Goal: Task Accomplishment & Management: Manage account settings

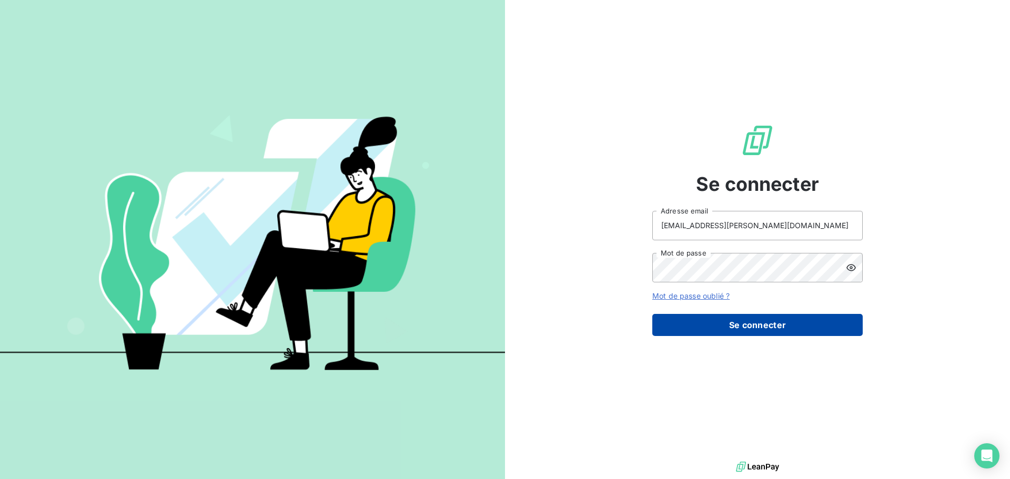
click at [755, 329] on button "Se connecter" at bounding box center [757, 325] width 210 height 22
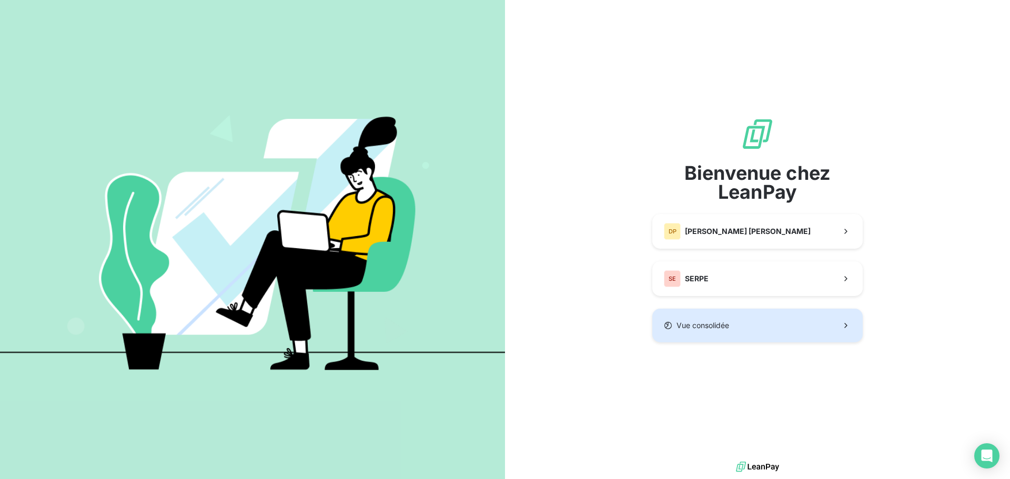
click at [765, 324] on button "Vue consolidée" at bounding box center [757, 326] width 210 height 34
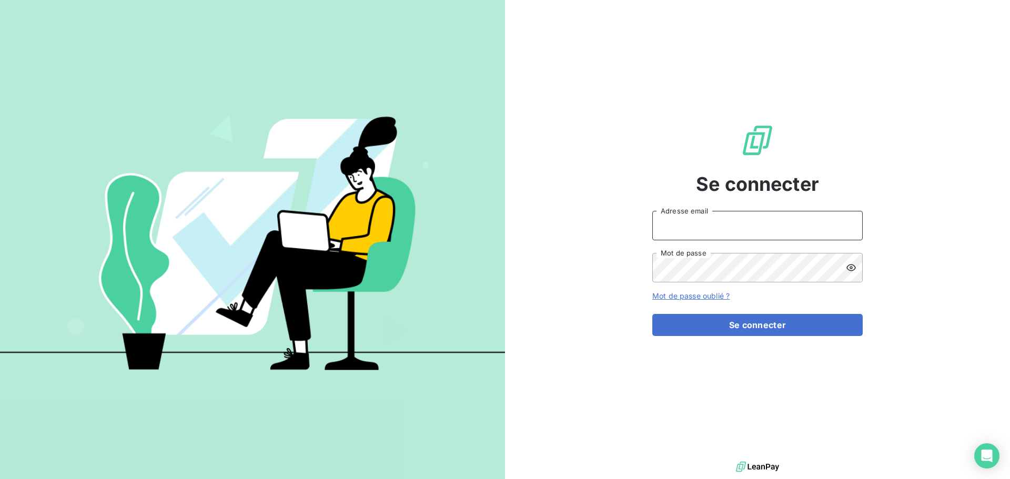
type input "peigne@serpe.fr"
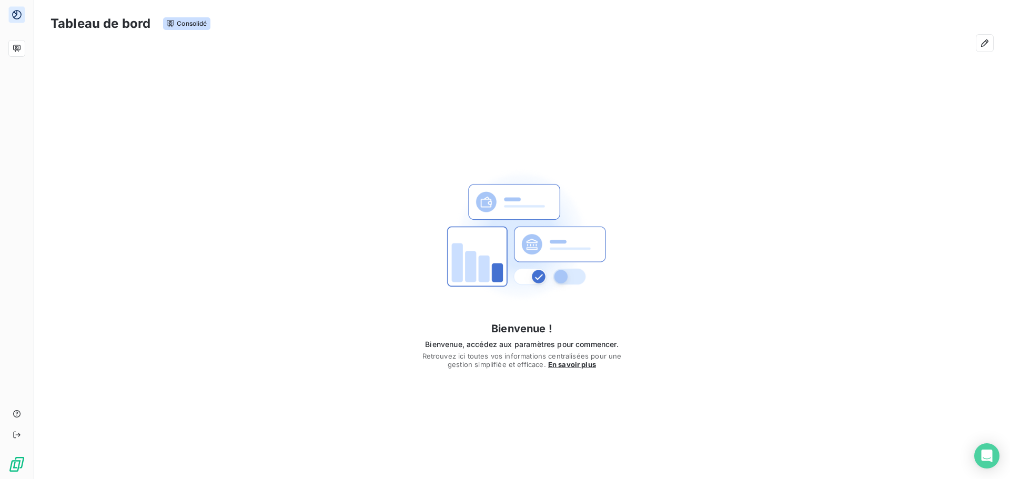
click at [277, 103] on div "Bienvenue ! Bienvenue, accédez aux paramètres pour commencer. Retrouvez ici tou…" at bounding box center [522, 260] width 976 height 405
click at [263, 160] on div "Bienvenue ! Bienvenue, accédez aux paramètres pour commencer. Retrouvez ici tou…" at bounding box center [522, 260] width 976 height 405
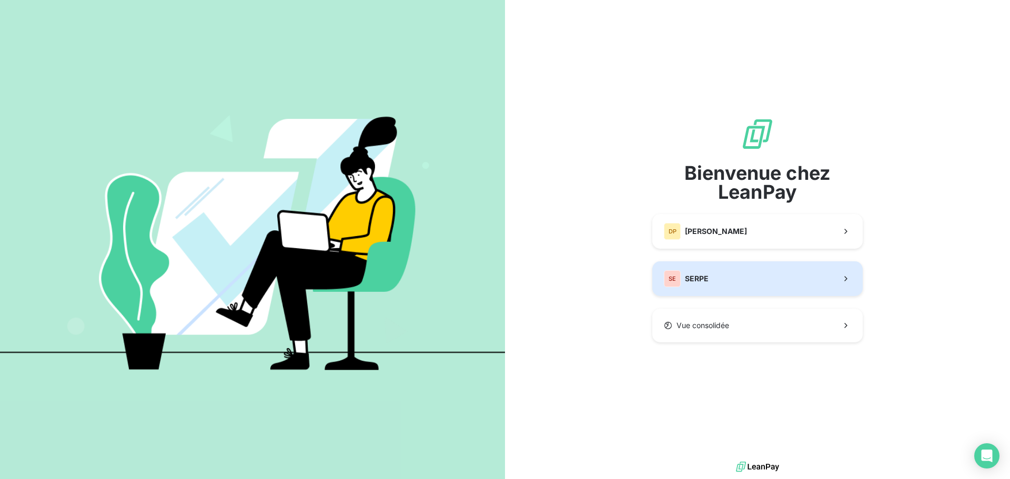
click at [712, 286] on button "SE SERPE" at bounding box center [757, 278] width 210 height 35
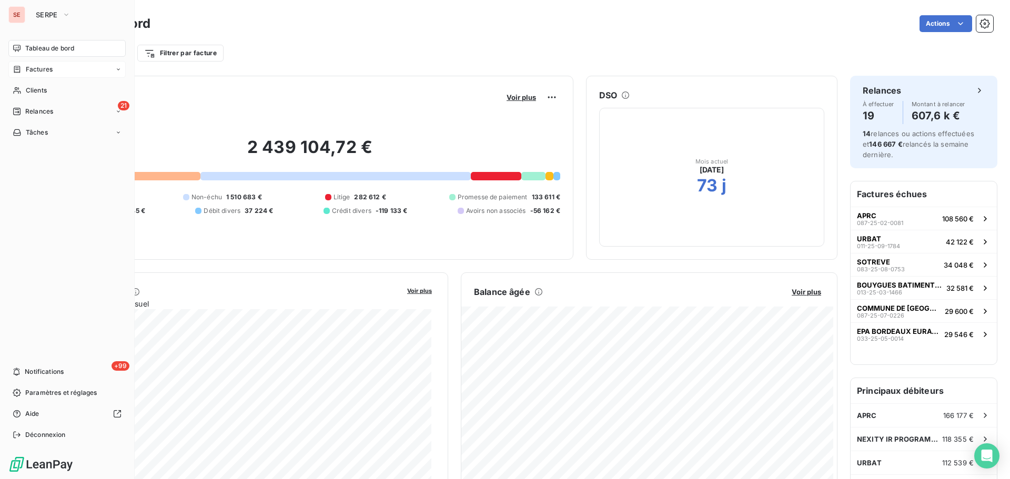
click at [54, 68] on div "Factures" at bounding box center [66, 69] width 117 height 17
click at [60, 85] on div "Factures" at bounding box center [73, 90] width 105 height 17
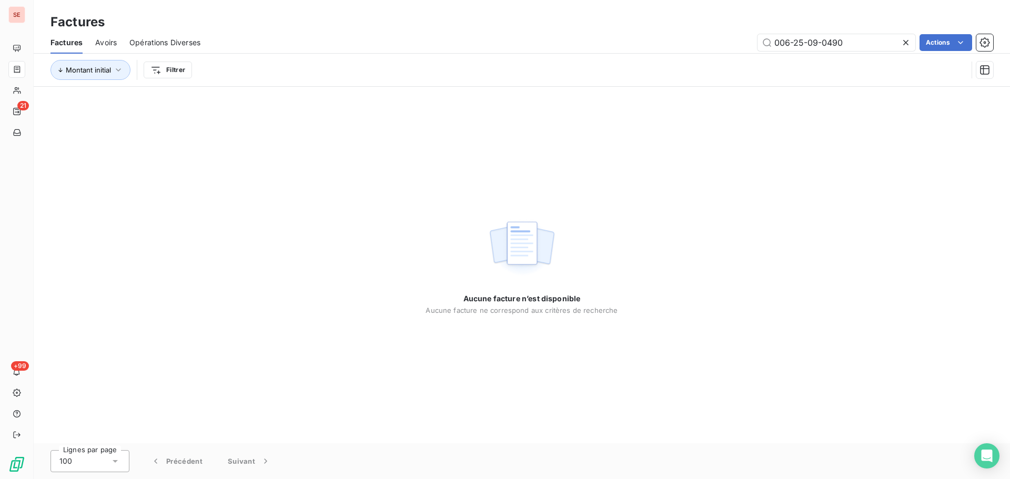
drag, startPoint x: 855, startPoint y: 41, endPoint x: 752, endPoint y: 31, distance: 103.0
click at [755, 31] on div "Factures Factures Avoirs Opérations Diverses 006-25-09-0490 Actions Montant ini…" at bounding box center [522, 43] width 976 height 87
type input "050-25-09-0413"
click at [288, 207] on div "Aucune facture n’est disponible Aucune facture ne correspond aux critères de re…" at bounding box center [522, 265] width 976 height 357
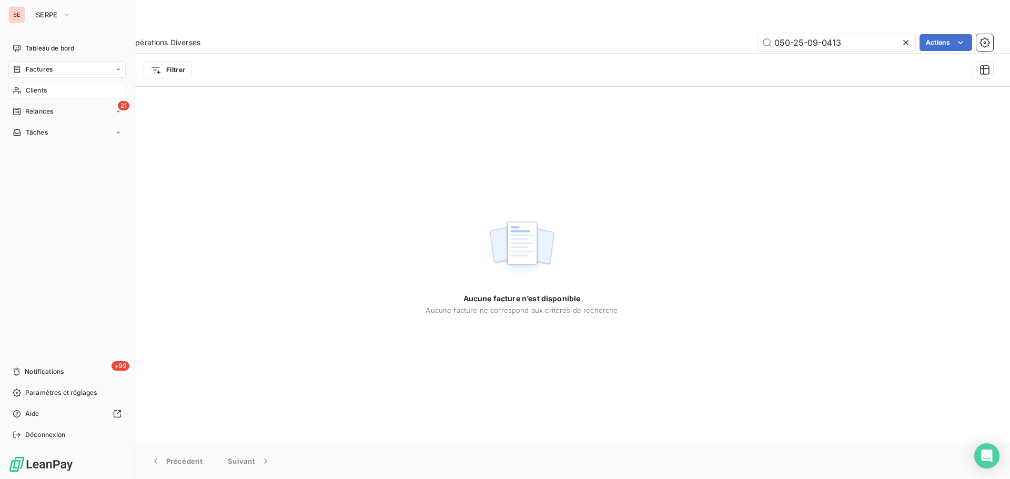
click at [31, 94] on span "Clients" at bounding box center [36, 90] width 21 height 9
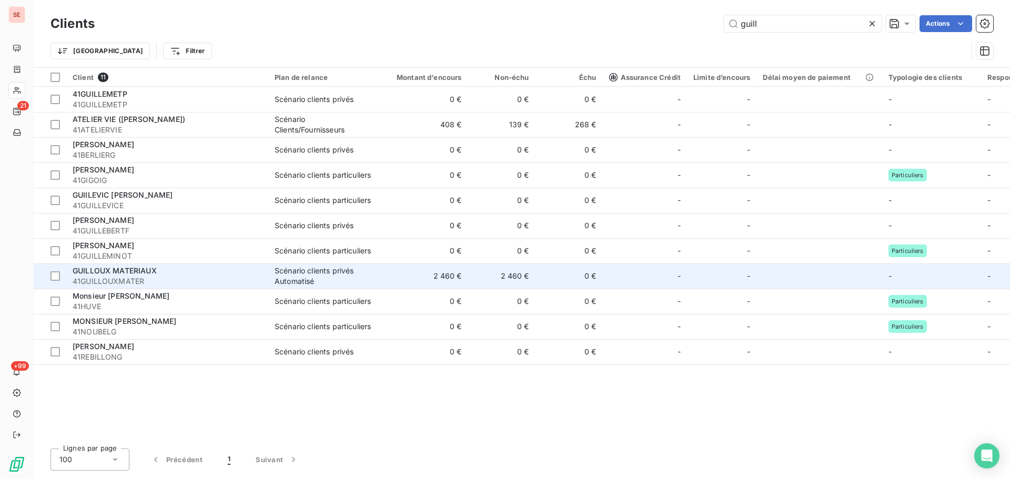
type input "guill"
click at [232, 277] on span "41GUILLOUXMATER" at bounding box center [167, 281] width 189 height 11
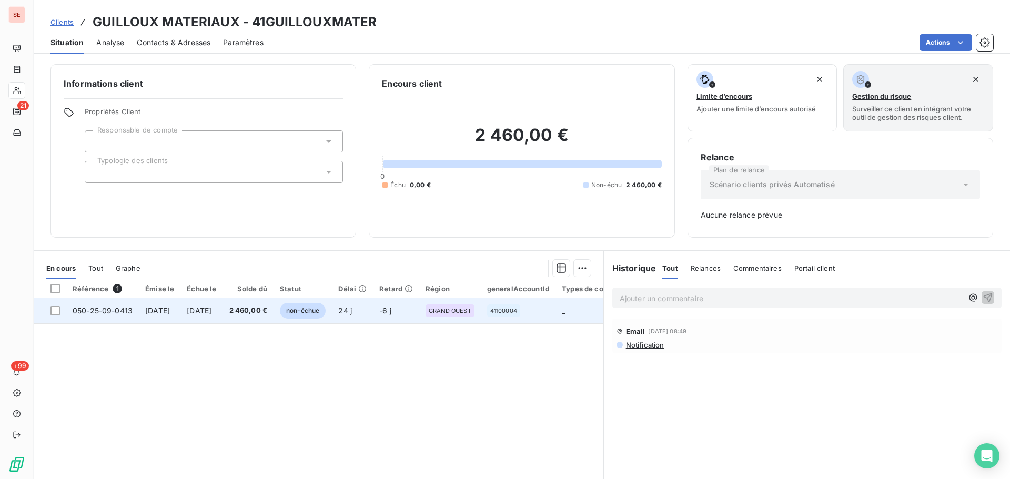
click at [210, 309] on span "[DATE]" at bounding box center [199, 310] width 25 height 9
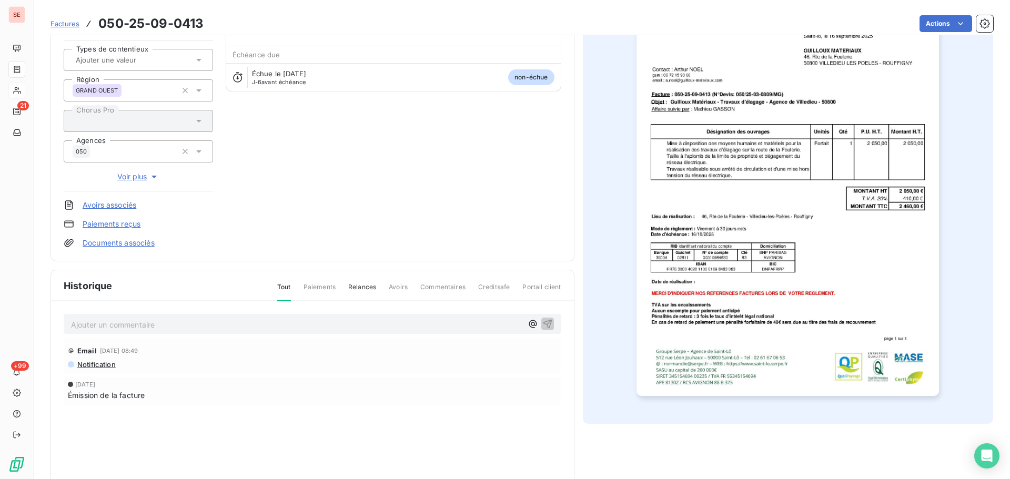
scroll to position [154, 0]
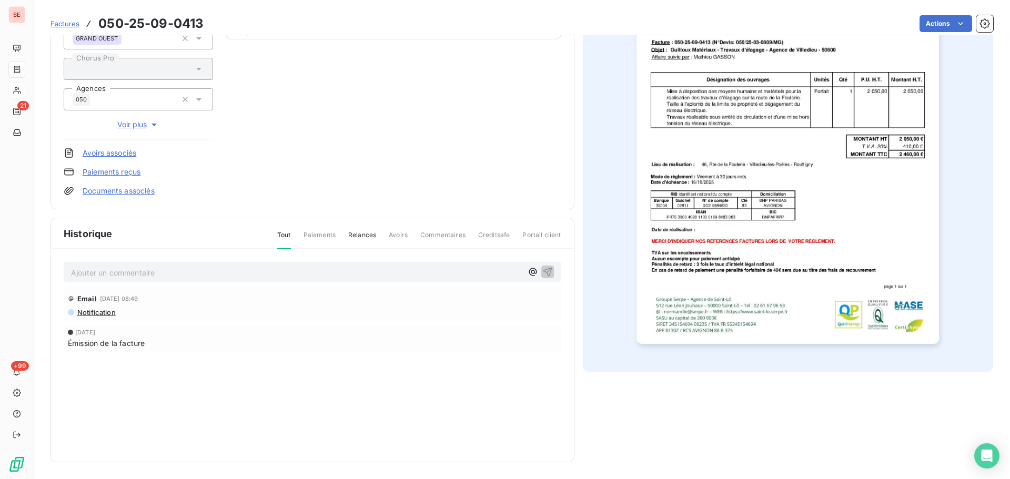
click at [239, 275] on p "Ajouter un commentaire ﻿" at bounding box center [296, 272] width 451 height 13
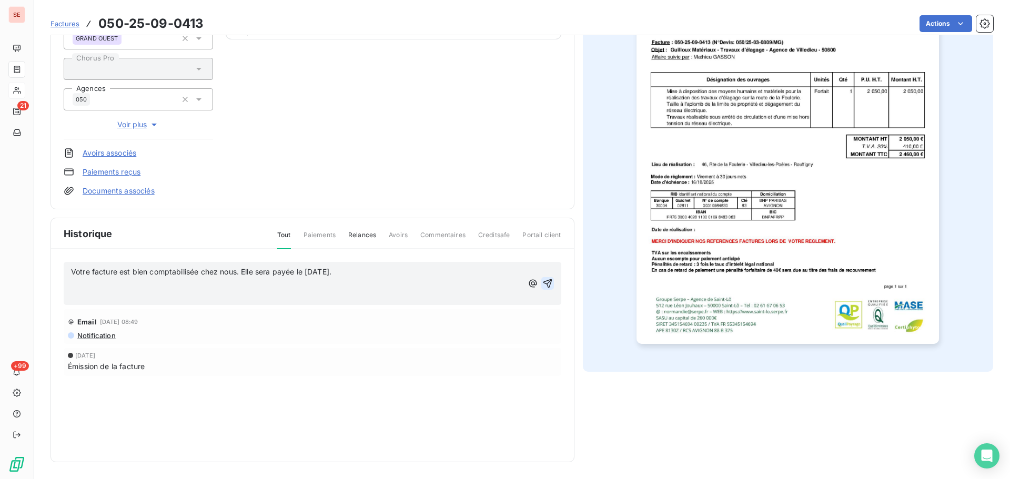
click at [543, 284] on icon "button" at bounding box center [547, 283] width 9 height 9
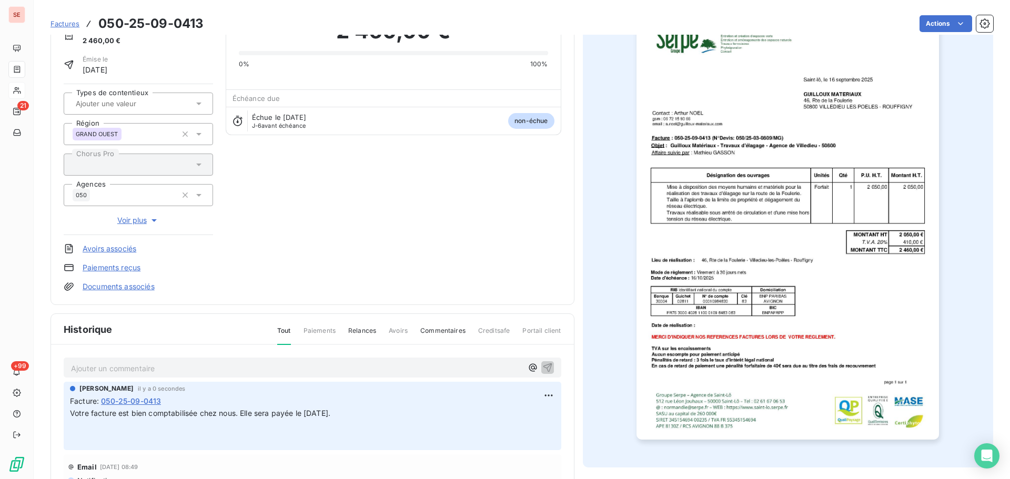
scroll to position [0, 0]
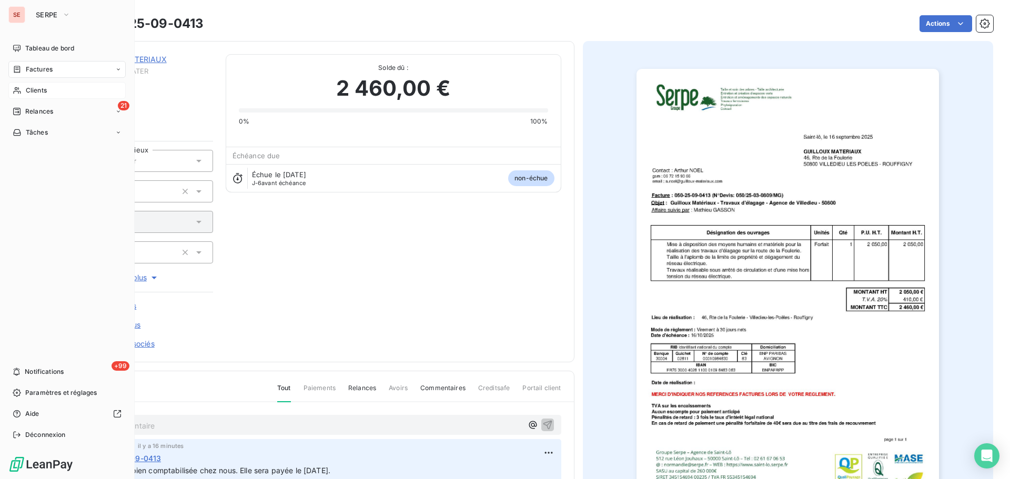
drag, startPoint x: 28, startPoint y: 86, endPoint x: 79, endPoint y: 95, distance: 51.9
click at [29, 86] on span "Clients" at bounding box center [36, 90] width 21 height 9
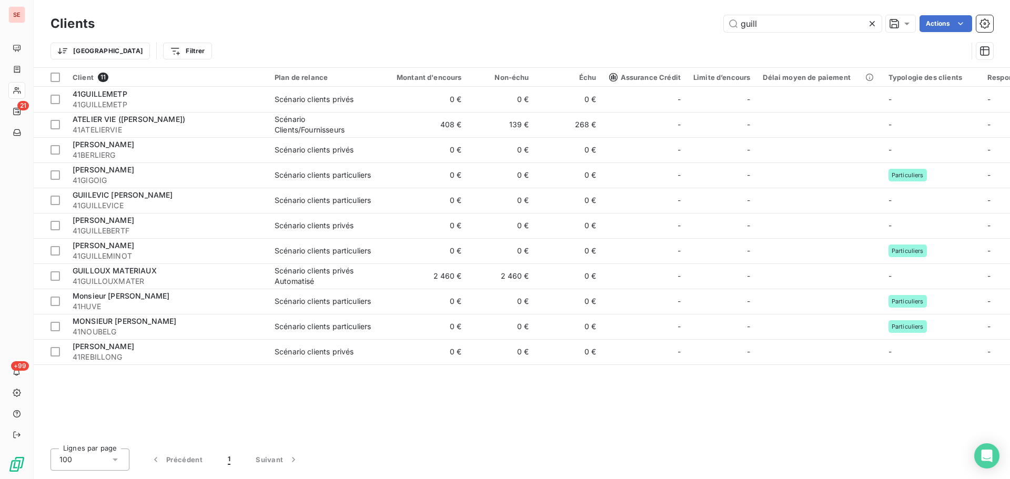
drag, startPoint x: 792, startPoint y: 19, endPoint x: 703, endPoint y: 19, distance: 89.4
click at [705, 19] on div "guill Actions" at bounding box center [550, 23] width 886 height 17
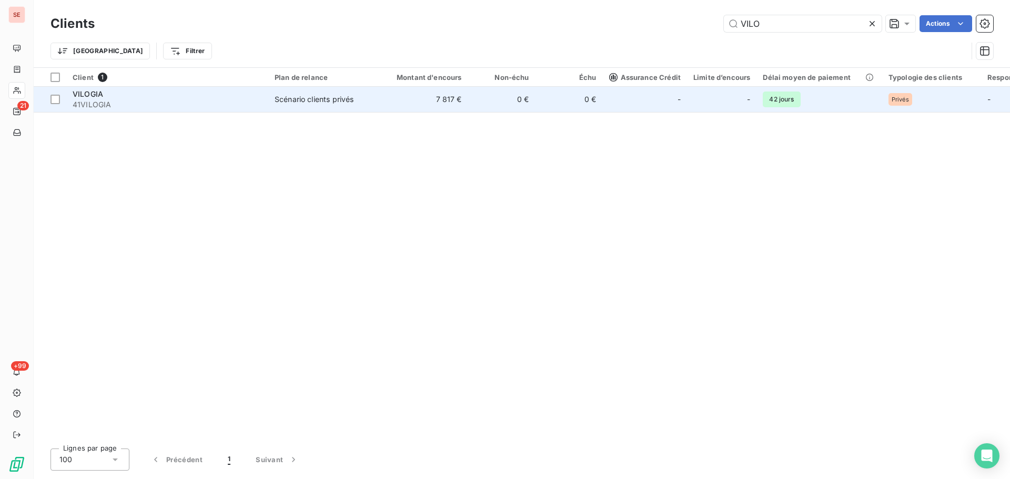
type input "VILO"
click at [328, 109] on td "Scénario clients privés" at bounding box center [322, 99] width 109 height 25
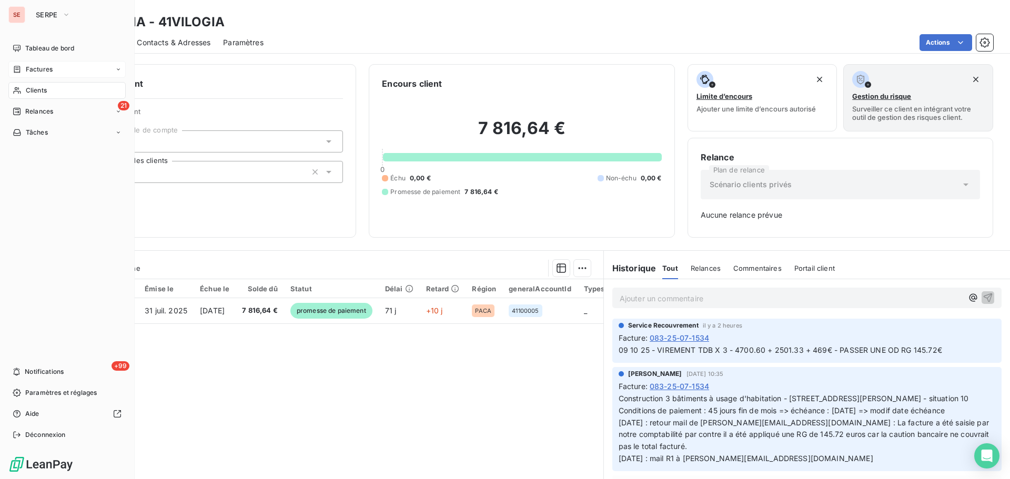
click at [37, 71] on span "Factures" at bounding box center [39, 69] width 27 height 9
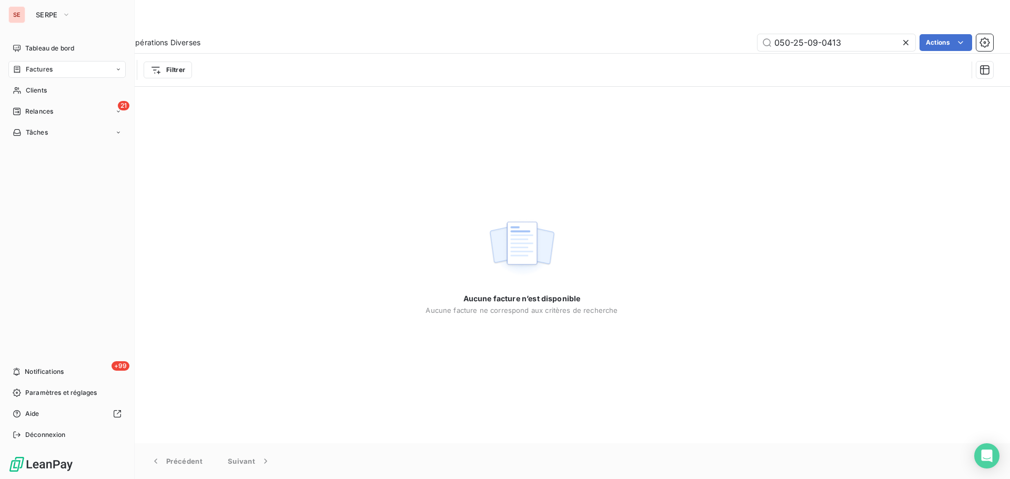
click at [27, 70] on span "Factures" at bounding box center [39, 69] width 27 height 9
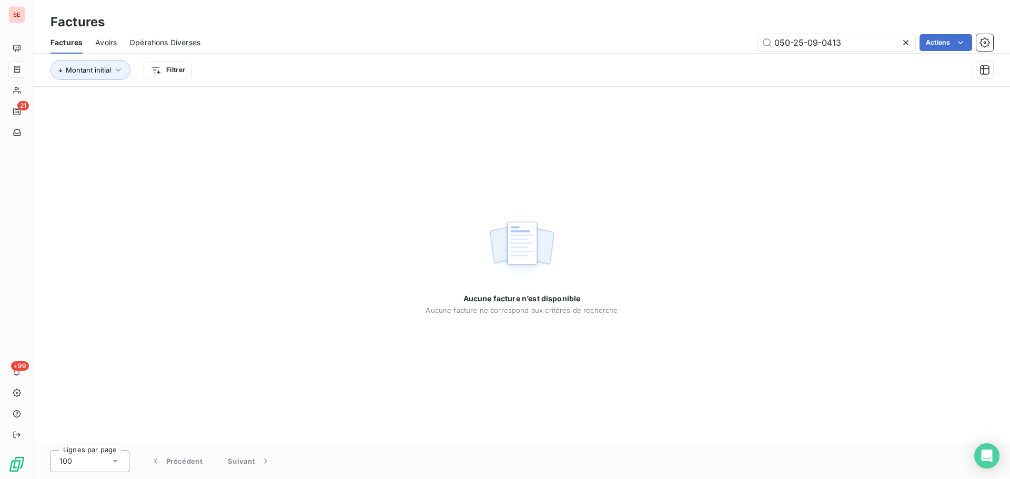
click at [903, 44] on icon at bounding box center [906, 42] width 11 height 11
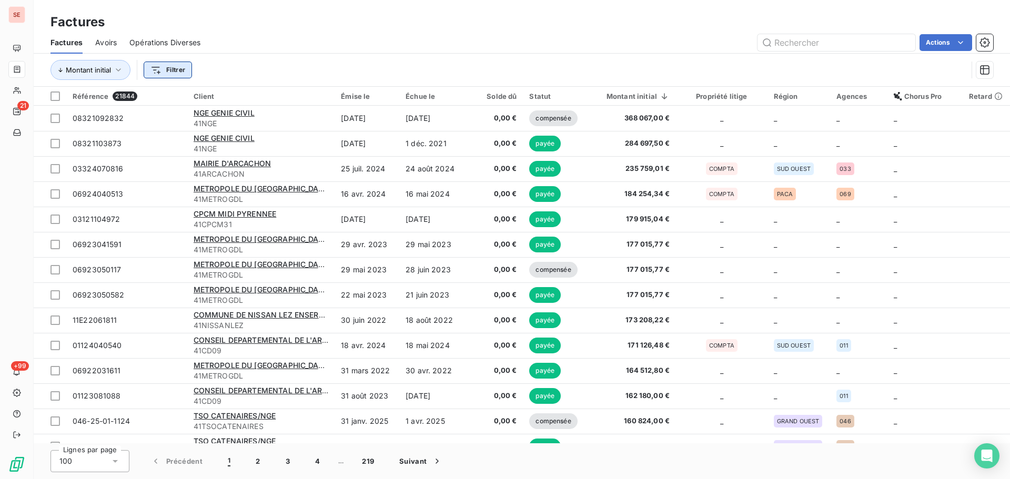
click at [182, 72] on html "SE 21 +99 Factures Factures Avoirs Opérations Diverses Actions Montant initial …" at bounding box center [505, 239] width 1010 height 479
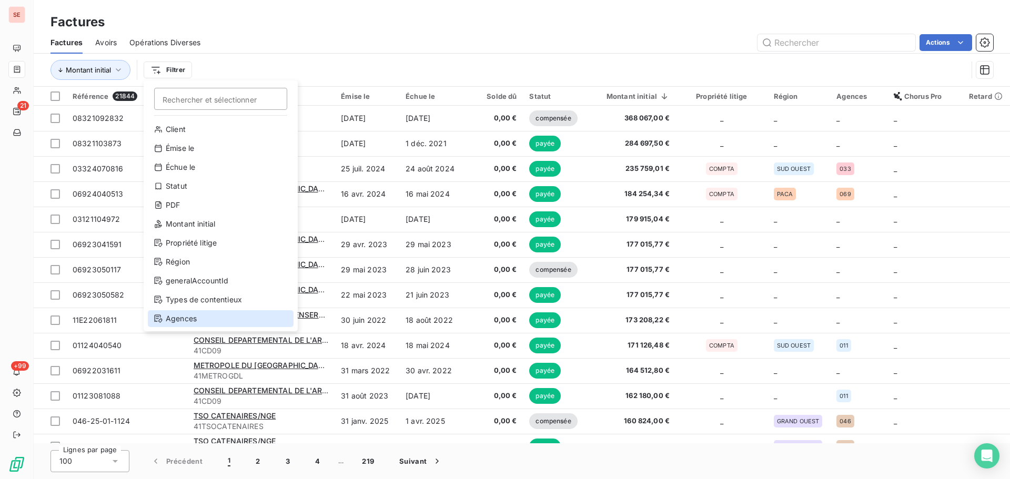
click at [222, 316] on div "Agences" at bounding box center [221, 318] width 146 height 17
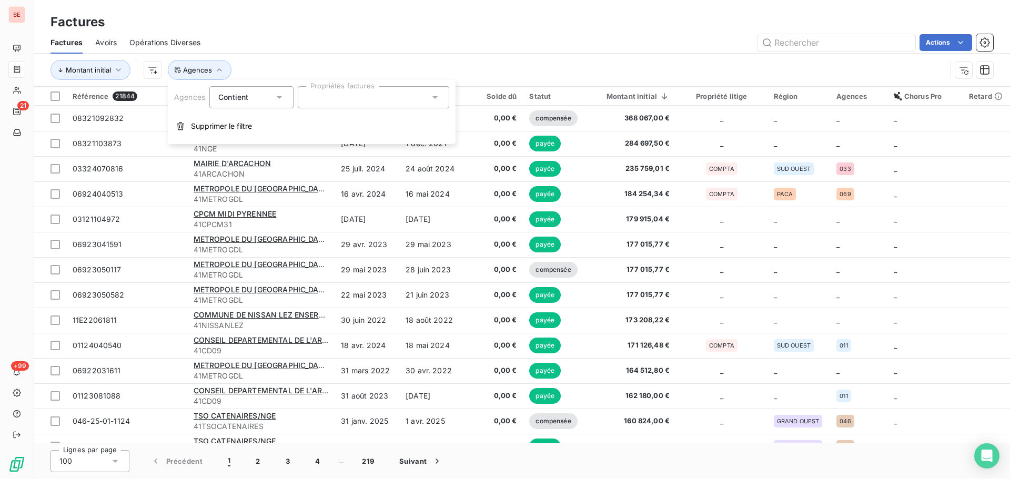
click at [353, 104] on div at bounding box center [374, 97] width 152 height 22
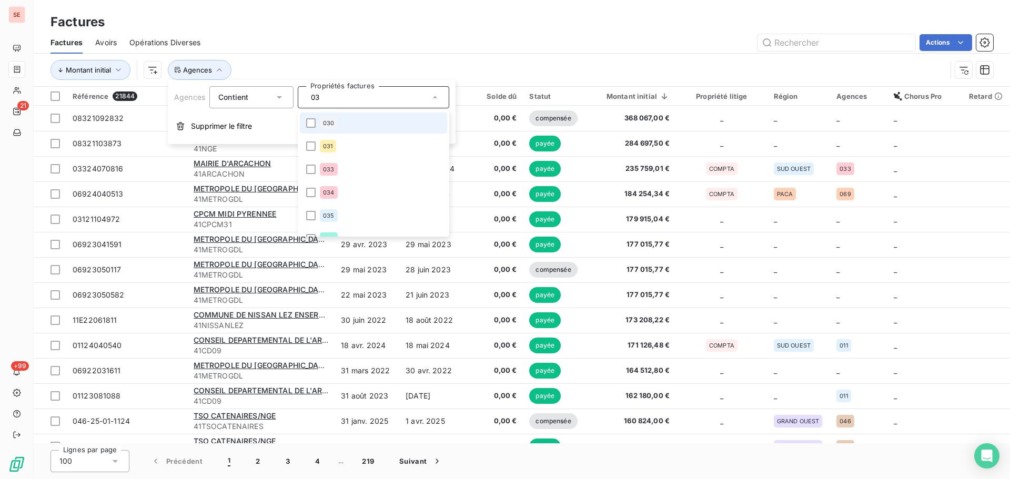
type input "033"
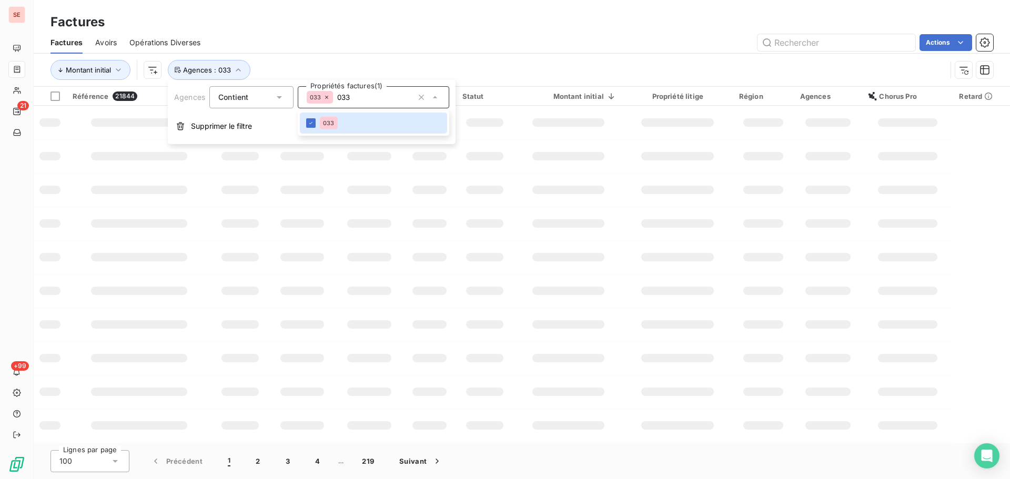
click at [432, 27] on div "Factures" at bounding box center [522, 22] width 976 height 19
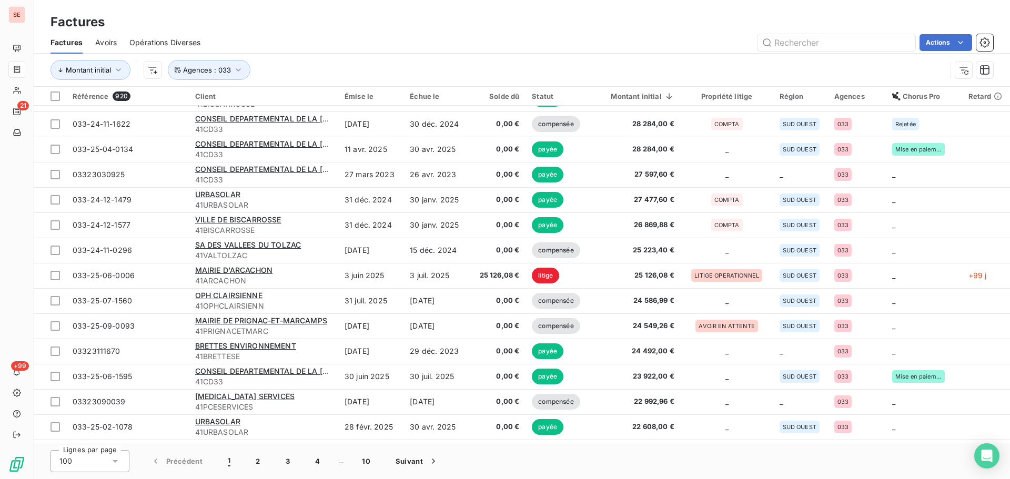
scroll to position [140, 0]
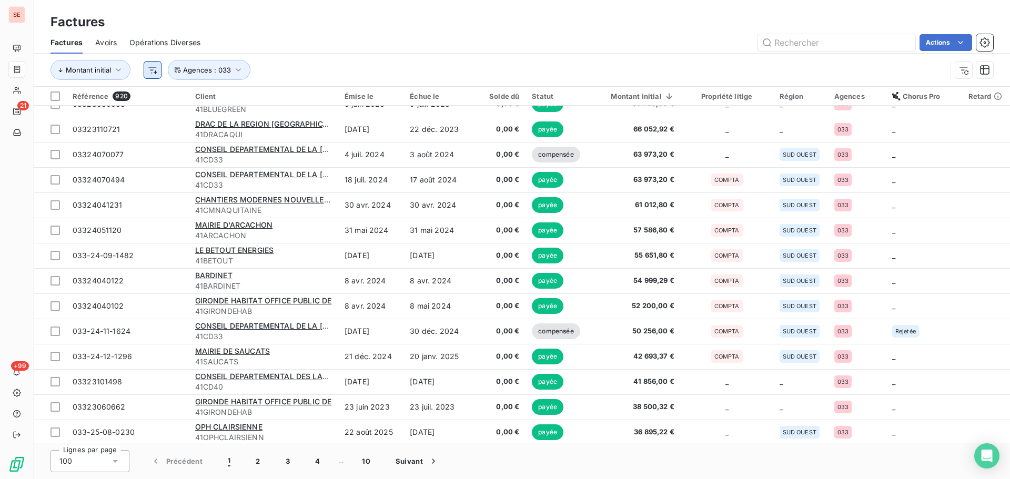
click at [154, 70] on html "SE 21 +99 Factures Factures Avoirs Opérations Diverses Actions Montant initial …" at bounding box center [505, 239] width 1010 height 479
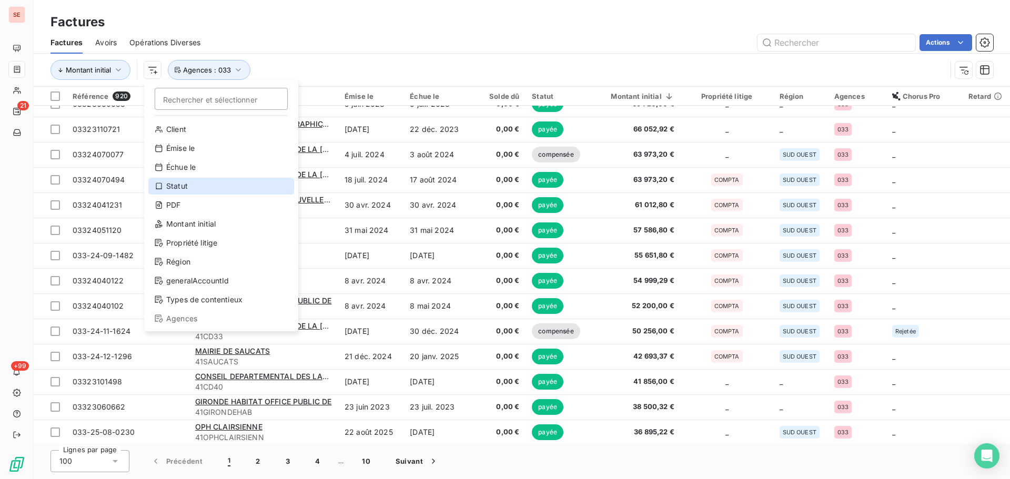
click at [223, 186] on div "Statut" at bounding box center [221, 186] width 146 height 17
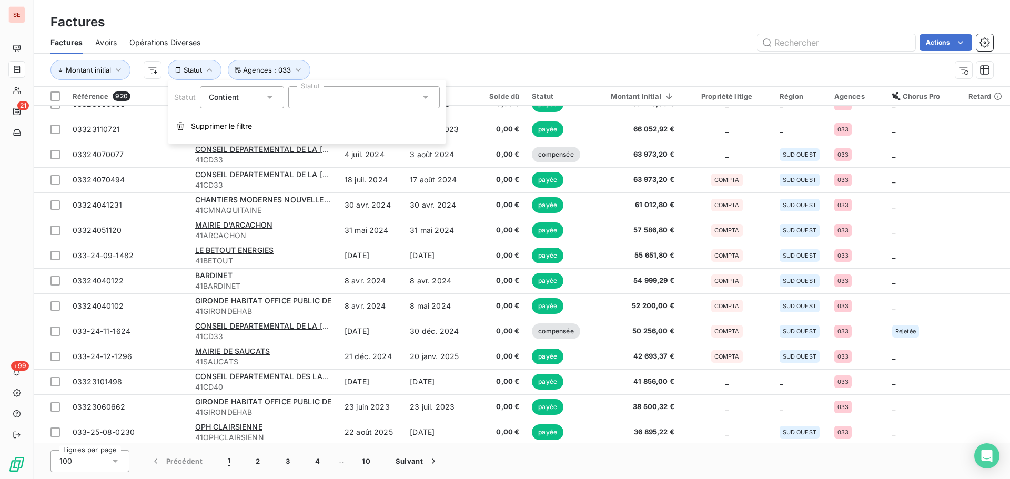
click at [378, 95] on div at bounding box center [364, 97] width 152 height 22
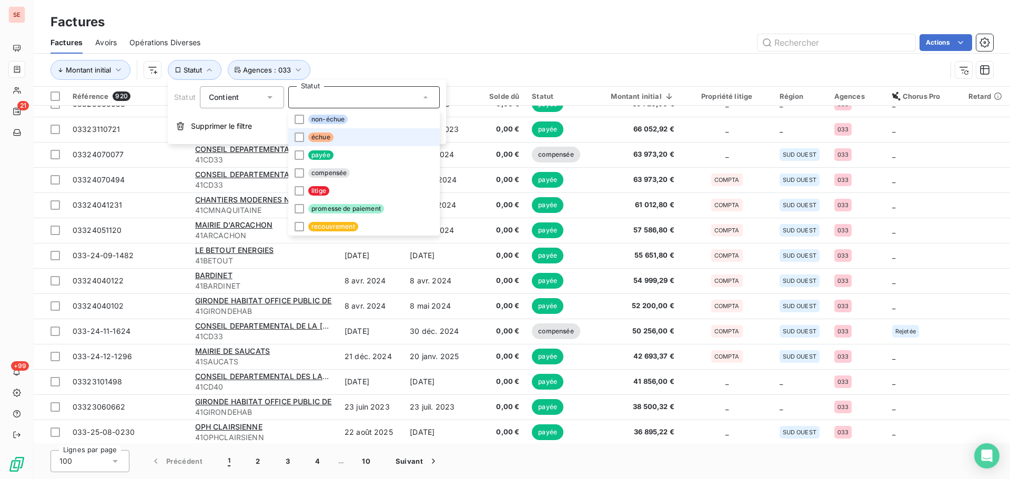
click at [355, 138] on li "échue" at bounding box center [364, 137] width 152 height 18
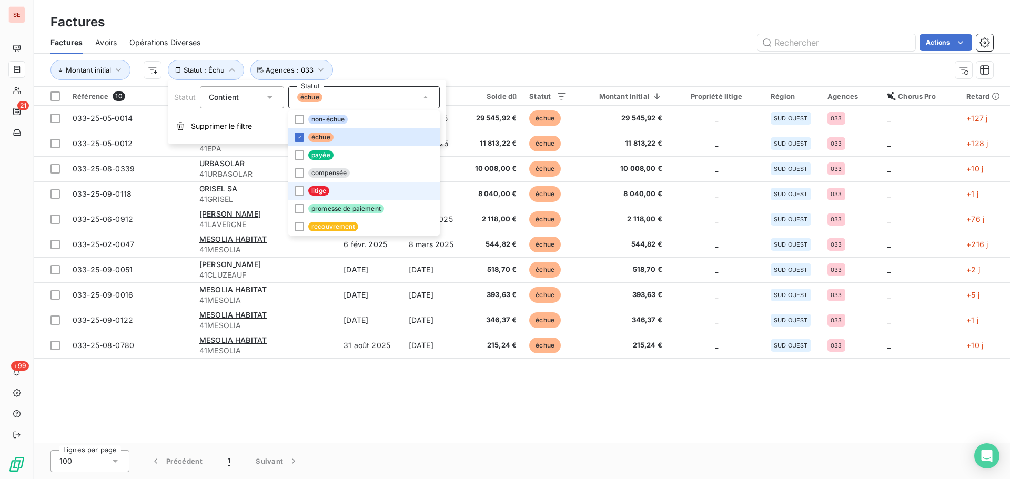
scroll to position [0, 0]
click at [356, 194] on li "litige" at bounding box center [364, 191] width 152 height 18
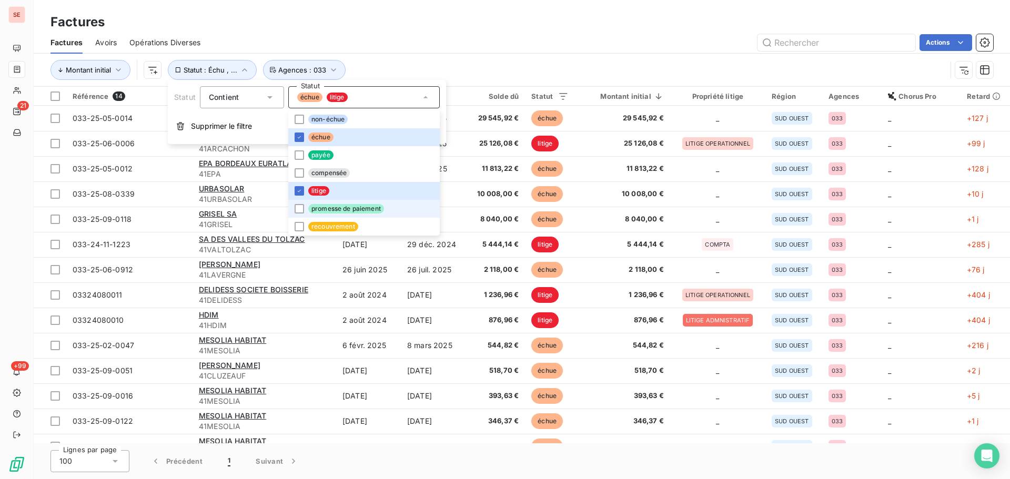
click at [362, 209] on span "promesse de paiement" at bounding box center [346, 208] width 76 height 9
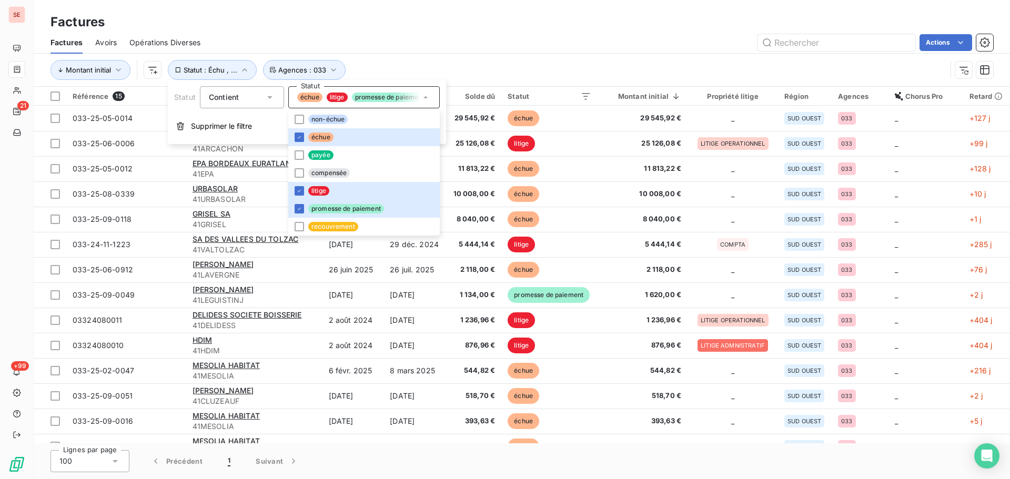
click at [501, 58] on div "Montant initial Statut : Échu , ... Agences : 033" at bounding box center [522, 70] width 943 height 33
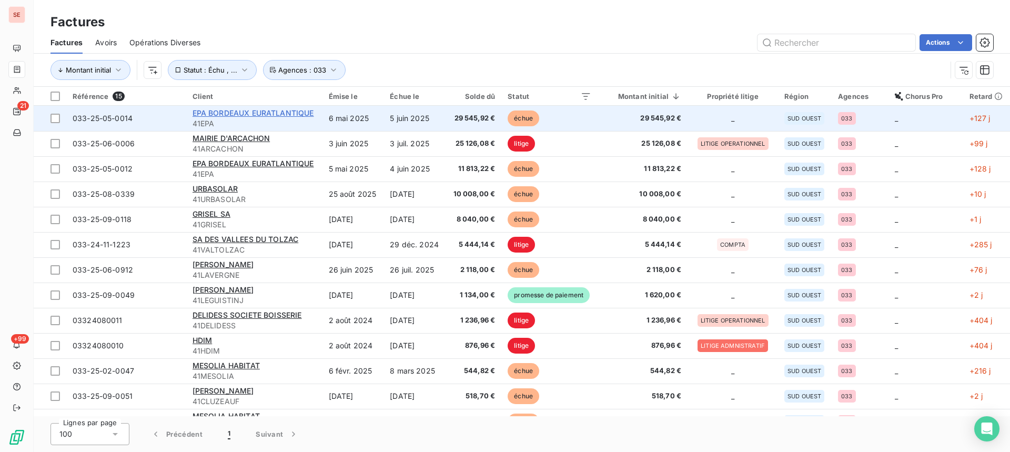
click at [266, 115] on span "EPA BORDEAUX EURATLANTIQUE" at bounding box center [254, 112] width 122 height 9
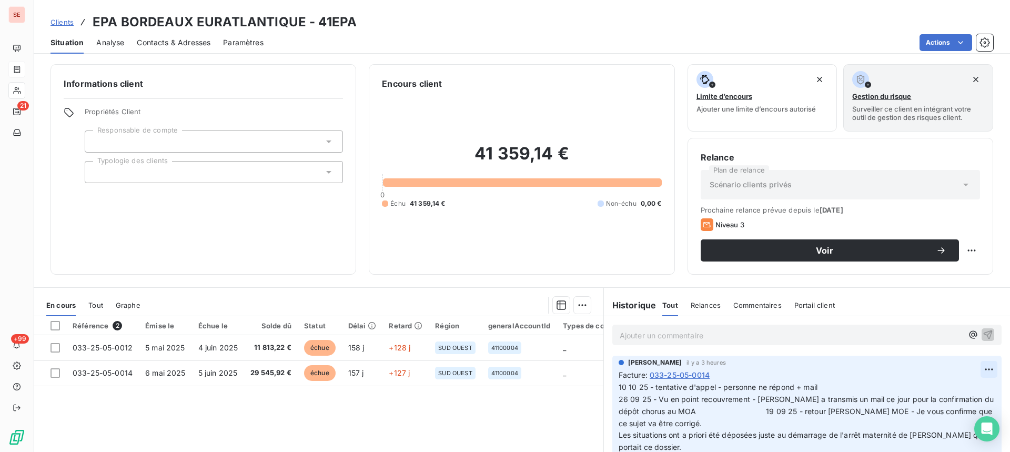
click at [973, 369] on html "SE 21 +99 Clients EPA BORDEAUX EURATLANTIQUE - 41EPA Situation Analyse Contacts…" at bounding box center [505, 226] width 1010 height 452
click at [930, 391] on div "Editer" at bounding box center [948, 392] width 59 height 17
drag, startPoint x: 815, startPoint y: 388, endPoint x: 647, endPoint y: 387, distance: 167.8
click at [647, 387] on span "10 10 25 - tentative d'appel - personne ne répond + mail 26 09 25 - Vu en point…" at bounding box center [803, 434] width 369 height 105
click at [889, 390] on span "10 10 25 - Retour M. MOIGNE Comptable EPA il n'a toujours rien - [PERSON_NAME] …" at bounding box center [876, 434] width 514 height 105
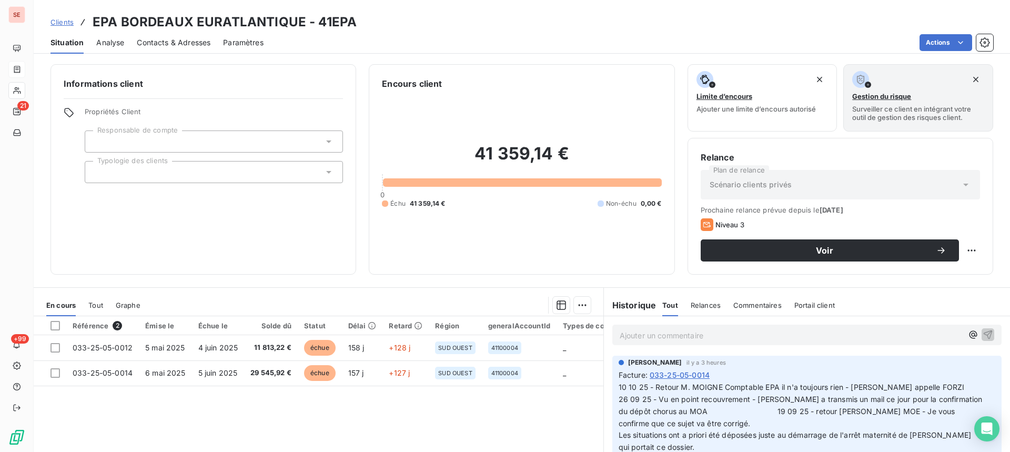
click at [985, 437] on icon "button" at bounding box center [990, 435] width 11 height 11
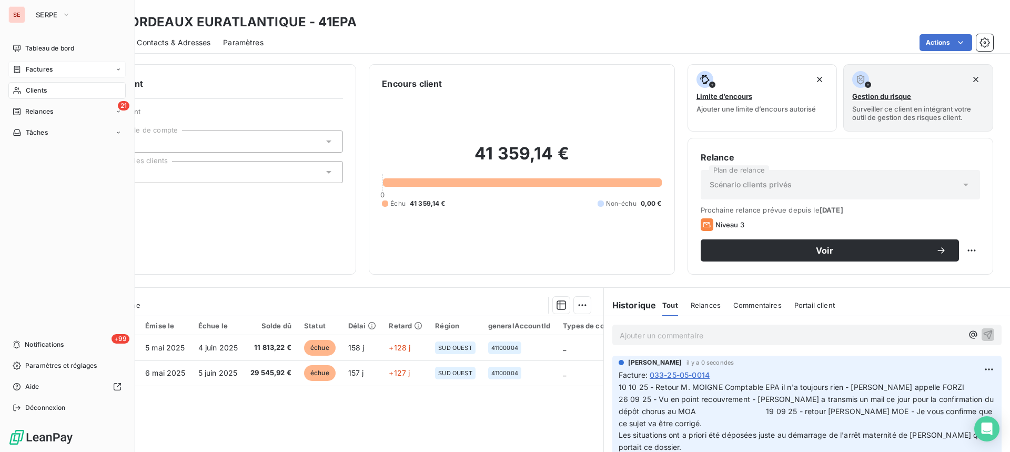
click at [68, 72] on div "Factures" at bounding box center [66, 69] width 117 height 17
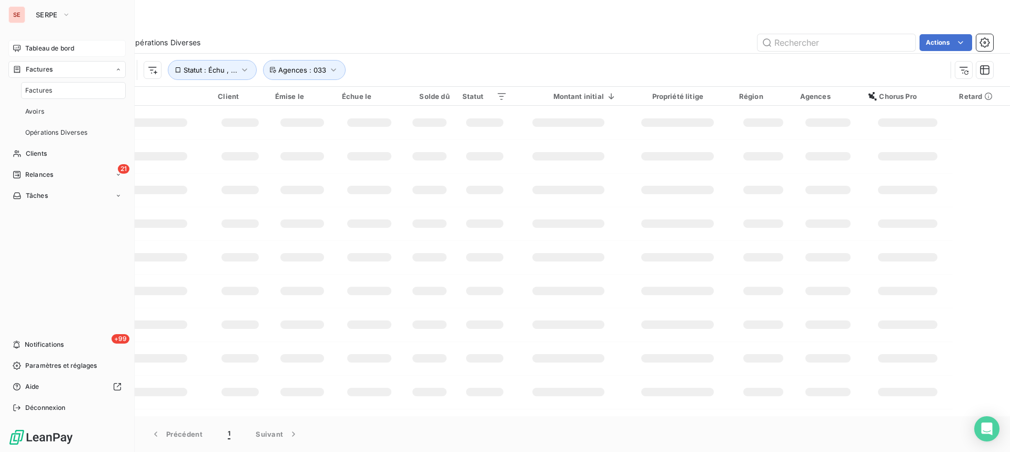
click at [68, 47] on span "Tableau de bord" at bounding box center [49, 48] width 49 height 9
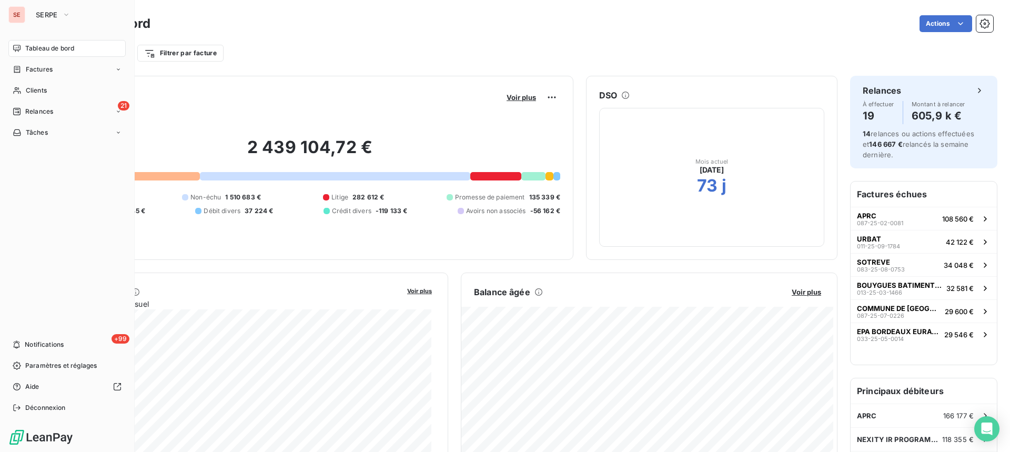
click at [52, 72] on span "Factures" at bounding box center [39, 69] width 27 height 9
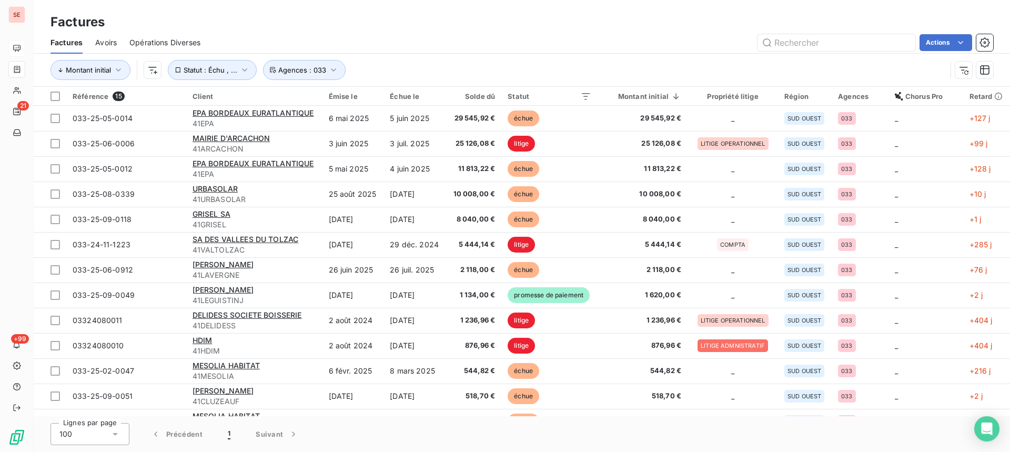
click at [463, 45] on div "Actions" at bounding box center [603, 42] width 780 height 17
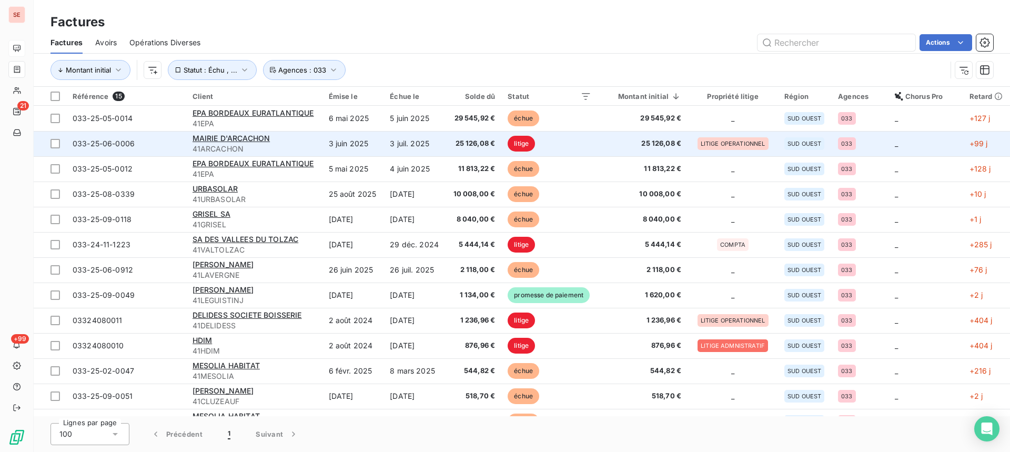
click at [415, 145] on td "3 juil. 2025" at bounding box center [415, 143] width 63 height 25
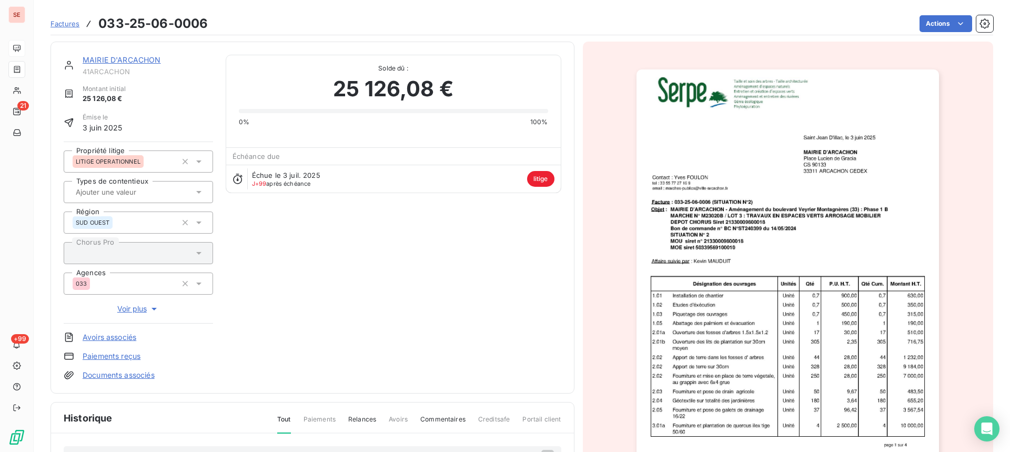
scroll to position [211, 0]
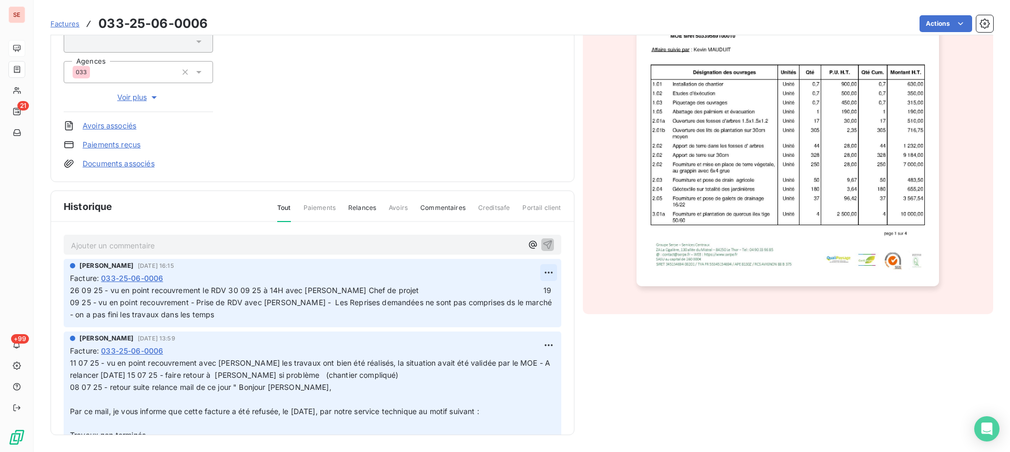
click at [534, 274] on html "SE 21 +99 Factures 033-25-06-0006 Actions MAIRIE D'ARCACHON 41ARCACHON Montant …" at bounding box center [505, 226] width 1010 height 452
click at [514, 296] on div "Editer" at bounding box center [511, 295] width 59 height 17
click at [68, 291] on div "[PERSON_NAME] [DATE] 16:15 Facture : 033-25-06-0006 26 09 25 - vu en point reco…" at bounding box center [313, 293] width 498 height 68
click at [72, 290] on span "26 09 25 - vu en point recouvrement le RDV 30 09 25 à 14H avec [PERSON_NAME] Ch…" at bounding box center [306, 302] width 473 height 33
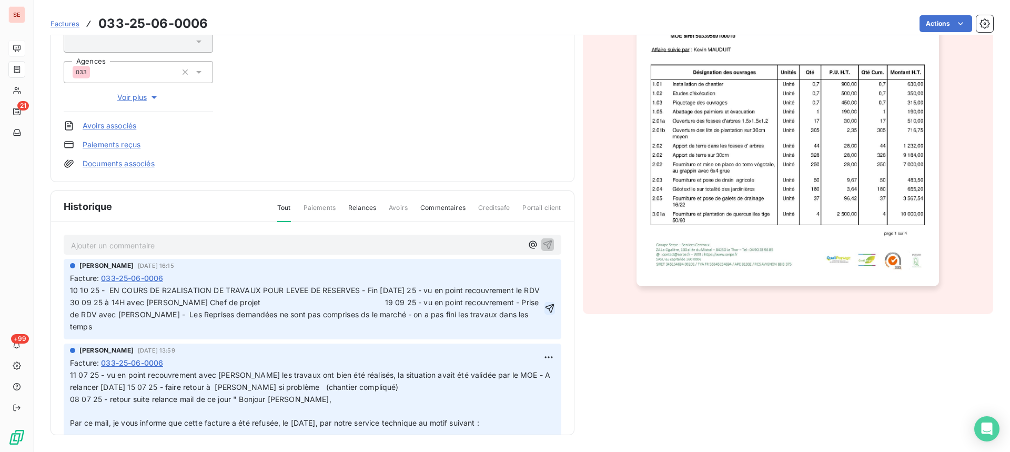
click at [544, 306] on icon "button" at bounding box center [549, 308] width 11 height 11
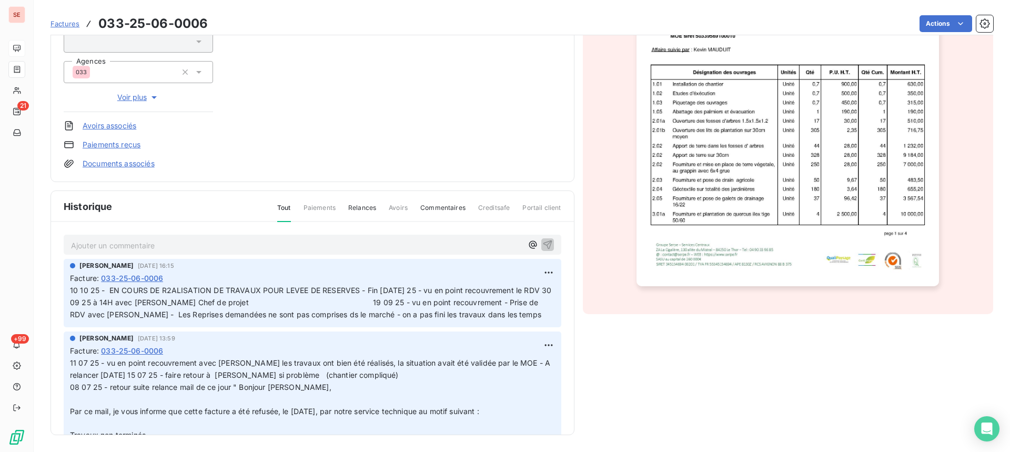
click at [332, 292] on span "10 10 25 - EN COURS DE R2ALISATION DE TRAVAUX POUR LEVEE DE RESERVES - Fin [DAT…" at bounding box center [311, 302] width 483 height 33
drag, startPoint x: 119, startPoint y: 289, endPoint x: 114, endPoint y: 289, distance: 5.8
click at [114, 289] on span "10 10 25 - EN COURS DE R2ALISATION DE TRAVAUX POUR LEVEE DE RESERVES - Fin [DAT…" at bounding box center [311, 302] width 483 height 33
click at [129, 288] on span "10 10 25 - EN COURS DE R2ALISATION DE TRAVAUX POUR LEVEE DE RESERVES - Fin [DAT…" at bounding box center [311, 302] width 483 height 33
click at [531, 272] on html "SE 21 +99 Factures 033-25-06-0006 Actions MAIRIE D'ARCACHON 41ARCACHON Montant …" at bounding box center [505, 226] width 1010 height 452
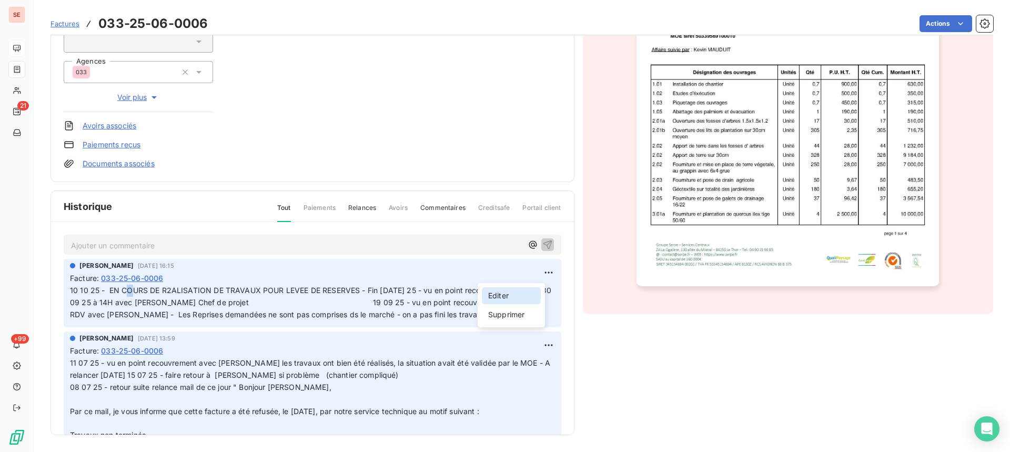
click at [502, 292] on div "Editer" at bounding box center [511, 295] width 59 height 17
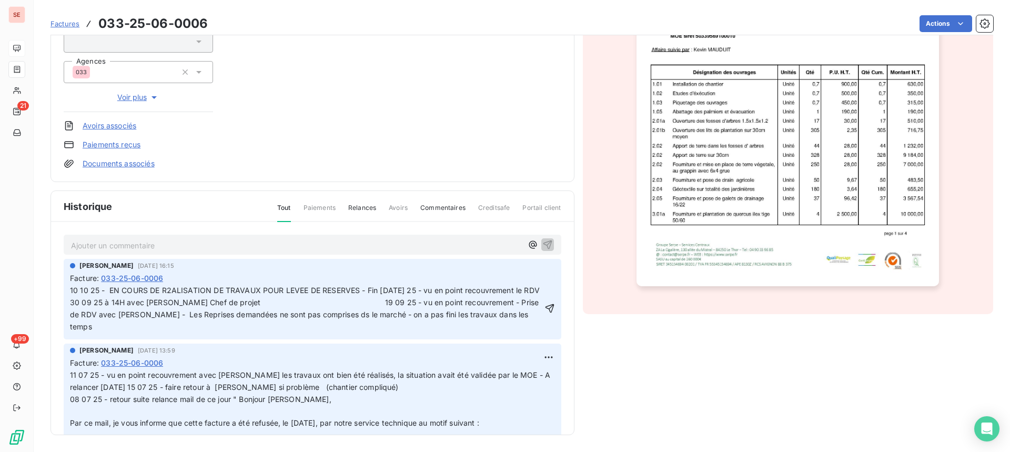
click at [115, 294] on span "10 10 25 - EN COURS DE R2ALISATION DE TRAVAUX POUR LEVEE DE RESERVES - Fin [DAT…" at bounding box center [306, 308] width 472 height 45
click at [120, 291] on span "10 10 25 - EN COURS DE R2ALISATION DE TRAVAUX POUR LEVEE DE RESERVES - Fin [DAT…" at bounding box center [306, 308] width 472 height 45
drag, startPoint x: 251, startPoint y: 291, endPoint x: 143, endPoint y: 292, distance: 108.4
click at [143, 292] on span "10 10 25 - En Cours DE R2ALISATION DE TRAVAUX POUR LEVEE DE RESERVES - Fin [DAT…" at bounding box center [305, 308] width 471 height 45
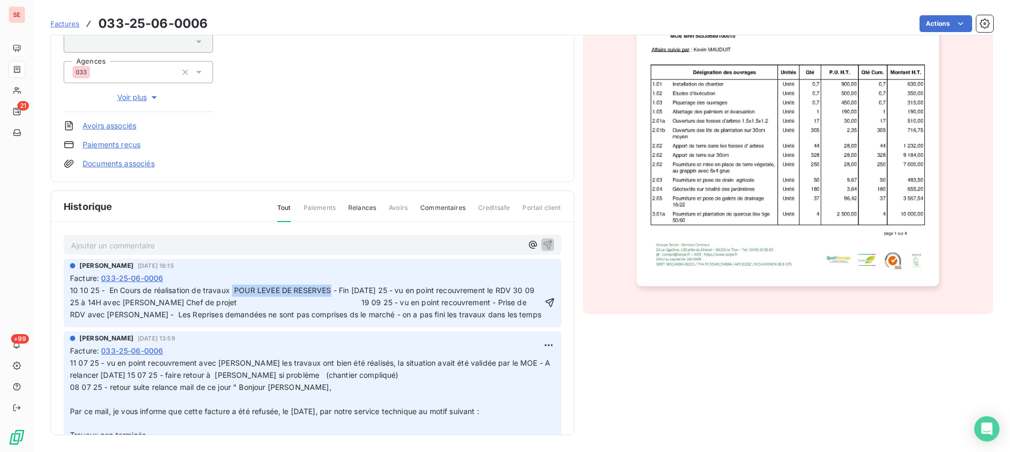
drag, startPoint x: 332, startPoint y: 291, endPoint x: 233, endPoint y: 292, distance: 98.9
click at [233, 292] on span "10 10 25 - En Cours de réalisation de travaux POUR LEVEE DE RESERVES - Fin [DAT…" at bounding box center [305, 302] width 471 height 33
click at [510, 292] on span "10 10 25 - En Cours de réalisation de travaux pour levée réserves - Fin [DATE] …" at bounding box center [299, 302] width 459 height 33
click at [544, 308] on icon "button" at bounding box center [549, 302] width 11 height 11
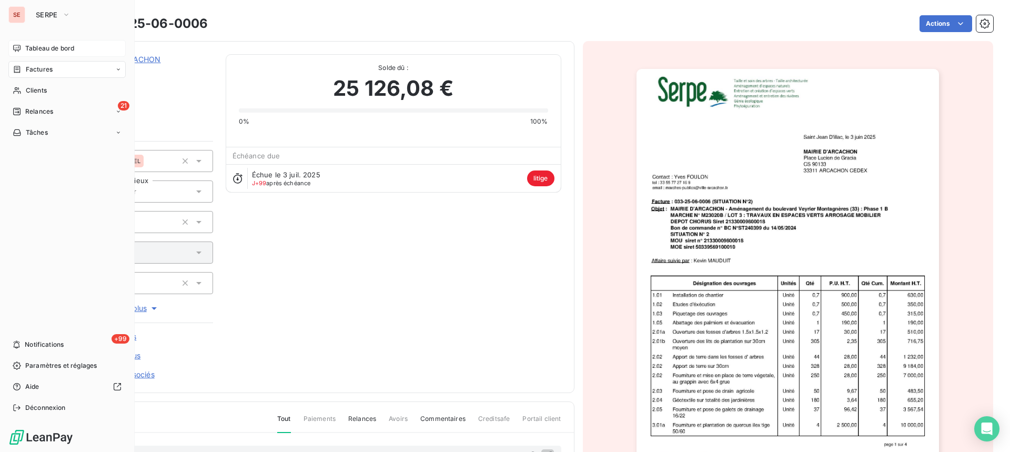
click at [25, 68] on div "Factures" at bounding box center [33, 69] width 40 height 9
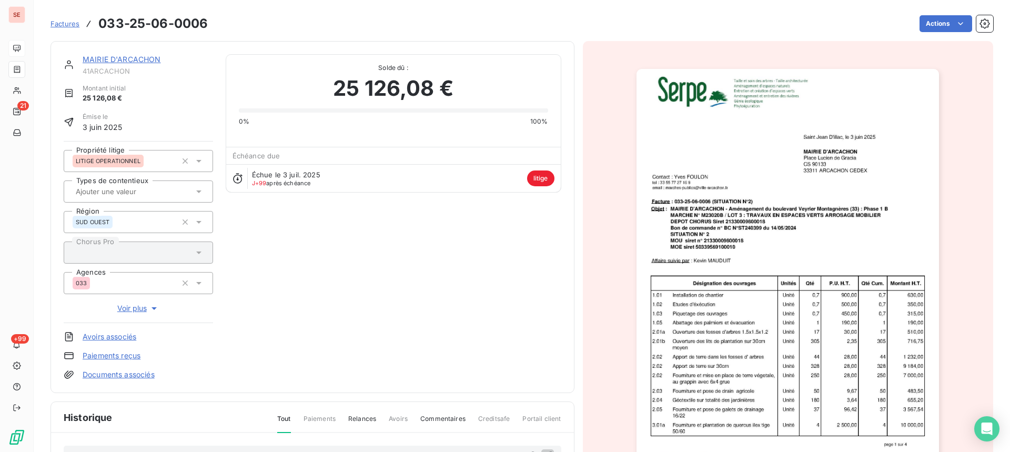
click at [179, 84] on div "Montant initial 25 126,08 €" at bounding box center [138, 94] width 149 height 20
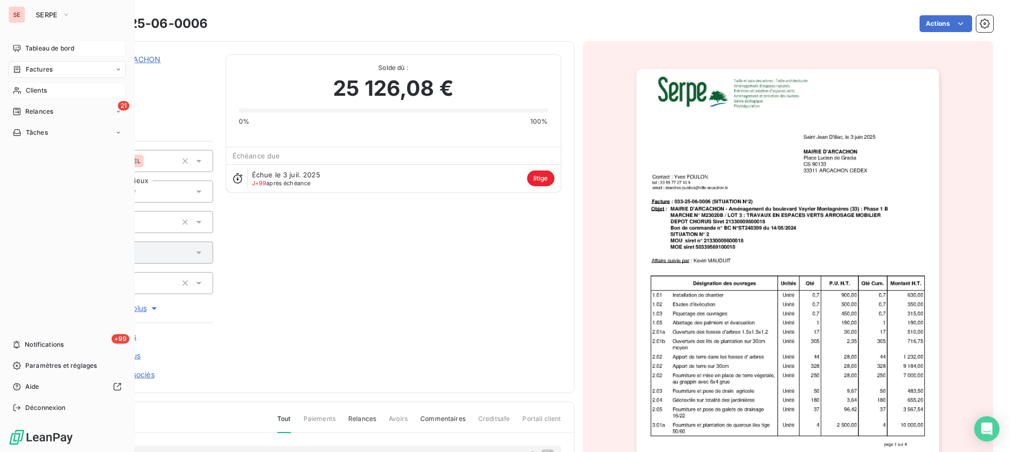
click at [28, 85] on div "Clients" at bounding box center [66, 90] width 117 height 17
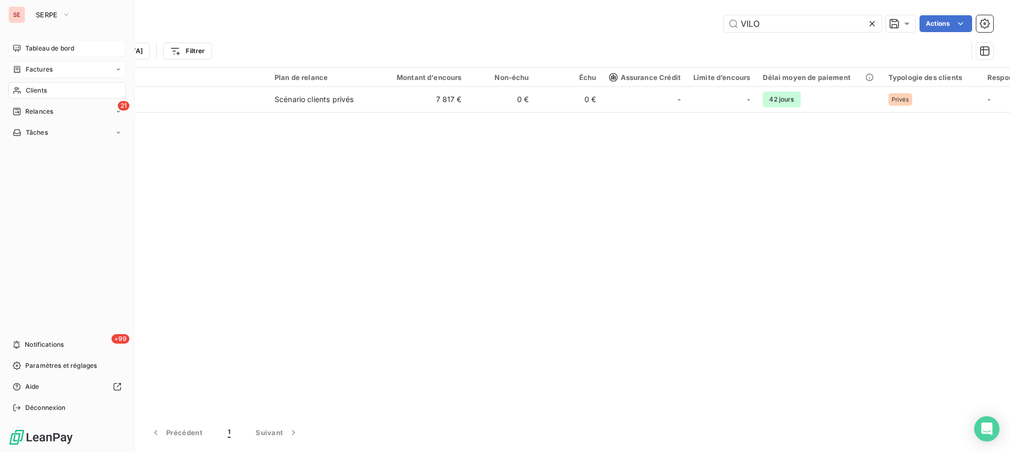
click at [58, 68] on div "Factures" at bounding box center [66, 69] width 117 height 17
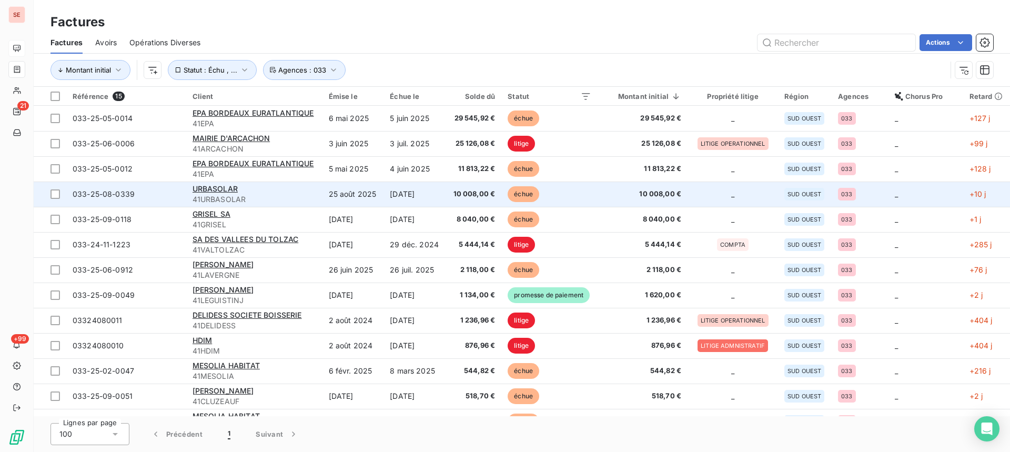
scroll to position [69, 0]
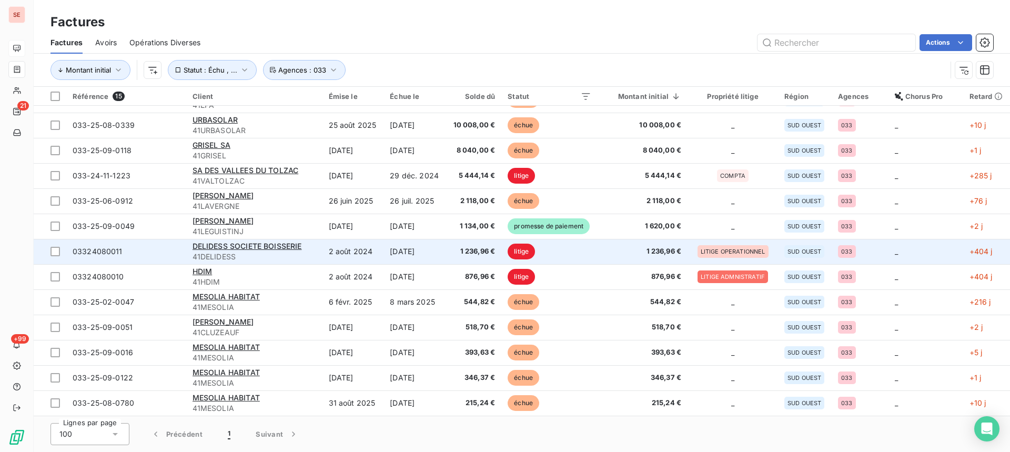
click at [477, 260] on td "1 236,96 €" at bounding box center [473, 251] width 55 height 25
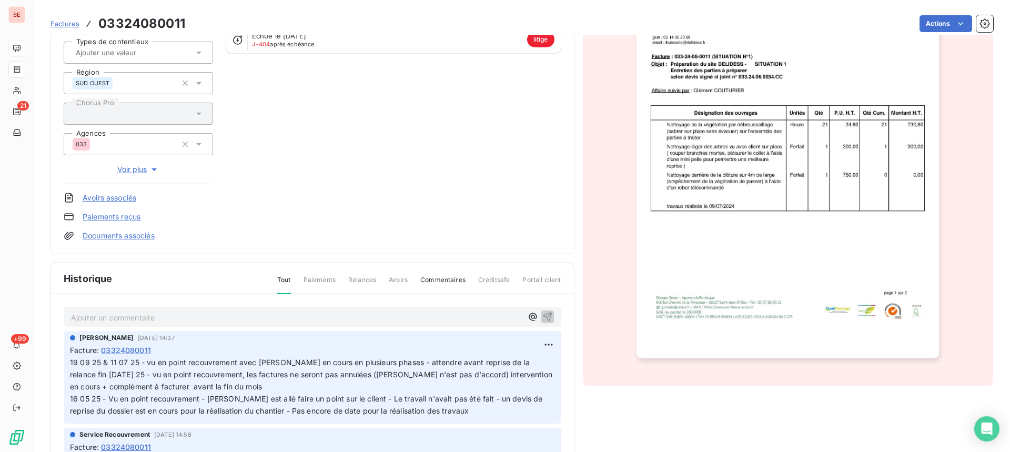
scroll to position [141, 0]
click at [538, 344] on html "SE 21 +99 Factures 03324080011 Actions DELIDESS SOCIETE BOISSERIE 41DELIDESS Mo…" at bounding box center [505, 226] width 1010 height 452
click at [523, 364] on div "Editer" at bounding box center [511, 366] width 59 height 17
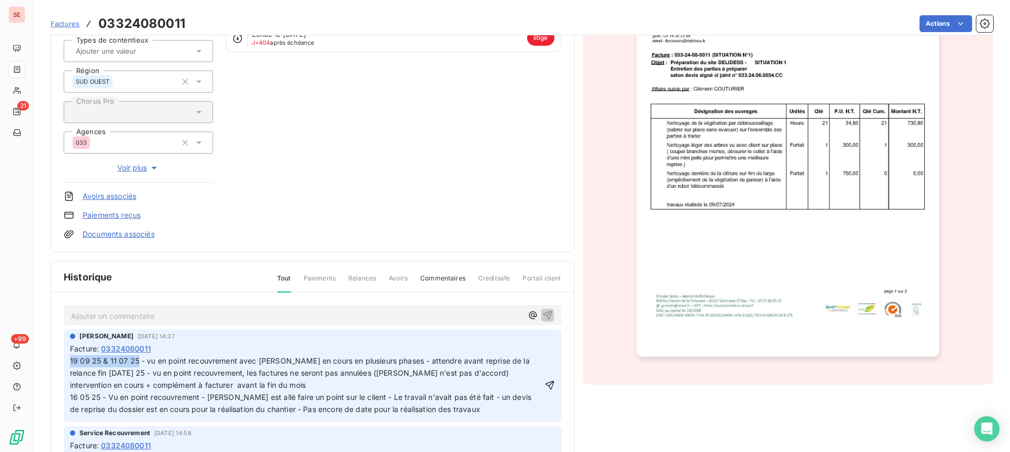
drag, startPoint x: 137, startPoint y: 363, endPoint x: 56, endPoint y: 359, distance: 81.1
click at [56, 359] on div "Ajouter un commentaire ﻿ [PERSON_NAME] [DATE] 14:37 Facture : 03324080011 Servi…" at bounding box center [312, 414] width 523 height 244
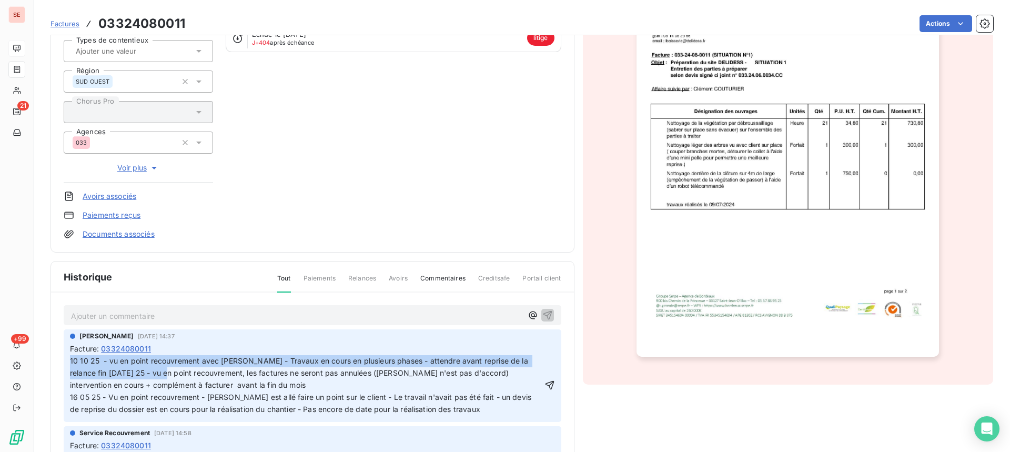
drag, startPoint x: 140, startPoint y: 369, endPoint x: 42, endPoint y: 367, distance: 98.4
click at [42, 367] on section "Factures 03324080011 Actions DELIDESS SOCIETE BOISSERIE 41DELIDESS Montant init…" at bounding box center [522, 226] width 976 height 452
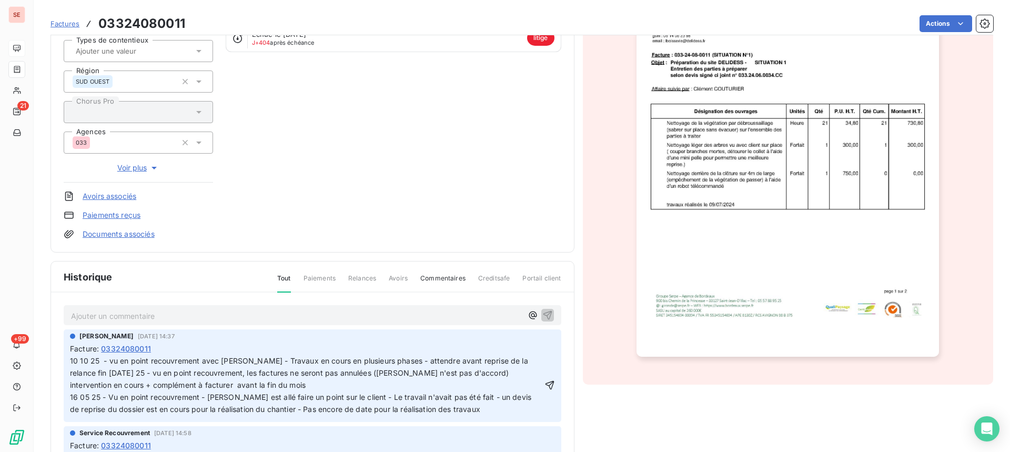
click at [148, 391] on p "10 10 25 - vu en point recouvrement avec [PERSON_NAME] - Travaux en cours en pl…" at bounding box center [306, 385] width 472 height 60
drag, startPoint x: 125, startPoint y: 377, endPoint x: 61, endPoint y: 371, distance: 64.4
click at [61, 371] on div "Ajouter un commentaire ﻿ [PERSON_NAME] [DATE] 14:37 Facture : 03324080011 Servi…" at bounding box center [312, 414] width 523 height 244
click at [544, 389] on icon "button" at bounding box center [549, 385] width 11 height 11
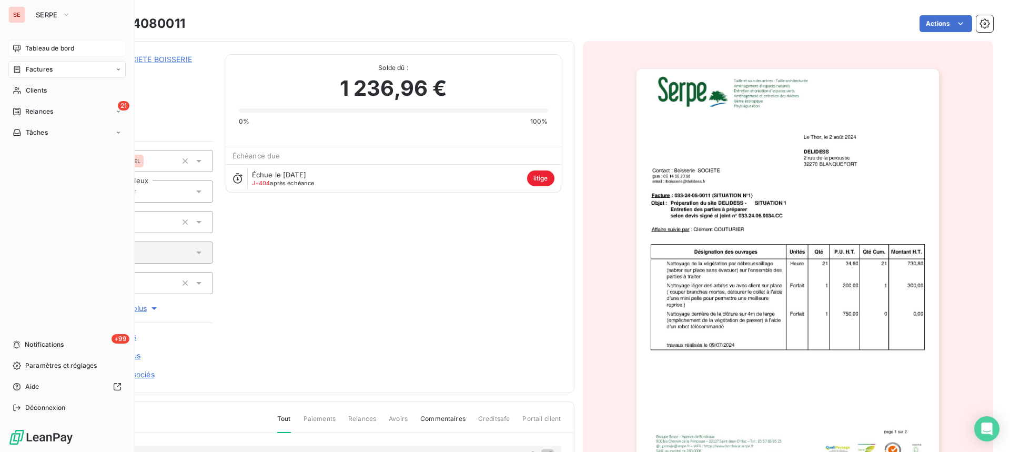
click at [27, 65] on span "Factures" at bounding box center [39, 69] width 27 height 9
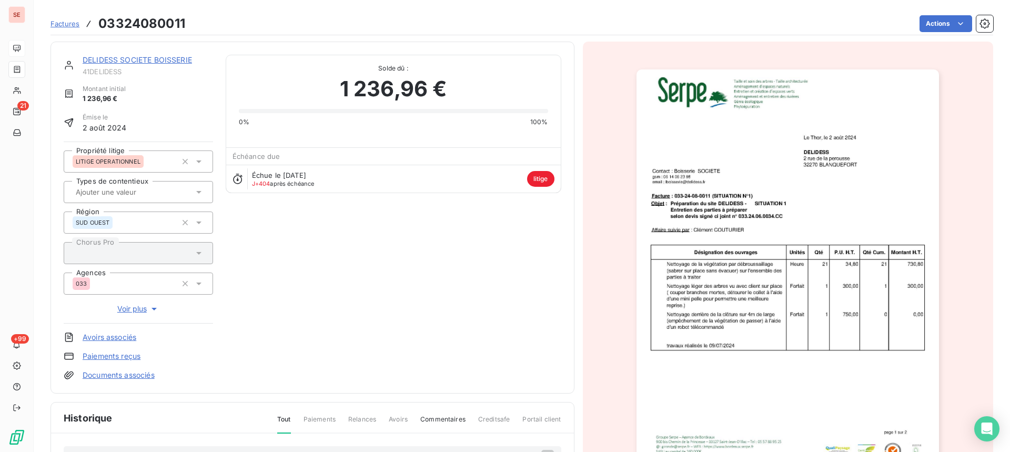
scroll to position [211, 0]
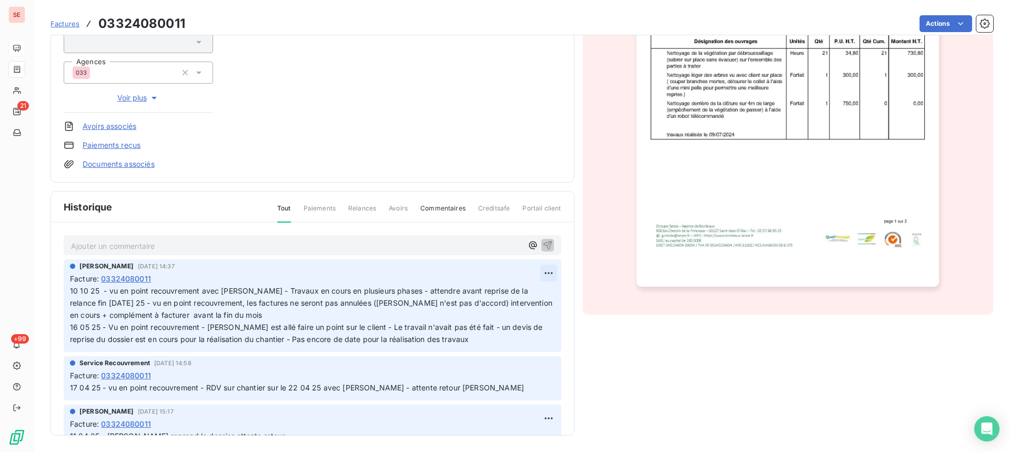
click at [537, 270] on html "SE 21 +99 Factures 03324080011 Actions DELIDESS SOCIETE BOISSERIE 41DELIDESS Mo…" at bounding box center [505, 226] width 1010 height 452
click at [511, 292] on div "Editer" at bounding box center [511, 296] width 59 height 17
click at [248, 291] on span "10 10 25 - vu en point recouvrement avec [PERSON_NAME] - Travaux en cours en pl…" at bounding box center [422, 314] width 705 height 57
click at [244, 297] on p "10 10 25 - vu en point recouvrement avec [PERSON_NAME] - Travaux en cours en pl…" at bounding box center [306, 315] width 472 height 60
click at [545, 313] on icon "button" at bounding box center [549, 314] width 9 height 9
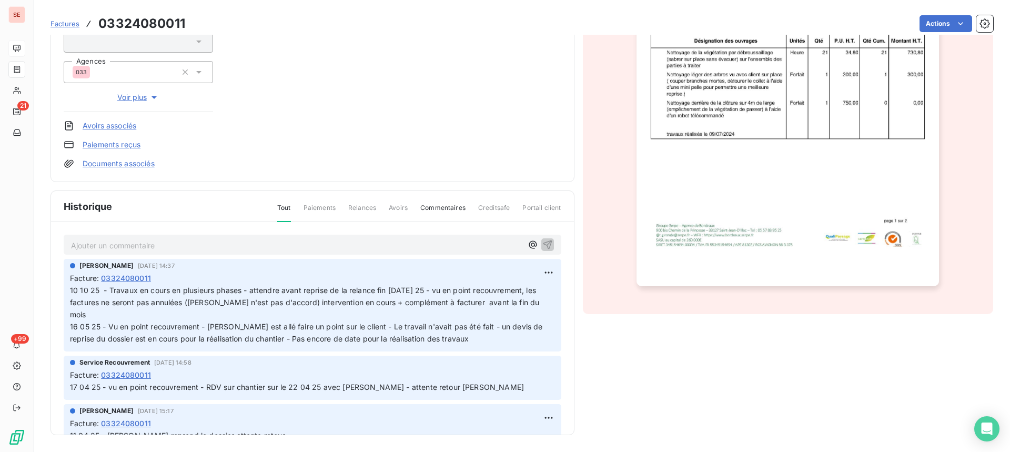
scroll to position [0, 0]
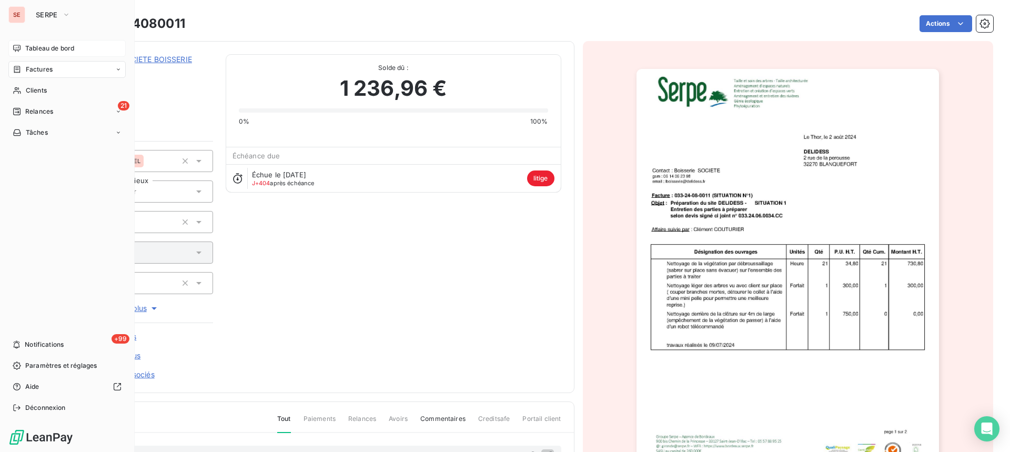
click at [28, 68] on span "Factures" at bounding box center [39, 69] width 27 height 9
click at [22, 70] on div "Factures" at bounding box center [33, 69] width 40 height 9
click at [28, 70] on span "Factures" at bounding box center [39, 69] width 27 height 9
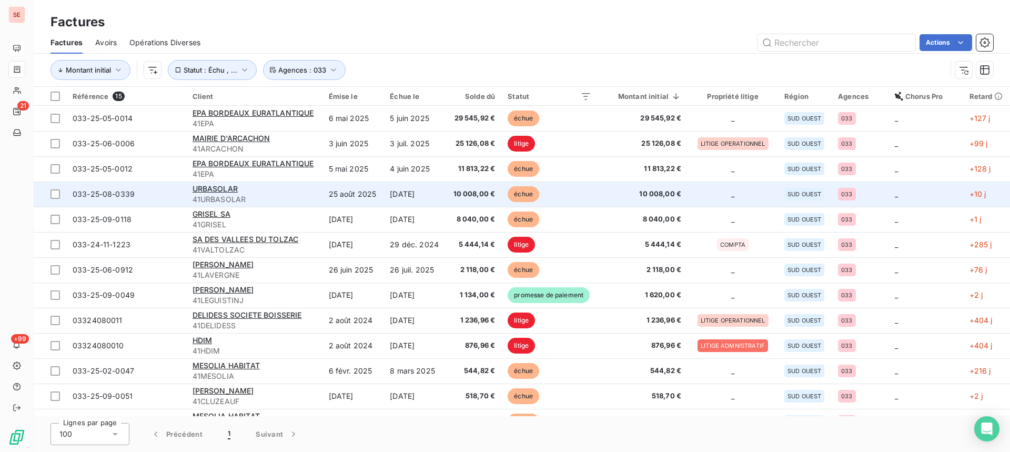
click at [354, 196] on td "25 août 2025" at bounding box center [353, 193] width 62 height 25
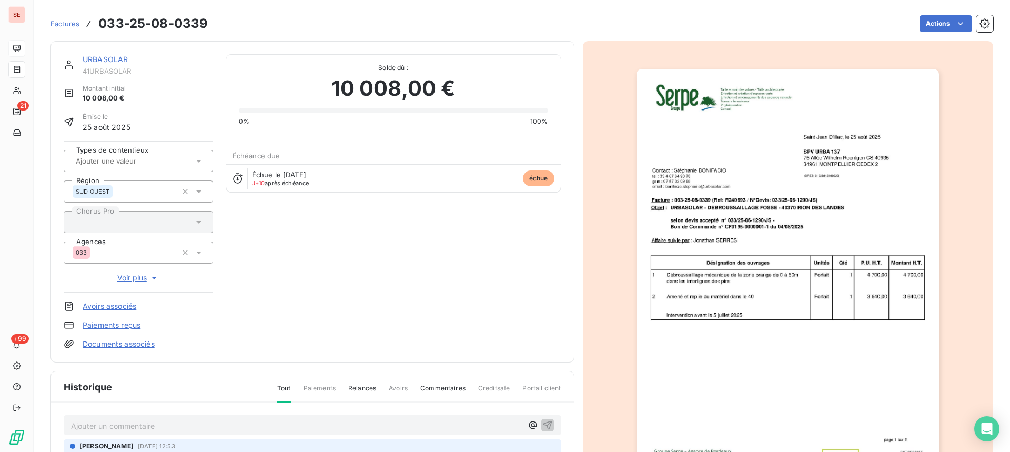
drag, startPoint x: 112, startPoint y: 57, endPoint x: 108, endPoint y: 64, distance: 8.5
click at [112, 56] on link "URBASOLAR" at bounding box center [105, 59] width 45 height 9
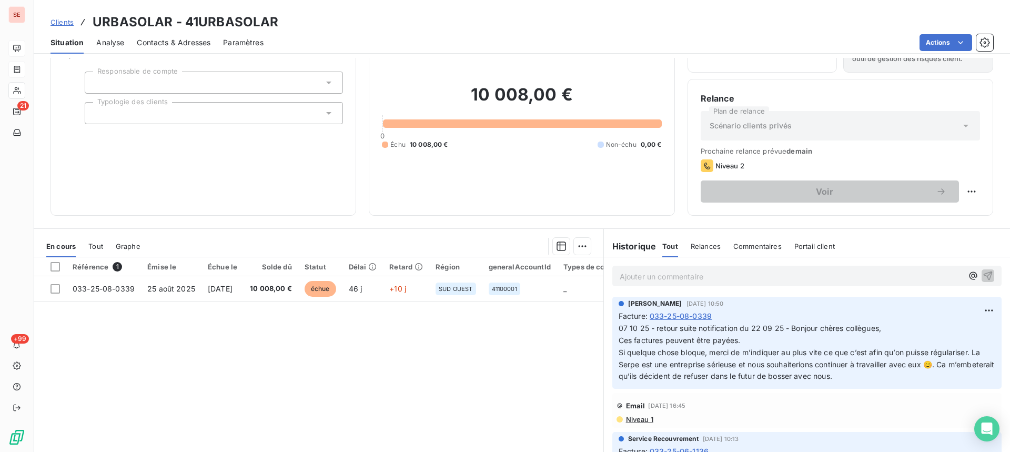
scroll to position [140, 0]
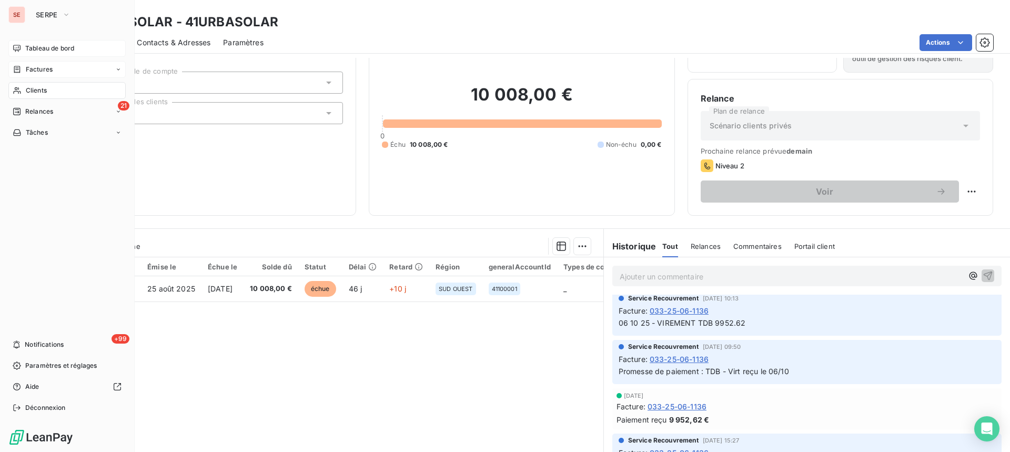
click at [35, 65] on span "Factures" at bounding box center [39, 69] width 27 height 9
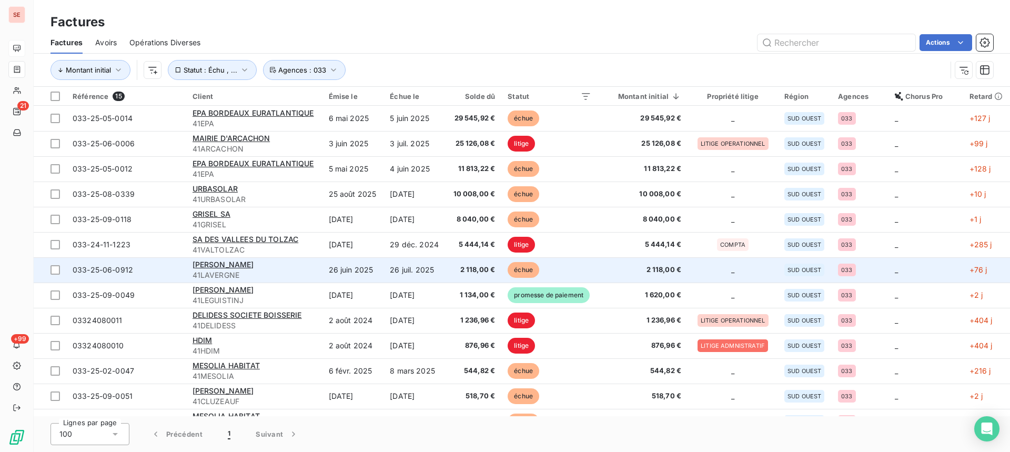
click at [95, 264] on td "033-25-06-0912" at bounding box center [126, 269] width 120 height 25
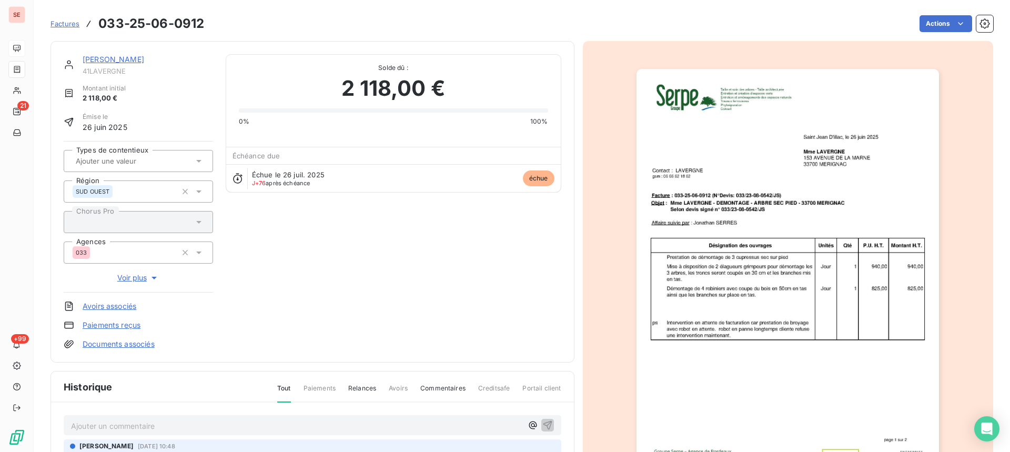
click at [132, 57] on link "[PERSON_NAME]" at bounding box center [114, 59] width 62 height 9
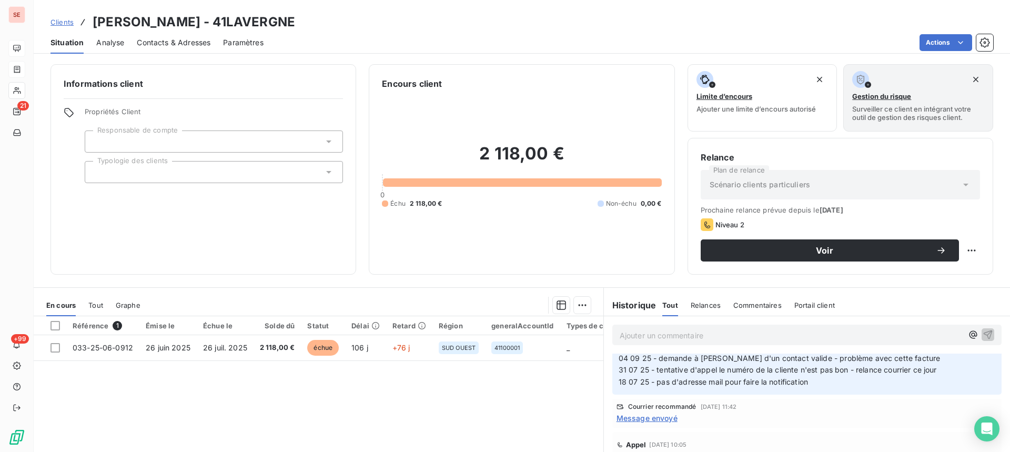
scroll to position [72, 0]
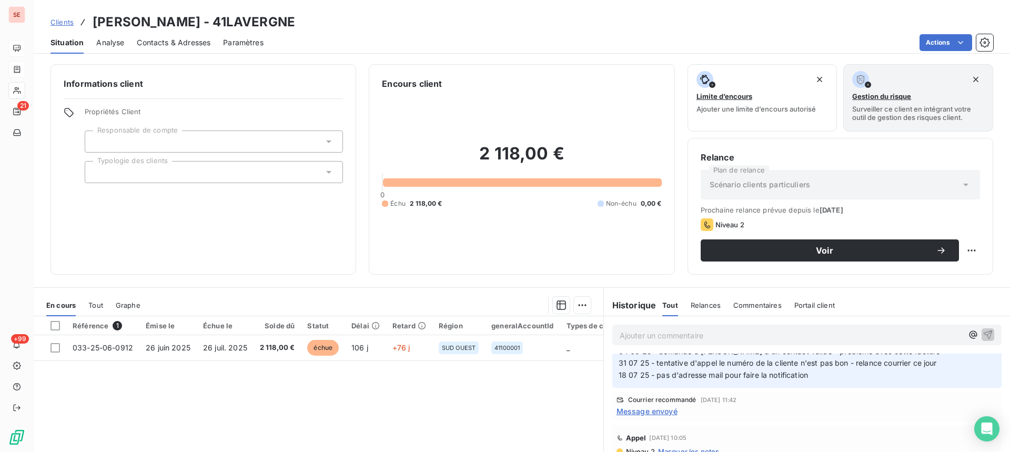
click at [652, 411] on span "Message envoyé" at bounding box center [647, 411] width 61 height 11
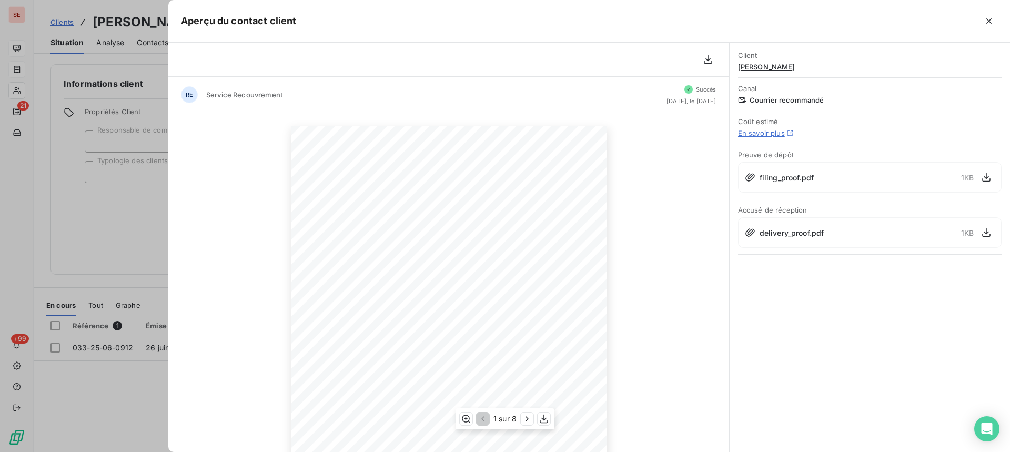
scroll to position [133, 0]
click at [523, 419] on icon "button" at bounding box center [527, 418] width 11 height 11
click at [527, 423] on icon "button" at bounding box center [528, 418] width 11 height 11
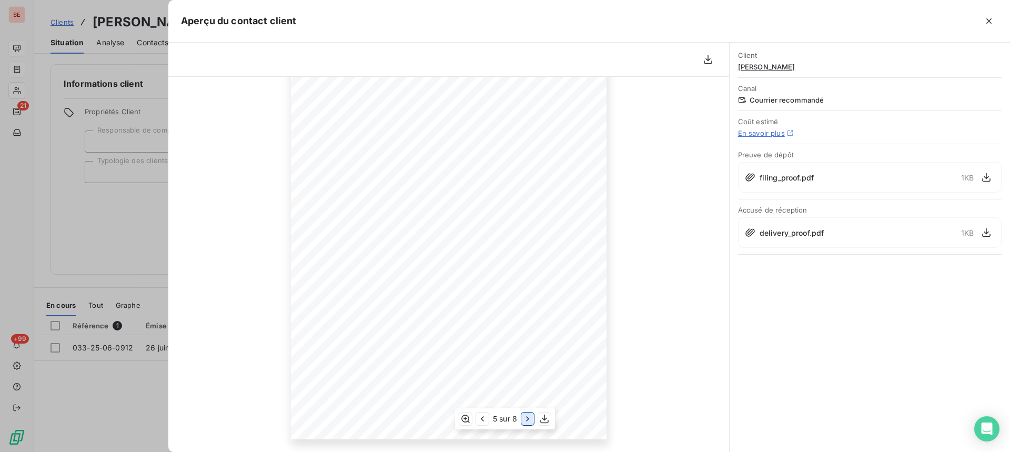
click at [527, 423] on icon "button" at bounding box center [527, 418] width 11 height 11
click at [527, 423] on icon "button" at bounding box center [528, 418] width 11 height 11
click at [750, 230] on icon at bounding box center [749, 232] width 9 height 8
click at [985, 234] on icon "button" at bounding box center [986, 232] width 11 height 11
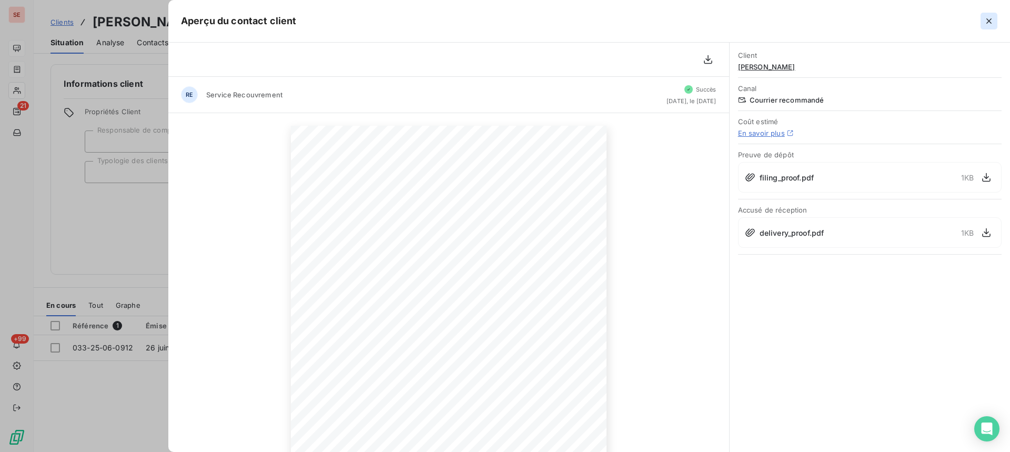
click at [989, 21] on icon "button" at bounding box center [988, 20] width 5 height 5
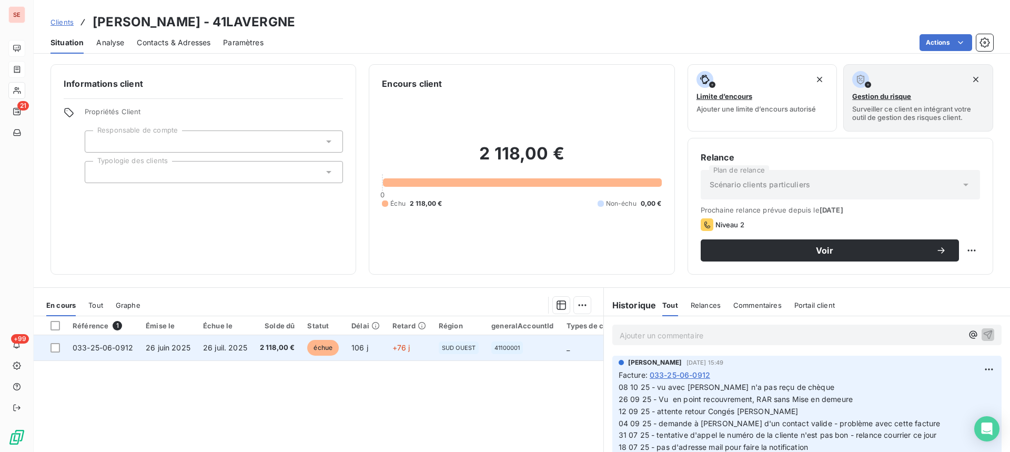
click at [239, 354] on td "26 juil. 2025" at bounding box center [225, 347] width 57 height 25
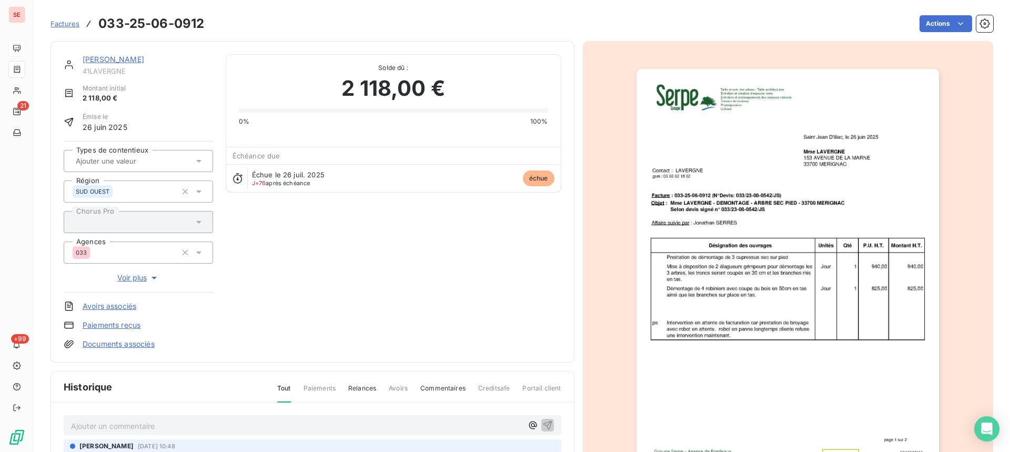
click at [136, 59] on link "[PERSON_NAME]" at bounding box center [114, 59] width 62 height 9
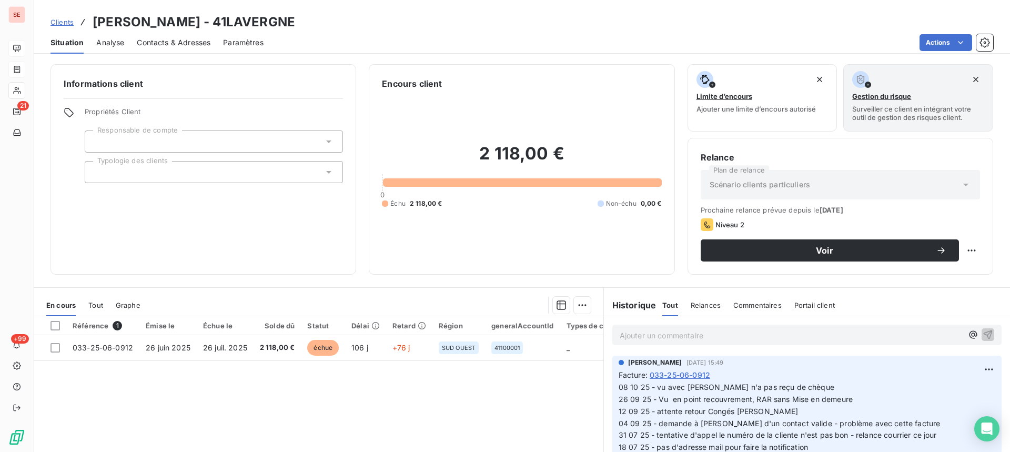
click at [185, 44] on span "Contacts & Adresses" at bounding box center [174, 42] width 74 height 11
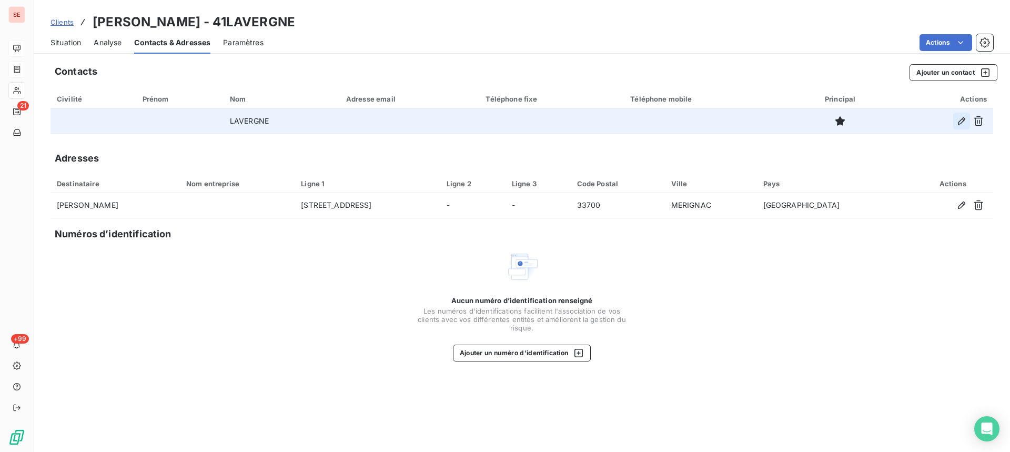
click at [958, 124] on icon "button" at bounding box center [961, 120] width 7 height 7
type input "LAVERGNE"
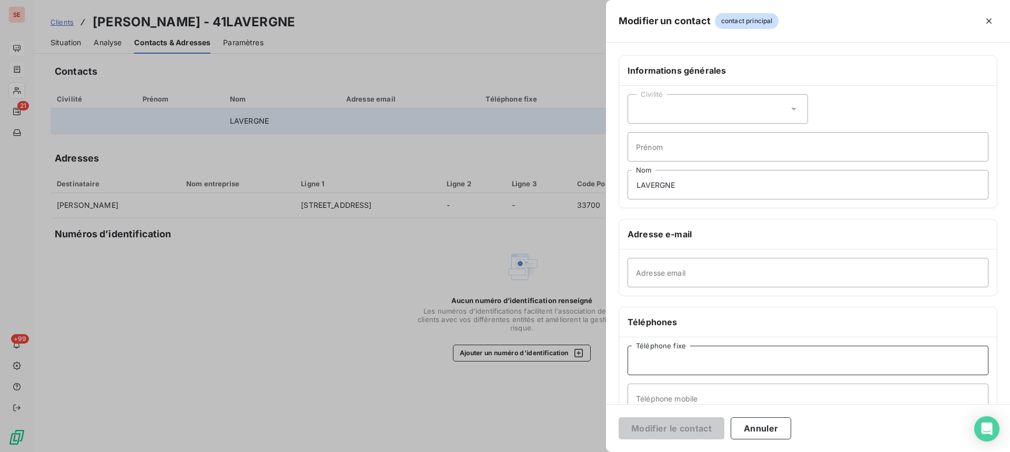
click at [693, 366] on input "Téléphone fixe" at bounding box center [808, 360] width 361 height 29
click at [661, 360] on input "0556971301" at bounding box center [808, 360] width 361 height 29
click at [680, 362] on input "0556971301" at bounding box center [808, 360] width 361 height 29
type input "0556971301"
click at [691, 431] on button "Modifier le contact" at bounding box center [672, 428] width 106 height 22
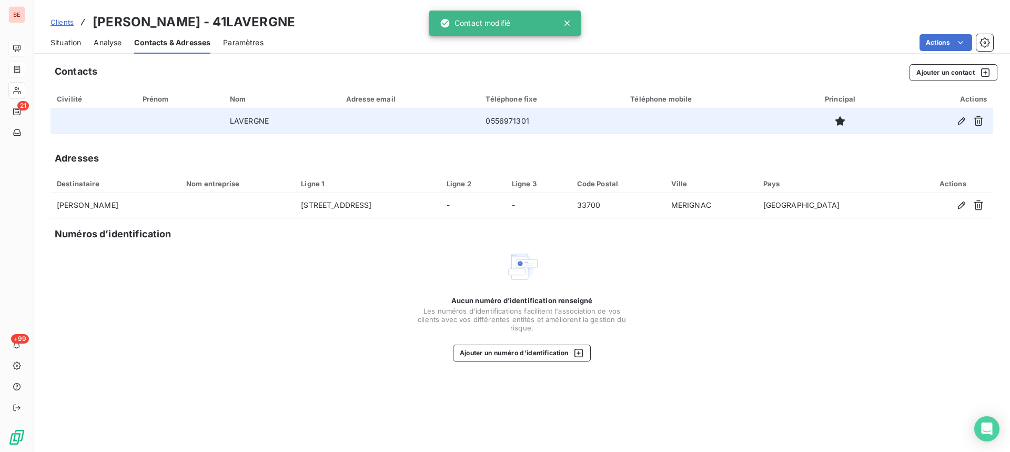
click at [60, 38] on span "Situation" at bounding box center [66, 42] width 31 height 11
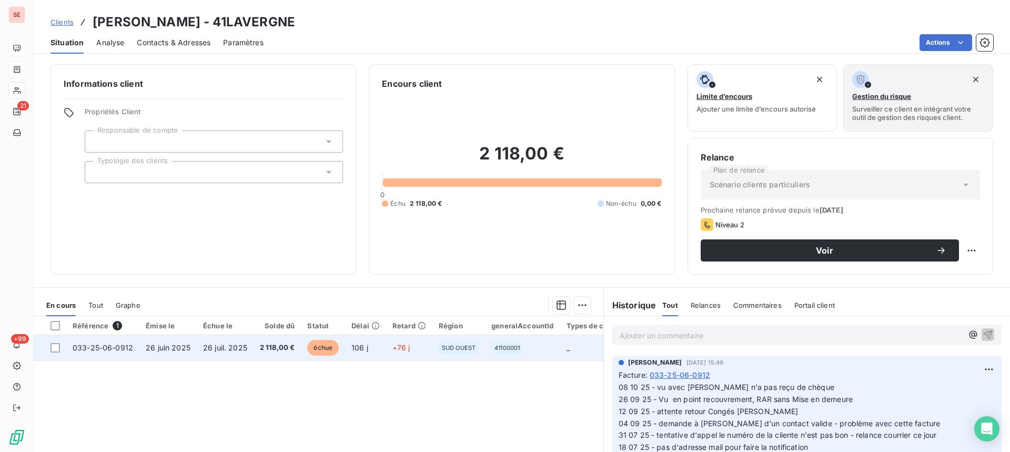
click at [187, 357] on td "26 juin 2025" at bounding box center [167, 347] width 57 height 25
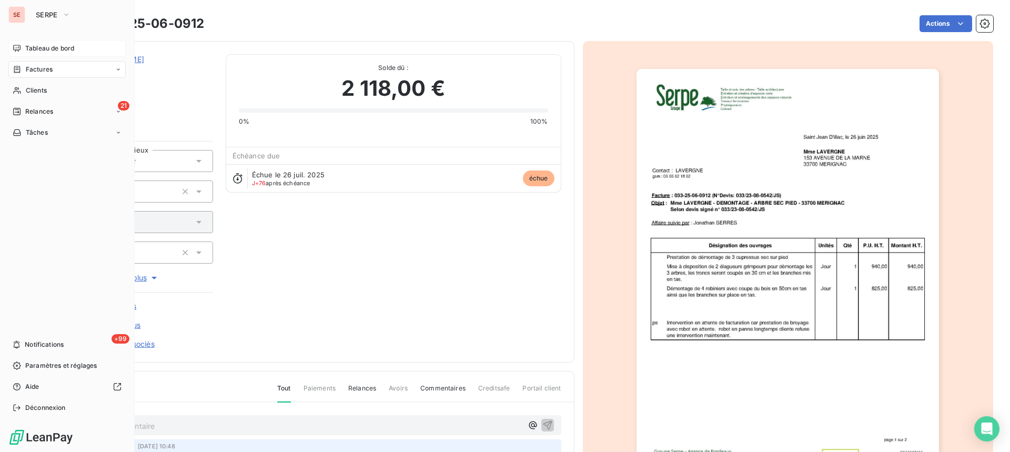
click at [26, 68] on span "Factures" at bounding box center [39, 69] width 27 height 9
click at [53, 90] on div "Factures" at bounding box center [73, 90] width 105 height 17
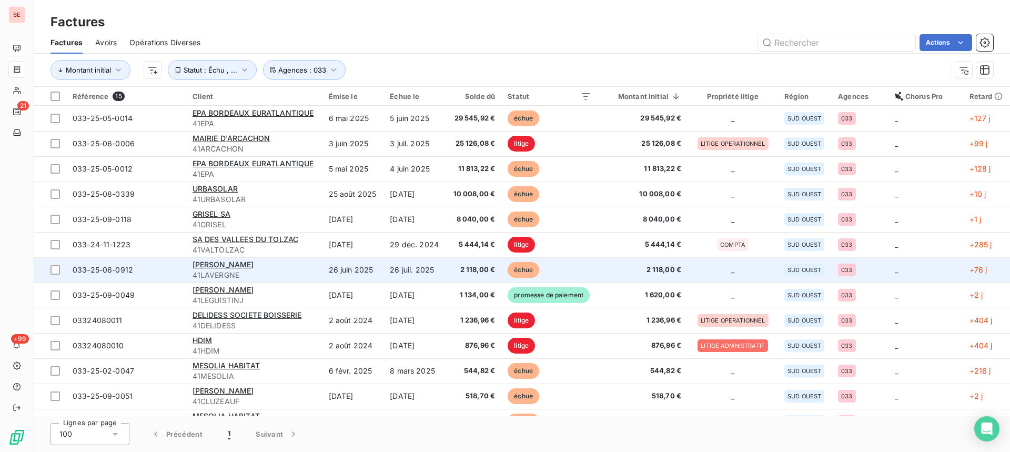
click at [297, 268] on div "[PERSON_NAME]" at bounding box center [255, 264] width 124 height 11
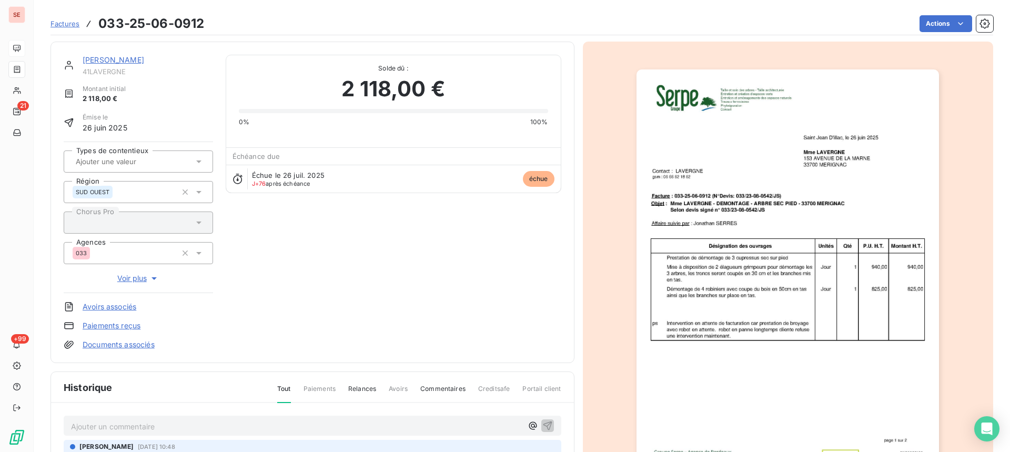
scroll to position [181, 0]
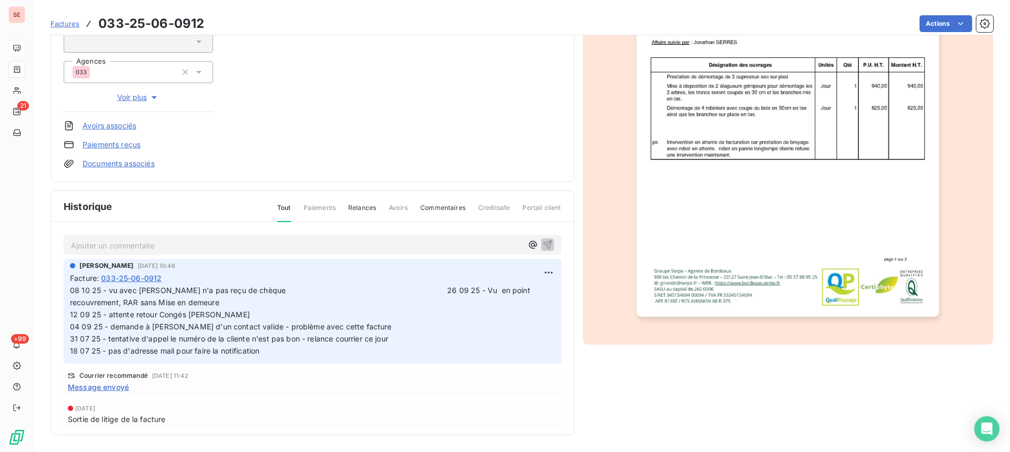
click at [541, 271] on html "SE 21 +99 Factures 033-25-06-0912 Actions [PERSON_NAME] 41LAVERGNE Montant init…" at bounding box center [505, 226] width 1010 height 452
click at [503, 291] on div "Editer" at bounding box center [511, 295] width 59 height 17
click at [68, 291] on div "[PERSON_NAME] [DATE] 10:48 Facture : 033-25-06-0912" at bounding box center [313, 311] width 498 height 104
click at [70, 292] on span "08 10 25 - vu avec [PERSON_NAME] n'a pas reçu de chèque 26 09 25 - Vu en point …" at bounding box center [351, 320] width 562 height 69
click at [545, 320] on icon "button" at bounding box center [549, 320] width 9 height 9
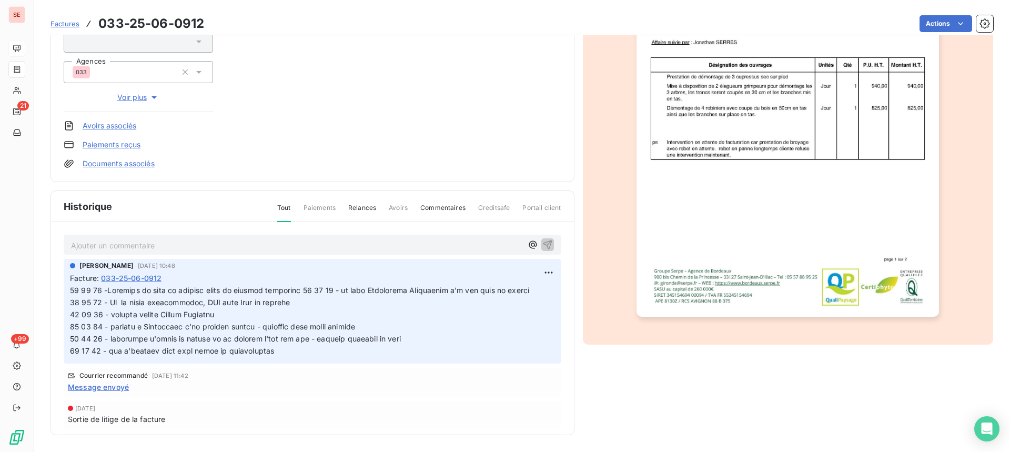
scroll to position [0, 0]
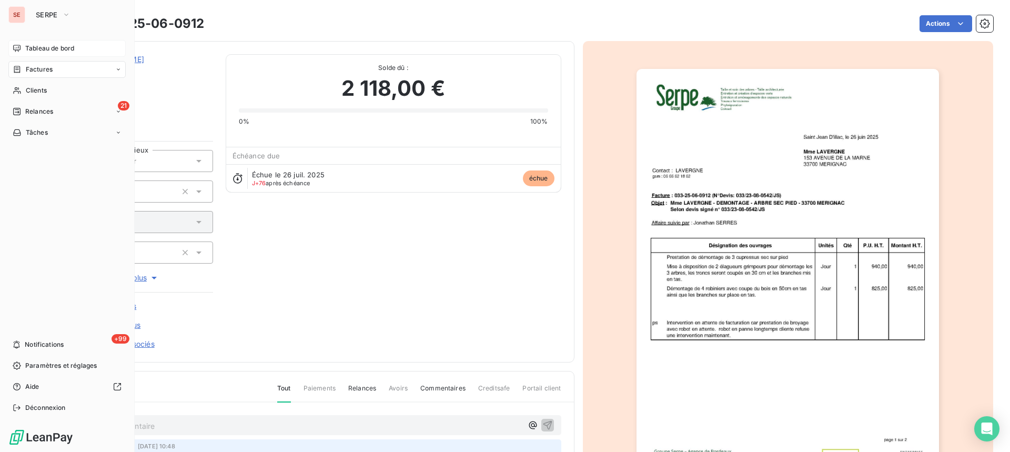
click at [22, 69] on div "Factures" at bounding box center [33, 69] width 40 height 9
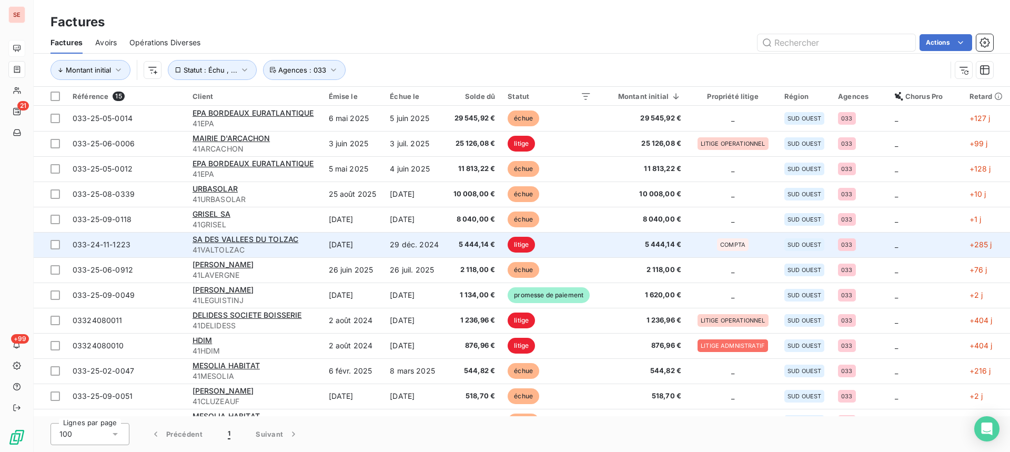
click at [322, 243] on td "[DATE]" at bounding box center [353, 244] width 62 height 25
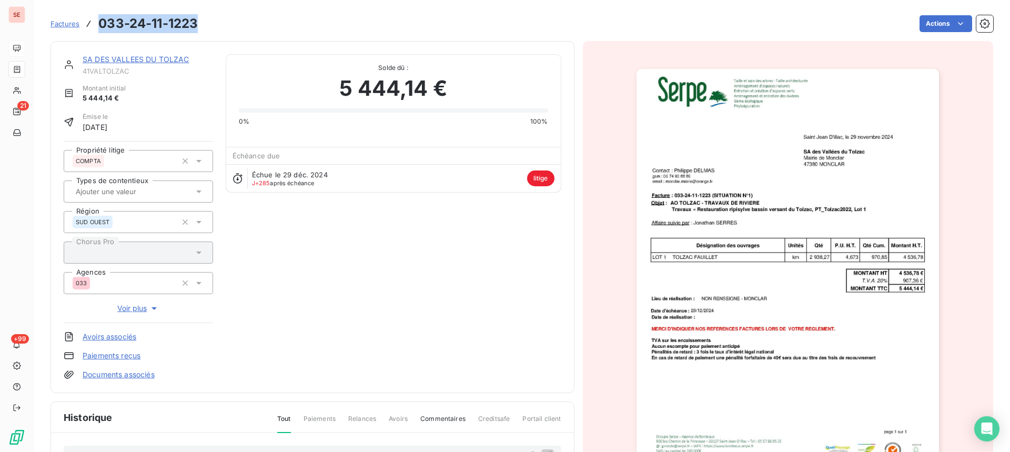
drag, startPoint x: 201, startPoint y: 28, endPoint x: 98, endPoint y: 28, distance: 103.6
click at [98, 28] on div "Factures 033-24-11-1223 Actions" at bounding box center [522, 24] width 943 height 22
copy h3 "033-24-11-1223"
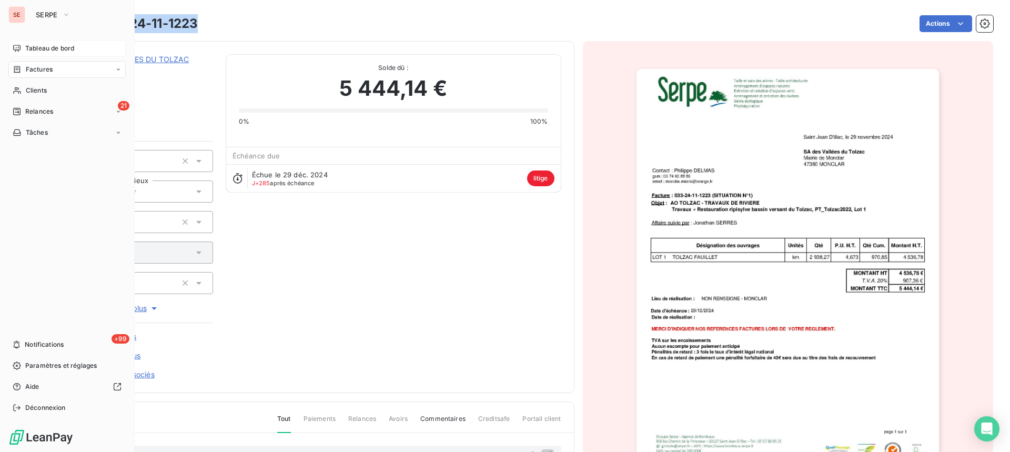
click at [28, 72] on span "Factures" at bounding box center [39, 69] width 27 height 9
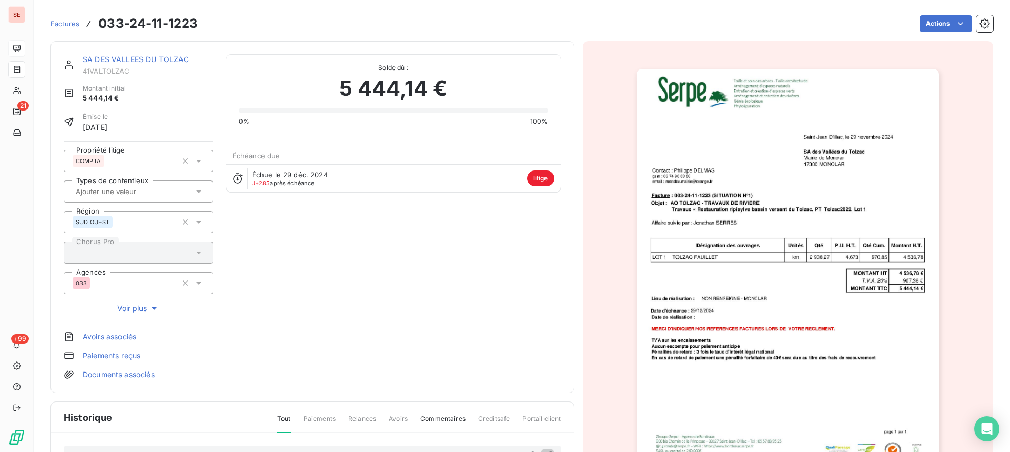
click at [166, 60] on link "SA DES VALLEES DU TOLZAC" at bounding box center [136, 59] width 107 height 9
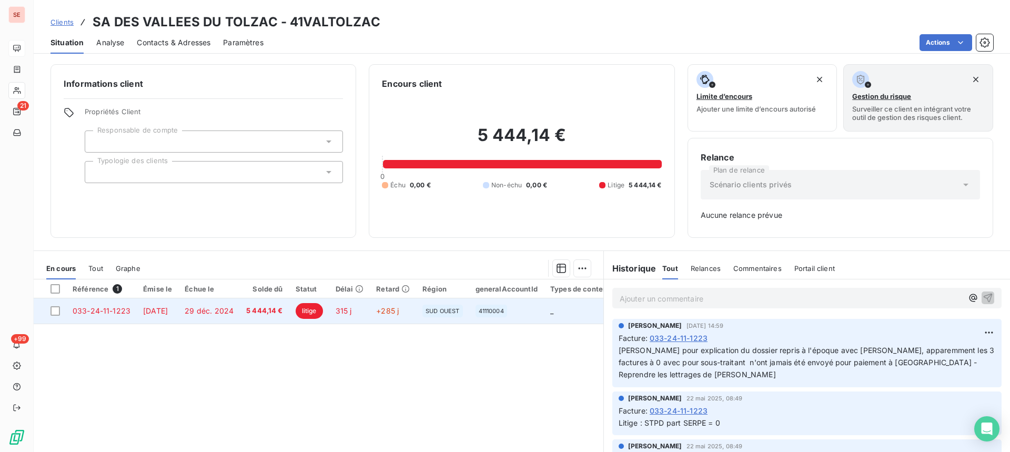
click at [234, 309] on span "29 déc. 2024" at bounding box center [209, 310] width 49 height 9
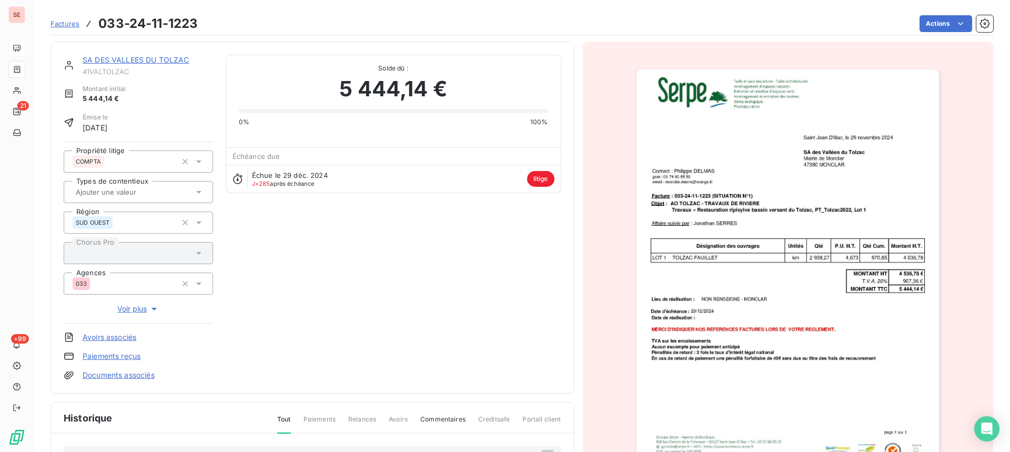
scroll to position [211, 0]
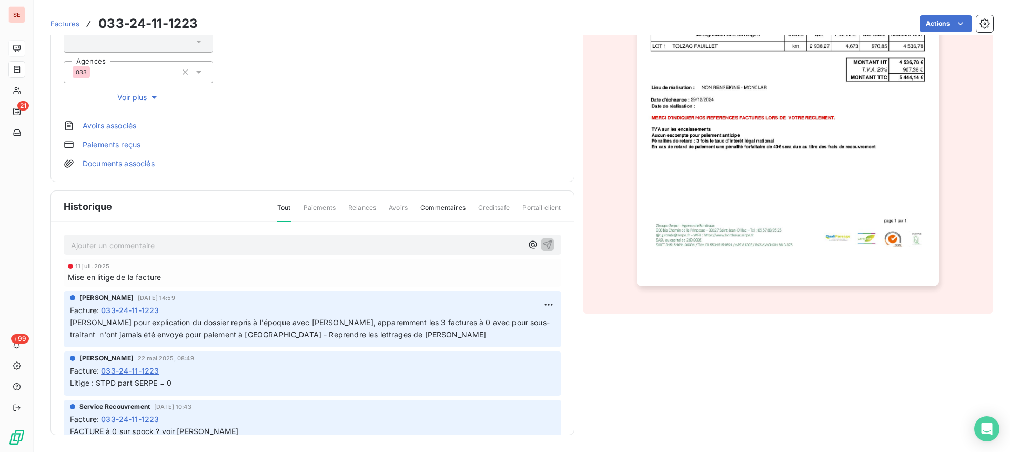
click at [326, 326] on span "[PERSON_NAME] pour explication du dossier repris à l'époque avec [PERSON_NAME],…" at bounding box center [310, 328] width 480 height 21
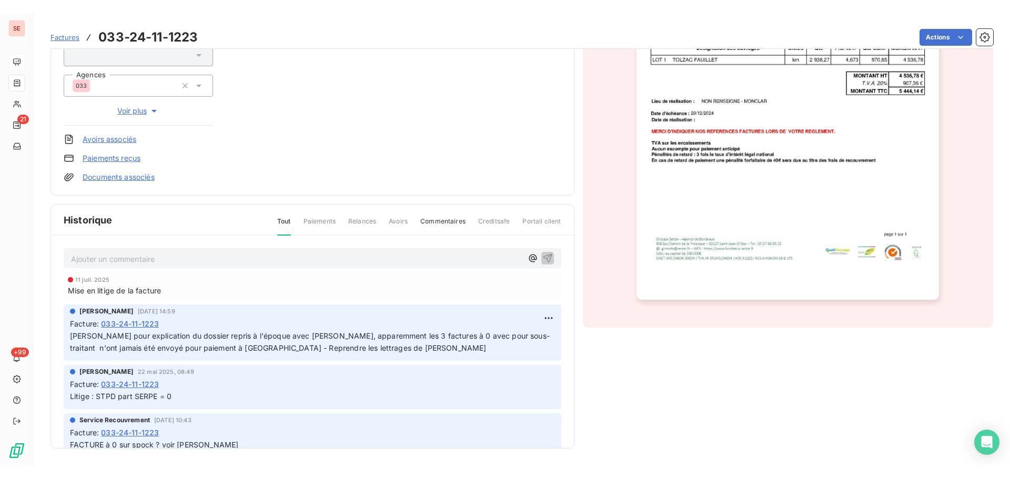
scroll to position [0, 0]
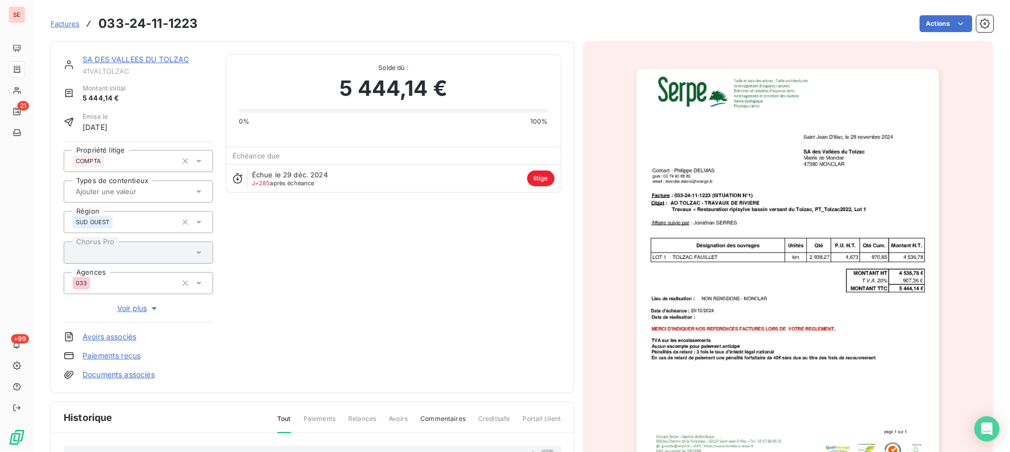
click at [168, 56] on link "SA DES VALLEES DU TOLZAC" at bounding box center [136, 59] width 107 height 9
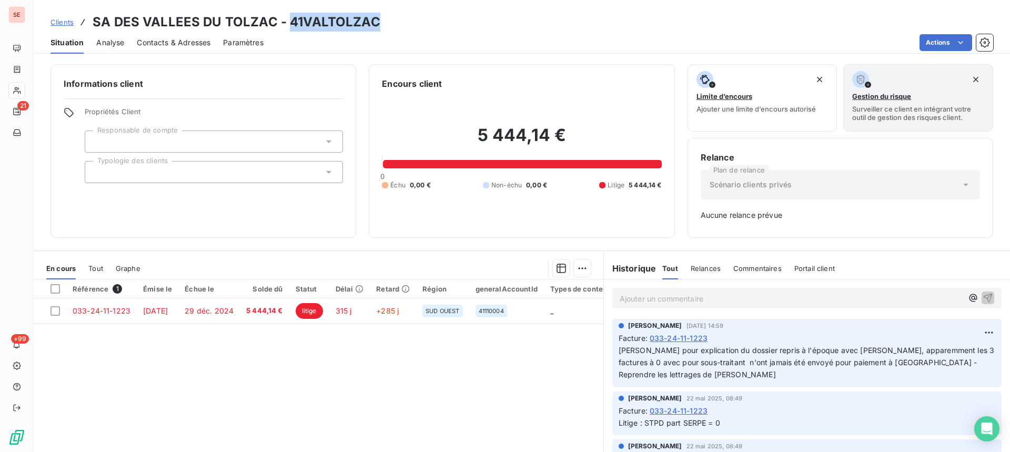
drag, startPoint x: 374, startPoint y: 23, endPoint x: 288, endPoint y: 15, distance: 86.2
click at [288, 15] on h3 "SA DES VALLEES DU TOLZAC - 41VALTOLZAC" at bounding box center [237, 22] width 288 height 19
copy h3 "41VALTOLZAC"
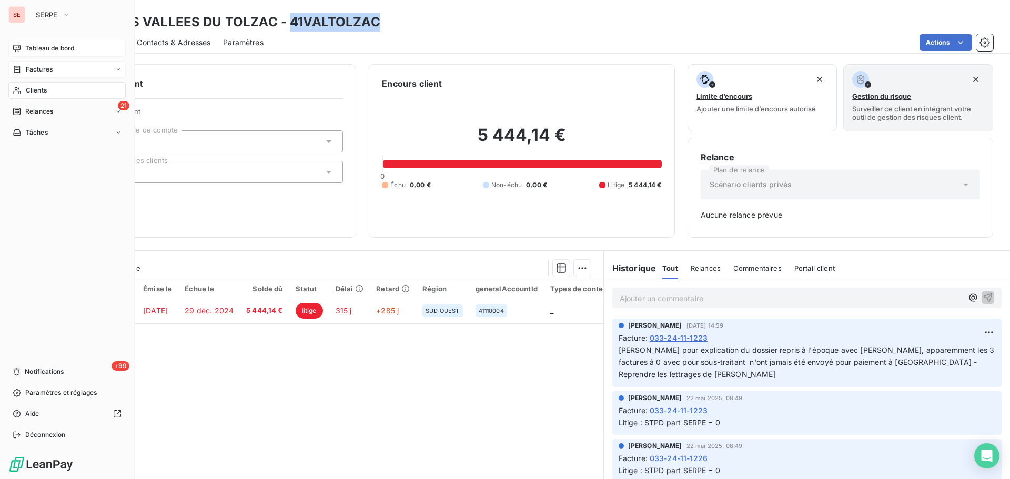
click at [37, 64] on div "Factures" at bounding box center [66, 69] width 117 height 17
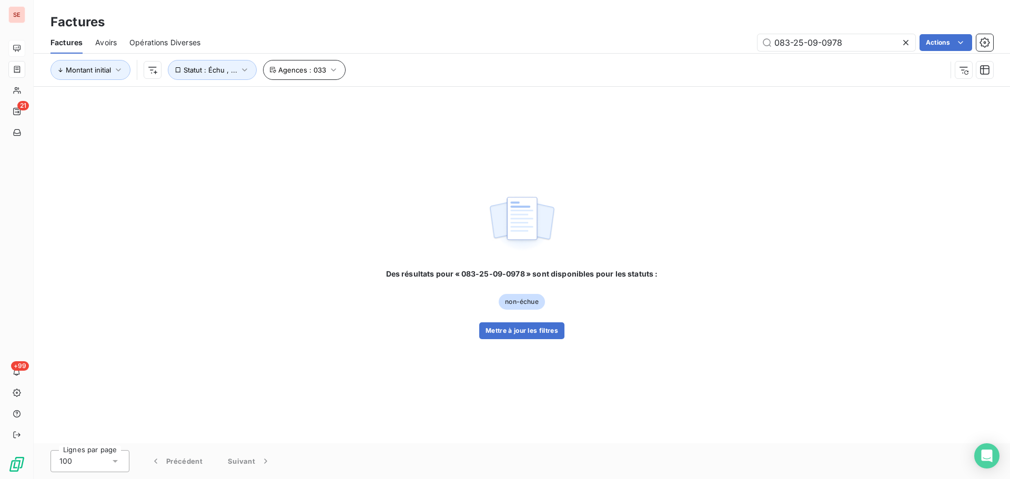
type input "083-25-09-0978"
click at [307, 68] on span "Agences : 033" at bounding box center [302, 70] width 48 height 8
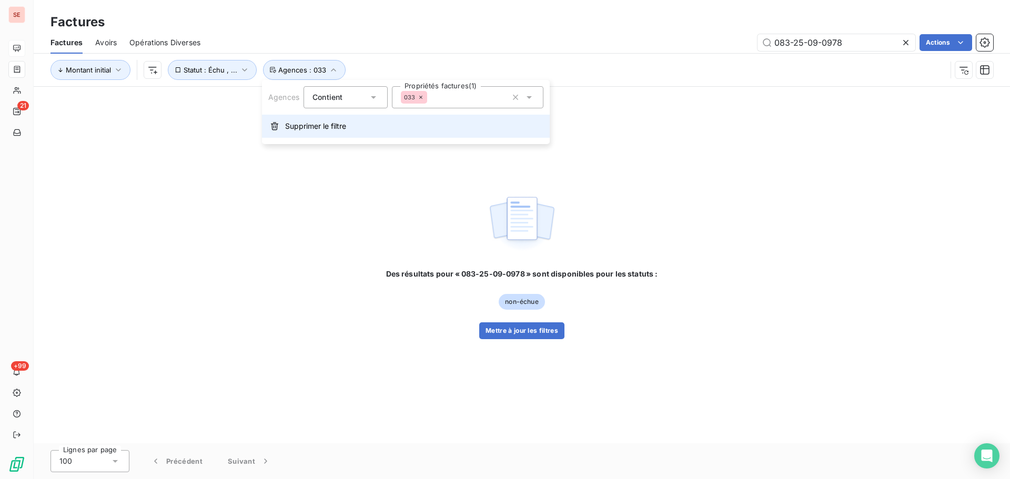
click at [327, 127] on span "Supprimer le filtre" at bounding box center [315, 126] width 61 height 11
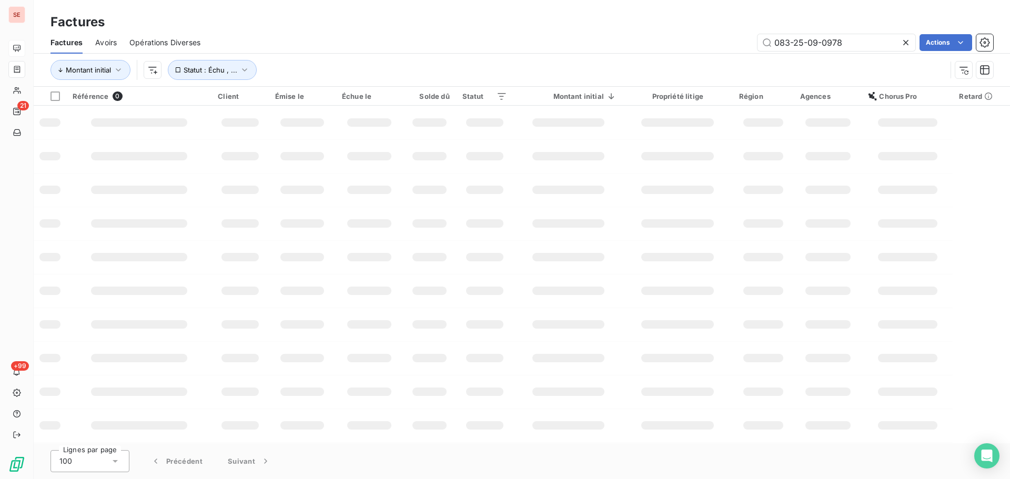
click at [417, 49] on div "083-25-09-0978 Actions" at bounding box center [603, 42] width 780 height 17
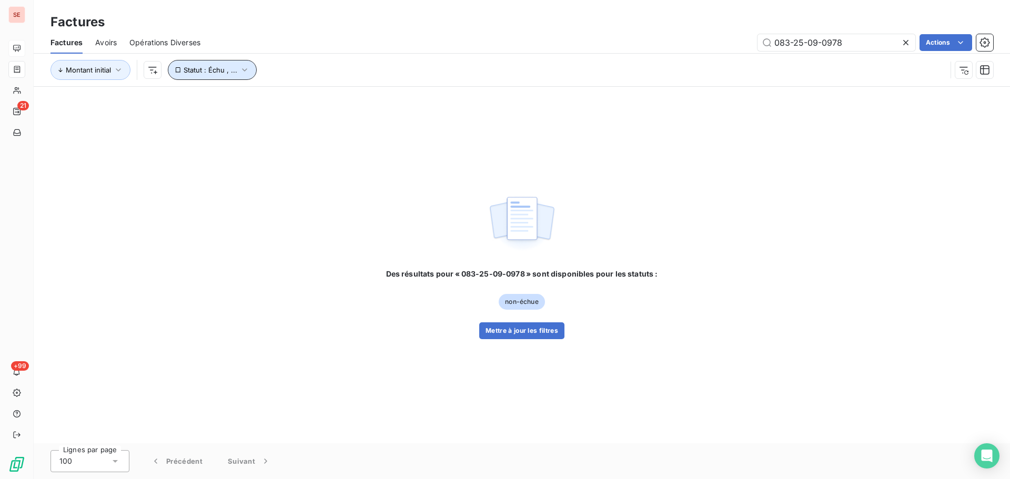
click at [221, 72] on span "Statut : Échu , ..." at bounding box center [211, 70] width 54 height 8
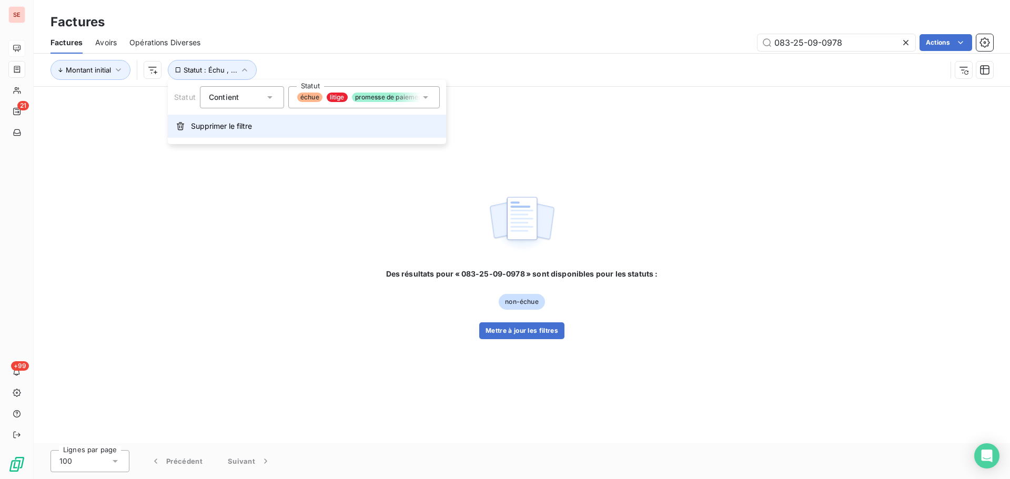
click at [233, 127] on span "Supprimer le filtre" at bounding box center [221, 126] width 61 height 11
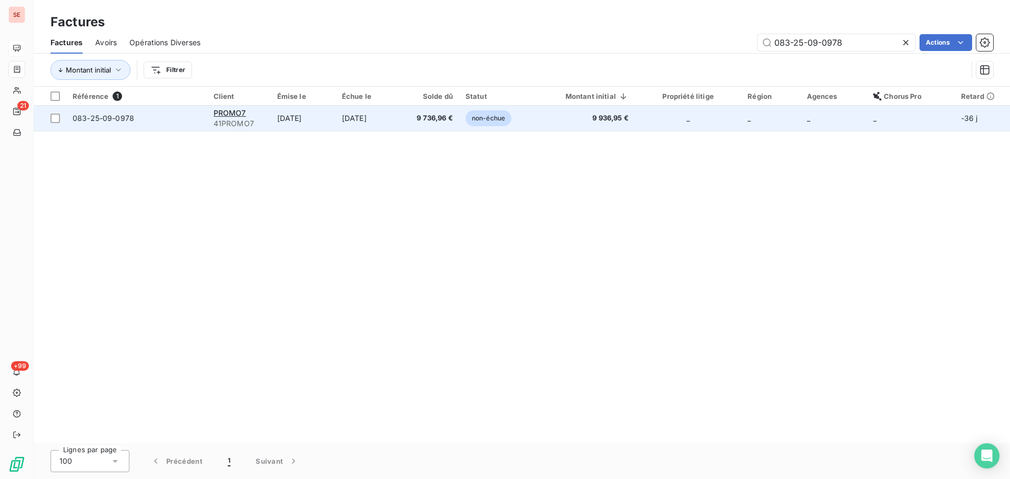
click at [378, 123] on td "[DATE]" at bounding box center [369, 118] width 66 height 25
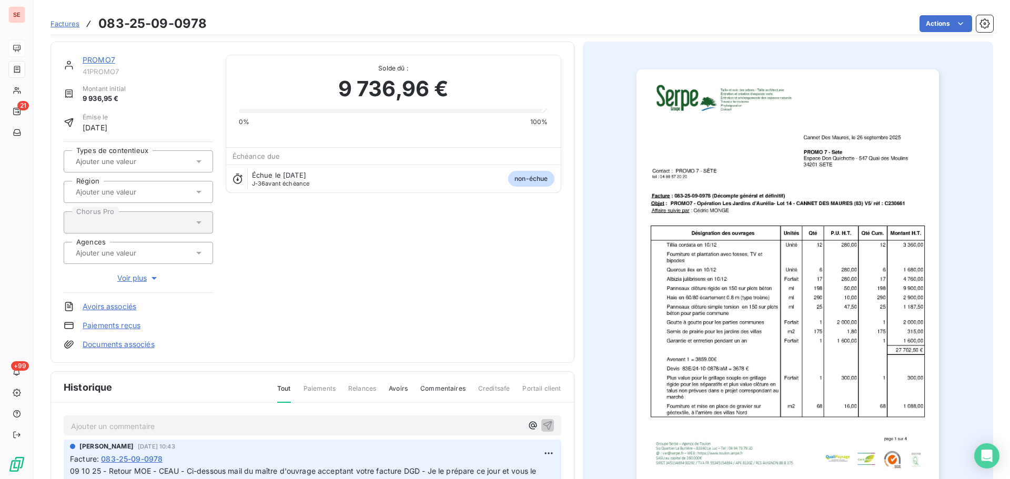
scroll to position [144, 0]
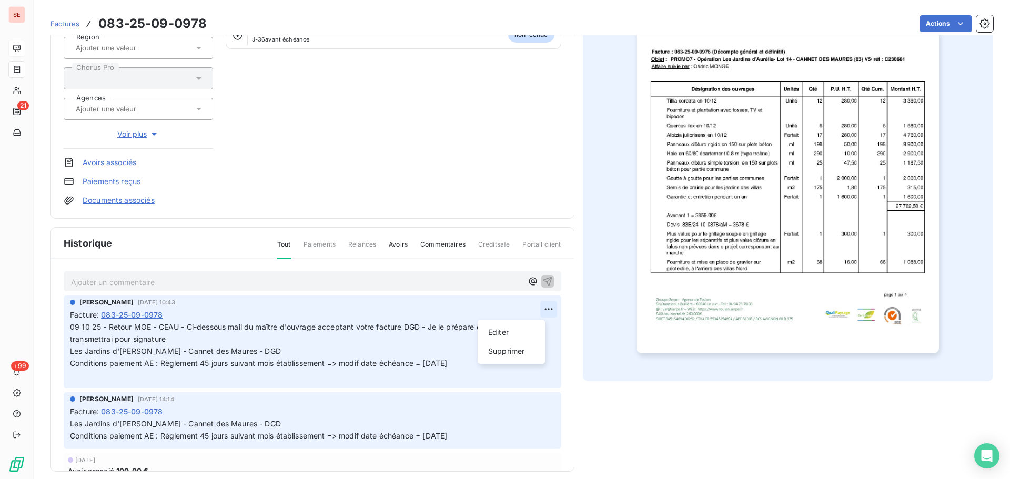
click at [538, 307] on html "SE 21 +99 Factures 083-25-09-0978 Actions PROMO7 41PROMO7 Montant initial 9 936…" at bounding box center [505, 239] width 1010 height 479
click at [527, 326] on div "Editer" at bounding box center [511, 332] width 59 height 17
click at [69, 332] on div "[PERSON_NAME] [DATE] 10:43 Facture : 083-25-09-0978 09 10 25 - Retour MOE - CEA…" at bounding box center [313, 342] width 498 height 92
click at [73, 324] on span "09 10 25 - Retour MOE - CEAU - Ci-dessous mail du maître d'ouvrage acceptant vo…" at bounding box center [304, 332] width 469 height 21
click at [71, 326] on span "09 10 25 - Retour MOE - CEAU - Ci-dessous mail du maître d'ouvrage acceptant vo…" at bounding box center [304, 332] width 469 height 21
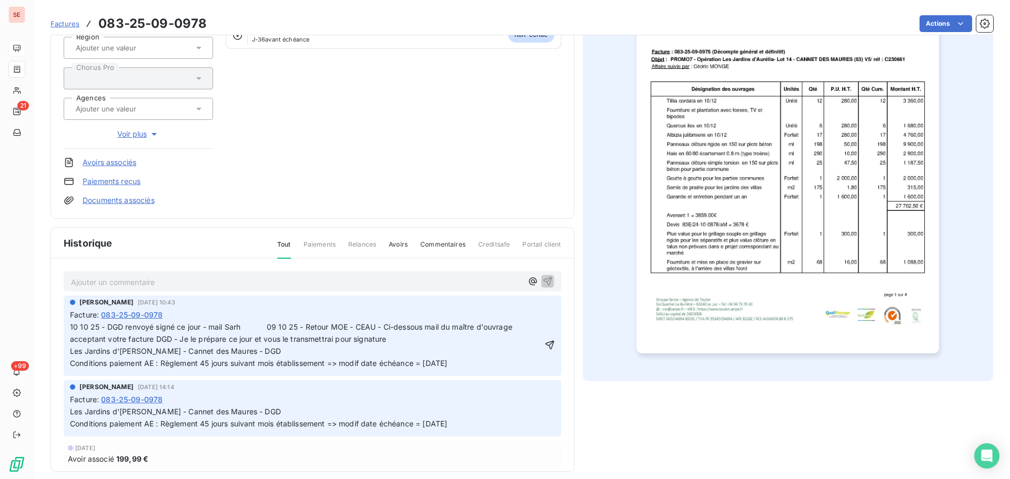
click at [237, 325] on span "10 10 25 - DGD renvoyé signé ce jour - mail Sarh 09 10 25 - Retour MOE - CEAU -…" at bounding box center [292, 344] width 445 height 45
click at [544, 350] on icon "button" at bounding box center [549, 345] width 11 height 11
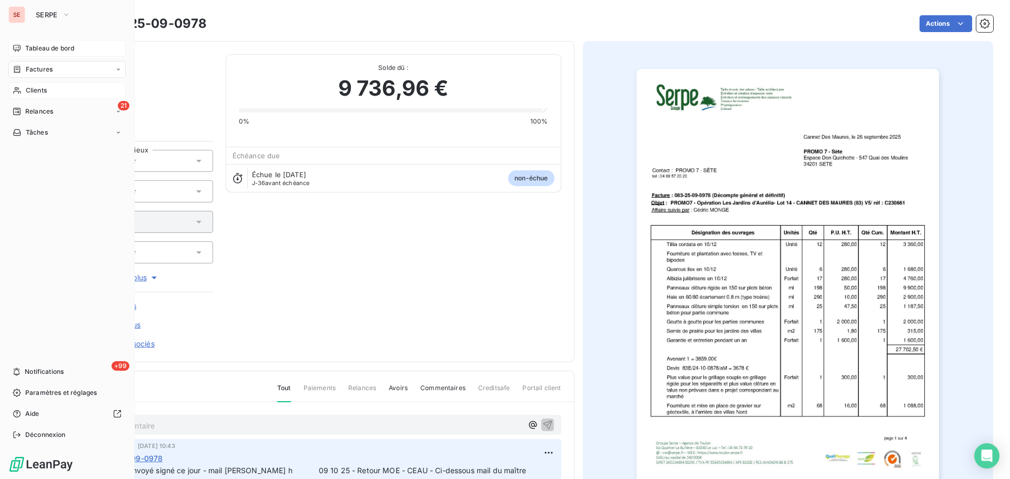
click at [46, 86] on span "Clients" at bounding box center [36, 90] width 21 height 9
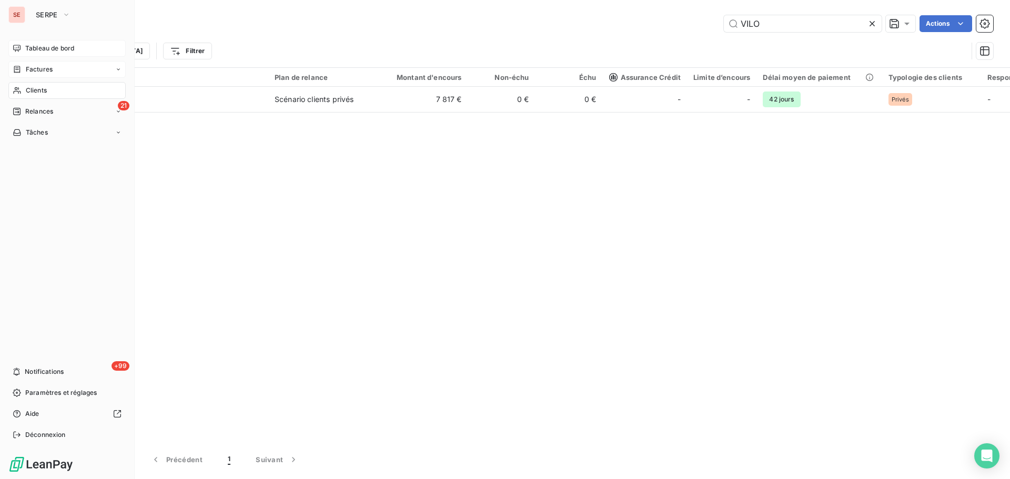
click at [24, 68] on div "Factures" at bounding box center [33, 69] width 40 height 9
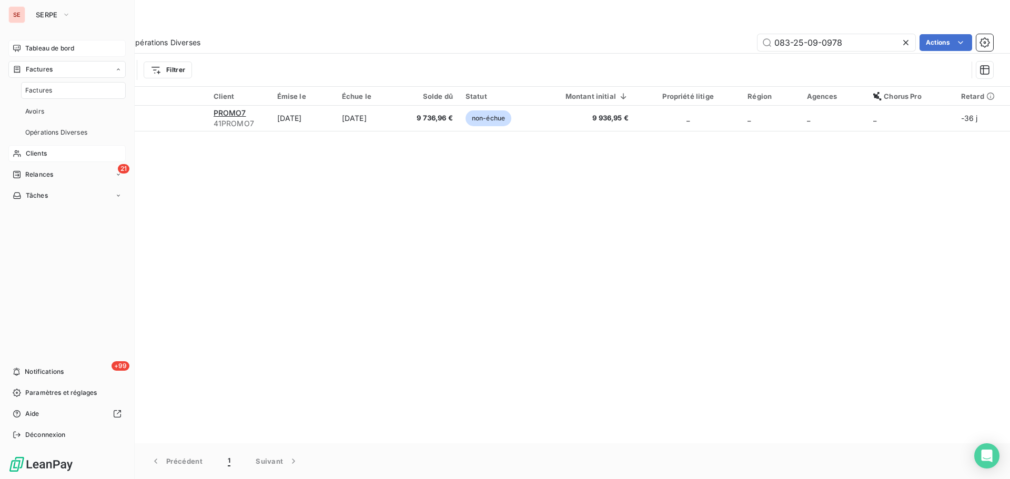
click at [41, 91] on span "Factures" at bounding box center [38, 90] width 27 height 9
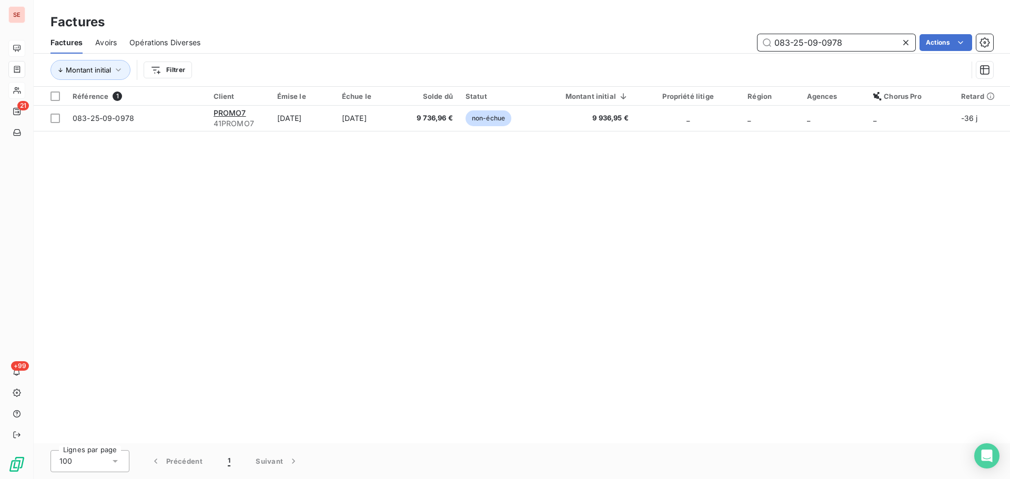
click at [848, 46] on input "083-25-09-0978" at bounding box center [837, 42] width 158 height 17
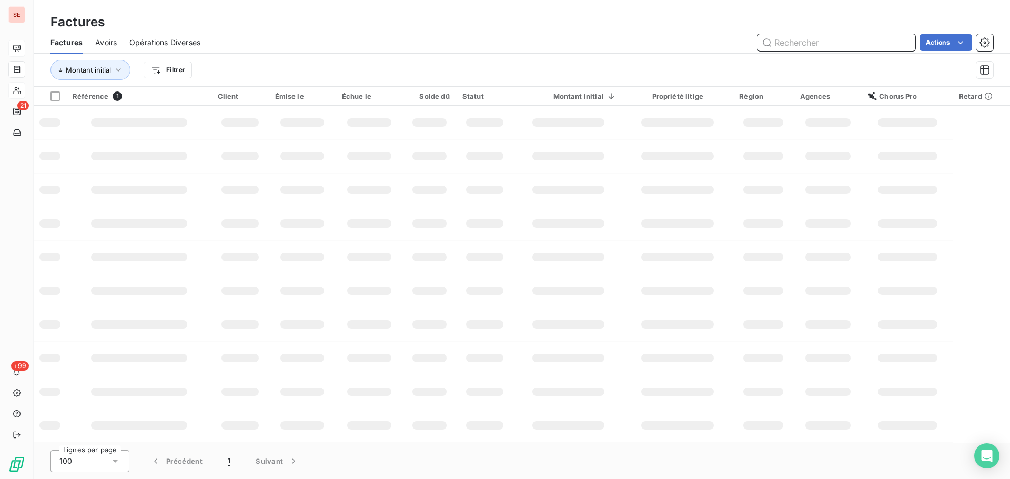
paste input "83e-23-06-0497"
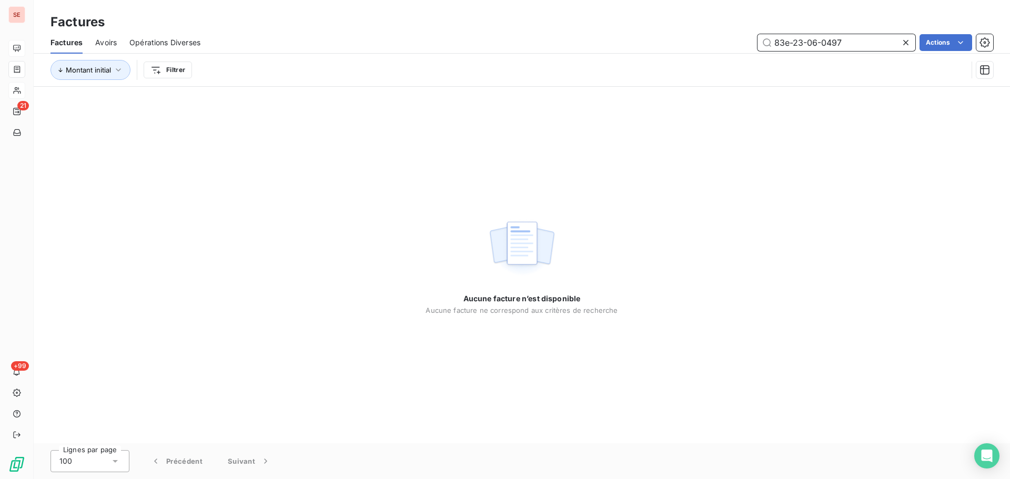
click at [794, 44] on input "83e-23-06-0497" at bounding box center [837, 42] width 158 height 17
click at [803, 43] on input "83e23-06-0497" at bounding box center [837, 42] width 158 height 17
click at [806, 43] on input "83e23-06-0497" at bounding box center [837, 42] width 158 height 17
click at [816, 46] on input "83e2306-0497" at bounding box center [837, 42] width 158 height 17
click at [793, 43] on input "83e23060497" at bounding box center [837, 42] width 158 height 17
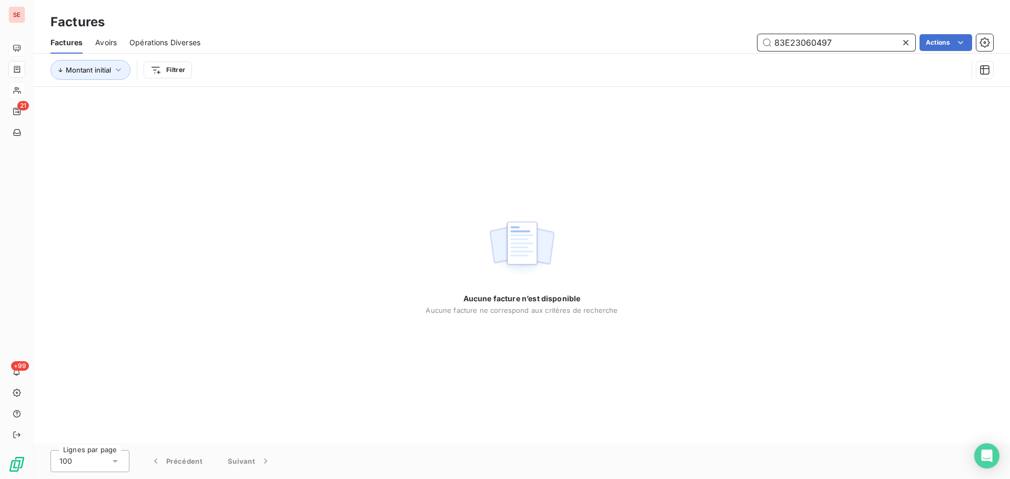
type input "83E23060497"
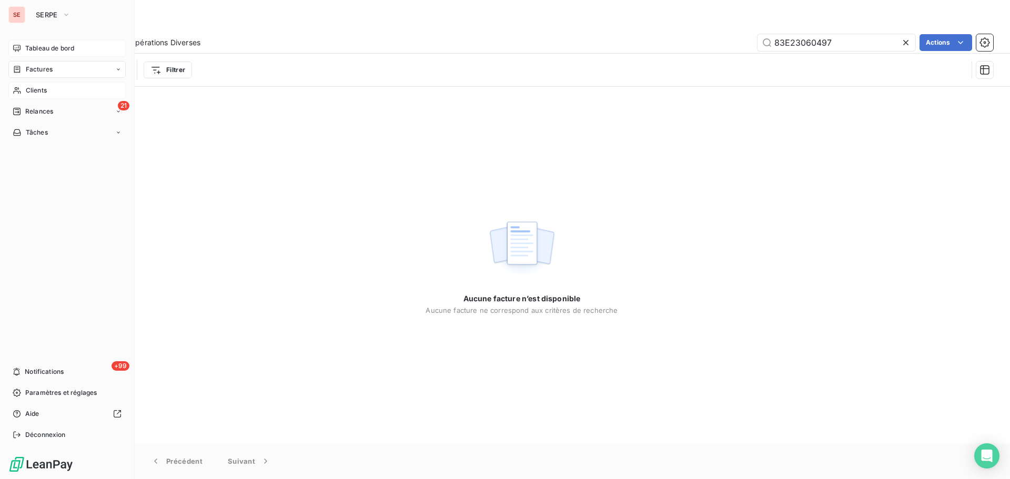
click at [23, 93] on div "Clients" at bounding box center [66, 90] width 117 height 17
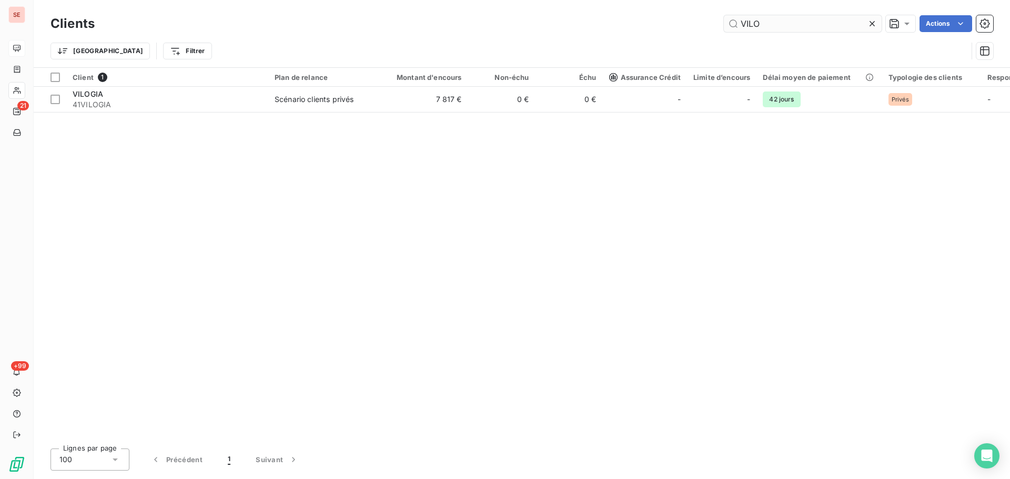
click at [771, 24] on input "VILO" at bounding box center [803, 23] width 158 height 17
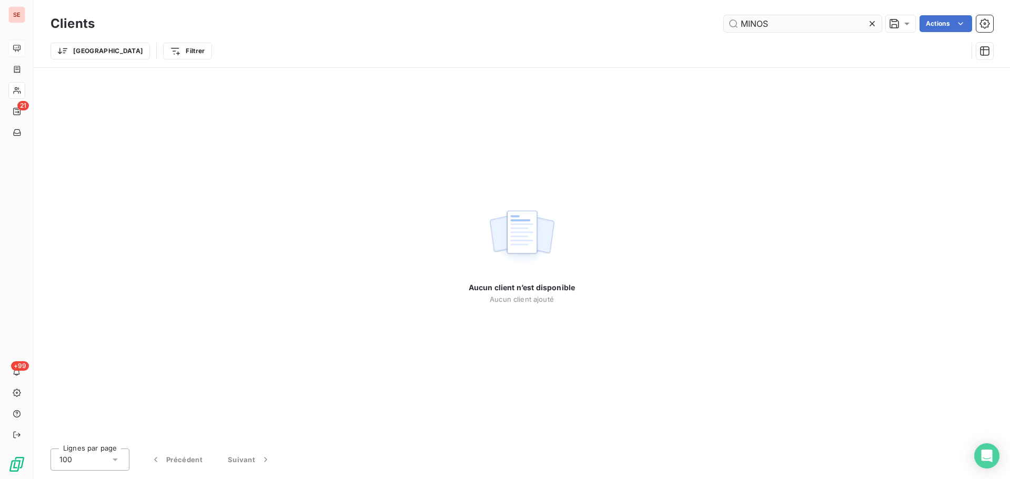
click at [776, 17] on input "MINOS" at bounding box center [803, 23] width 158 height 17
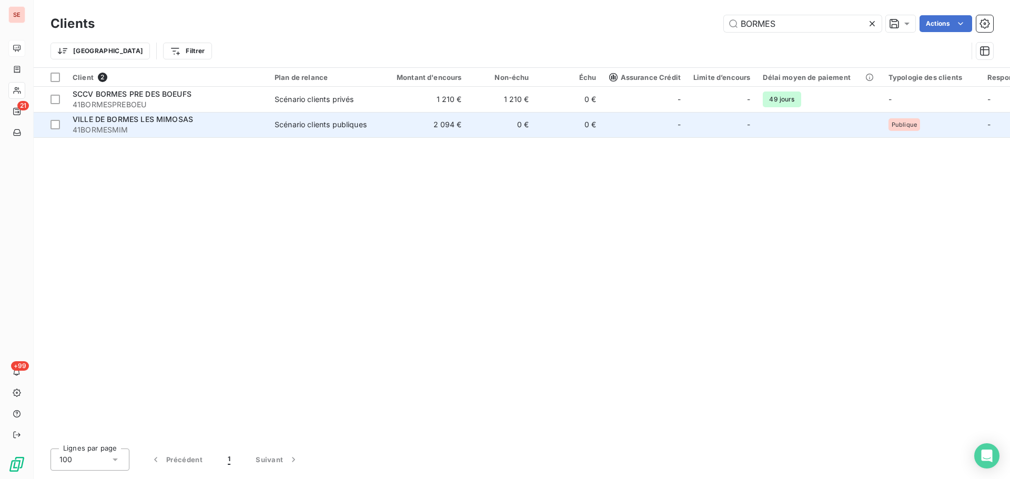
type input "BORMES"
click at [375, 129] on td "Scénario clients publiques" at bounding box center [322, 124] width 109 height 25
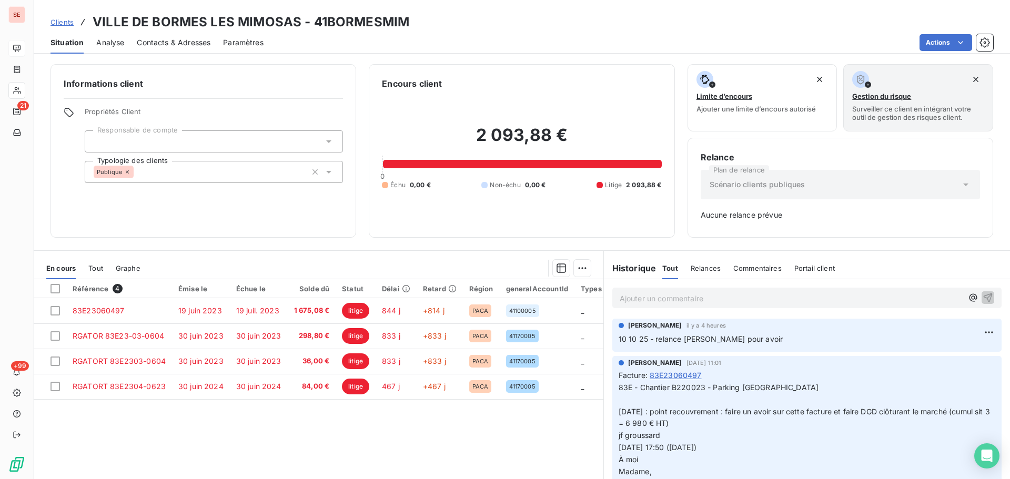
click at [789, 413] on span "83E - Chantier B220023 - Parking [GEOGRAPHIC_DATA] [DATE] : point recouvrement …" at bounding box center [806, 405] width 374 height 45
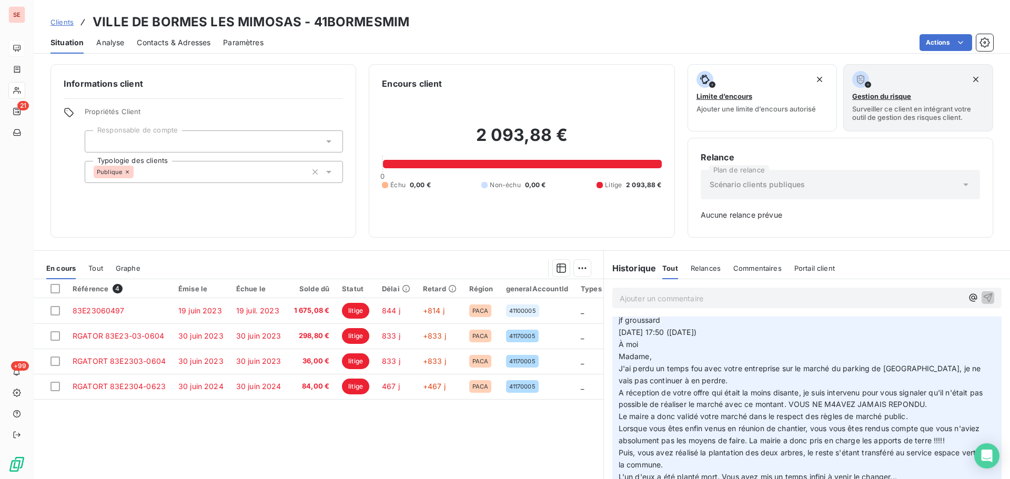
scroll to position [126, 0]
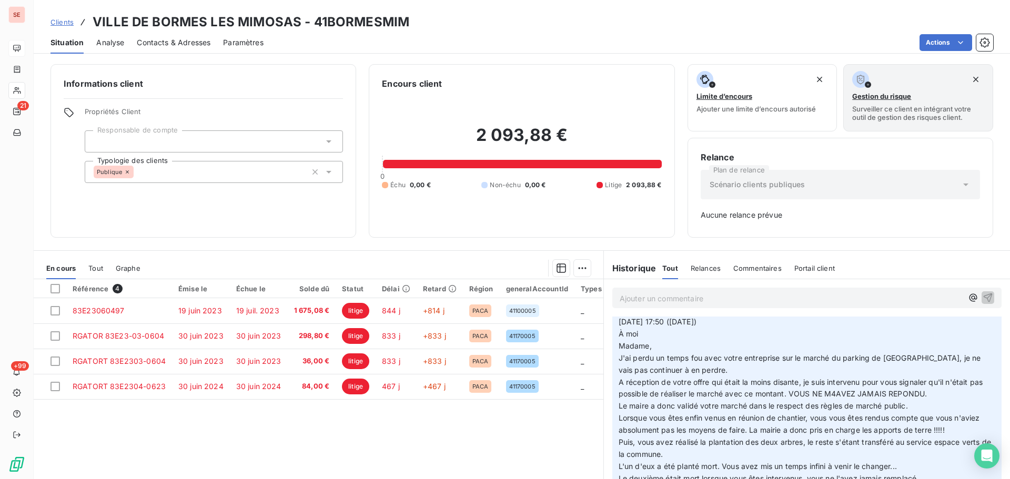
click at [711, 425] on p "83E - Chantier B220023 - Parking [GEOGRAPHIC_DATA] [DATE] : point recouvrement …" at bounding box center [807, 388] width 377 height 265
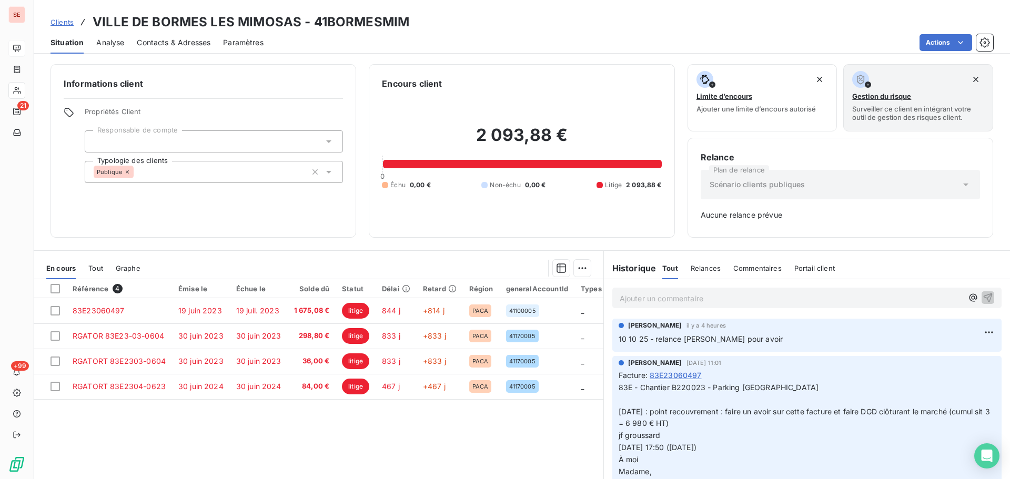
click at [767, 384] on span "83E - Chantier B220023 - Parking [GEOGRAPHIC_DATA] [DATE] : point recouvrement …" at bounding box center [806, 405] width 374 height 45
click at [768, 384] on span "83E - Chantier B220023 - Parking [GEOGRAPHIC_DATA] [DATE] : point recouvrement …" at bounding box center [806, 405] width 374 height 45
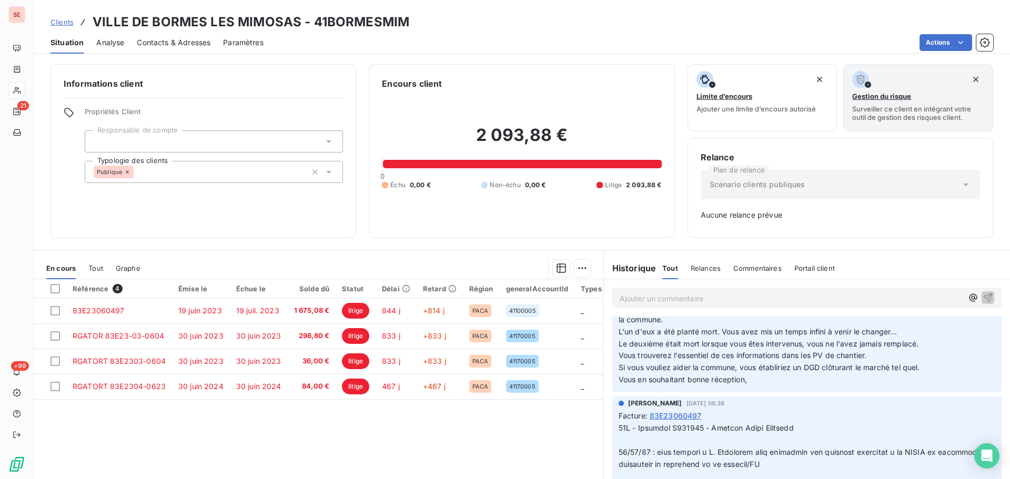
scroll to position [280, 0]
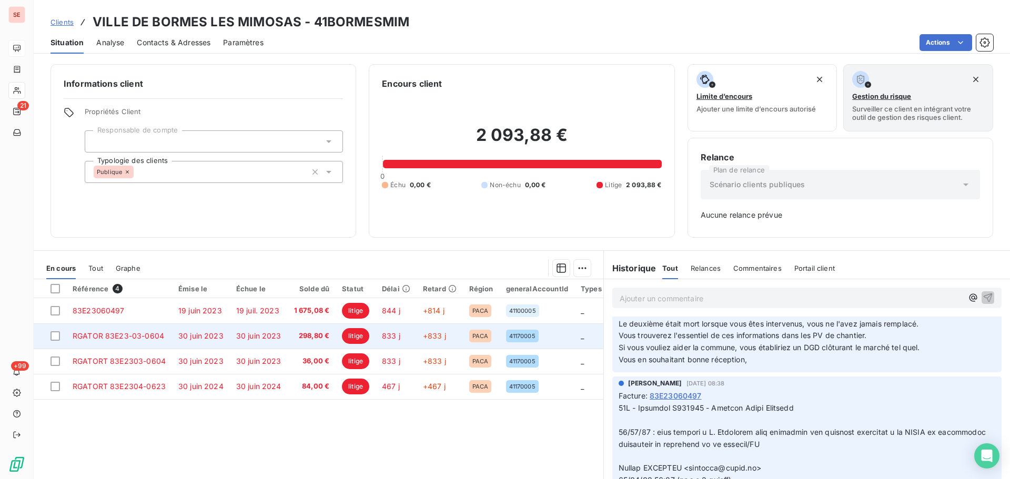
click at [169, 329] on td "RGATOR 83E23-03-0604" at bounding box center [119, 336] width 106 height 25
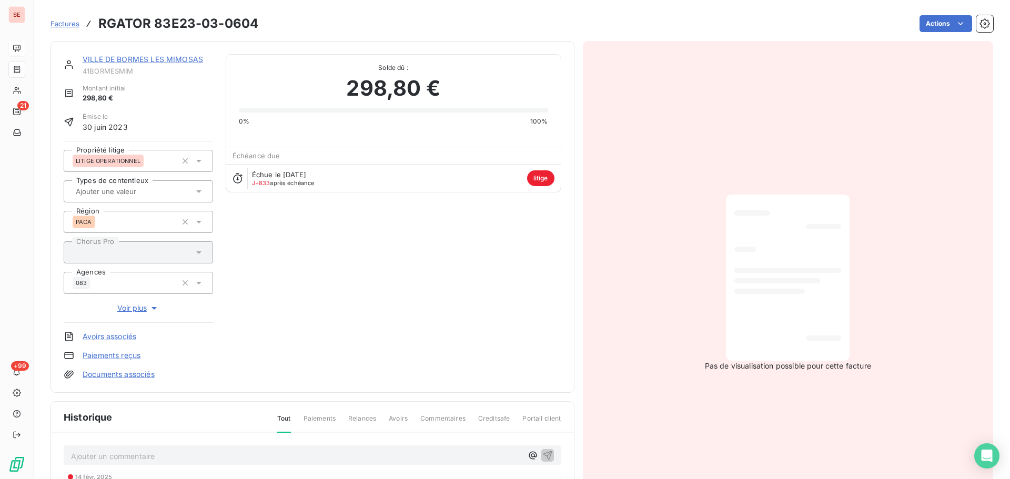
click at [163, 57] on link "VILLE DE BORMES LES MIMOSAS" at bounding box center [143, 59] width 120 height 9
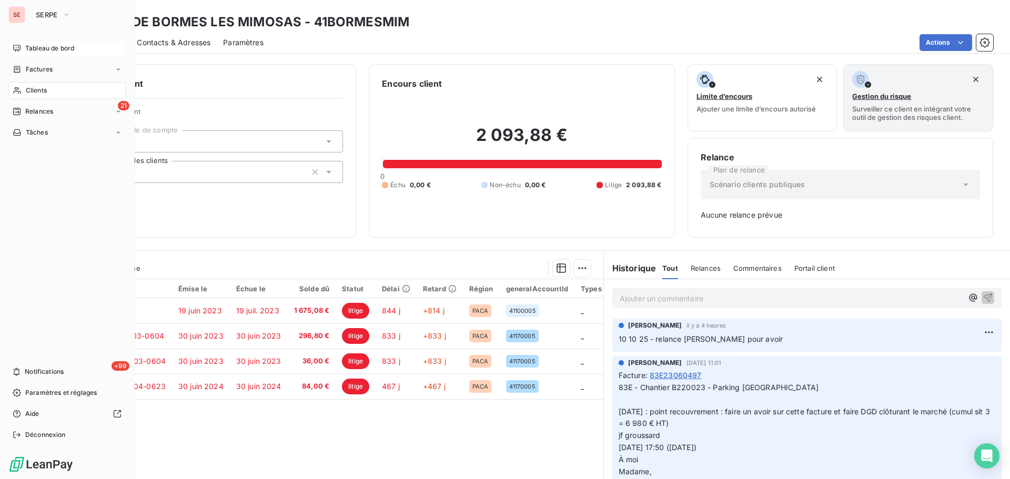
click at [30, 92] on span "Clients" at bounding box center [36, 90] width 21 height 9
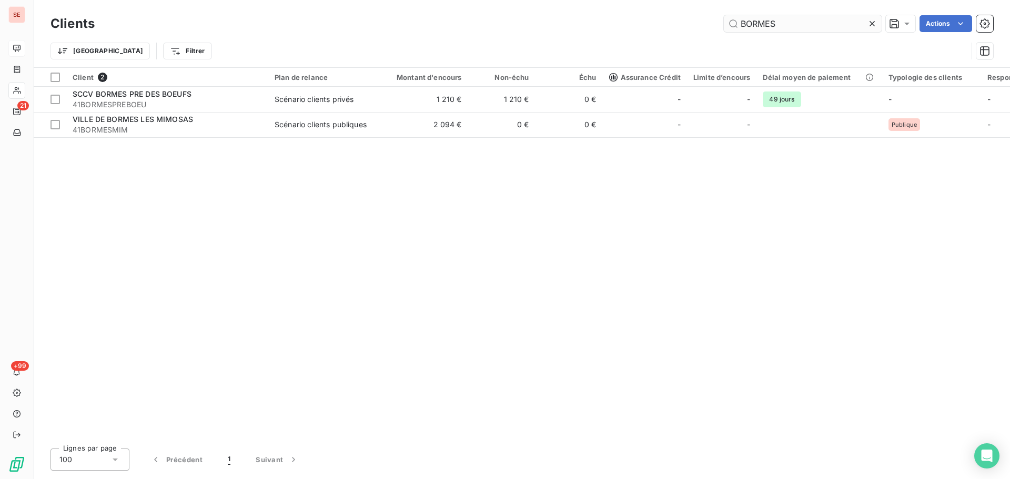
click at [790, 24] on input "BORMES" at bounding box center [803, 23] width 158 height 17
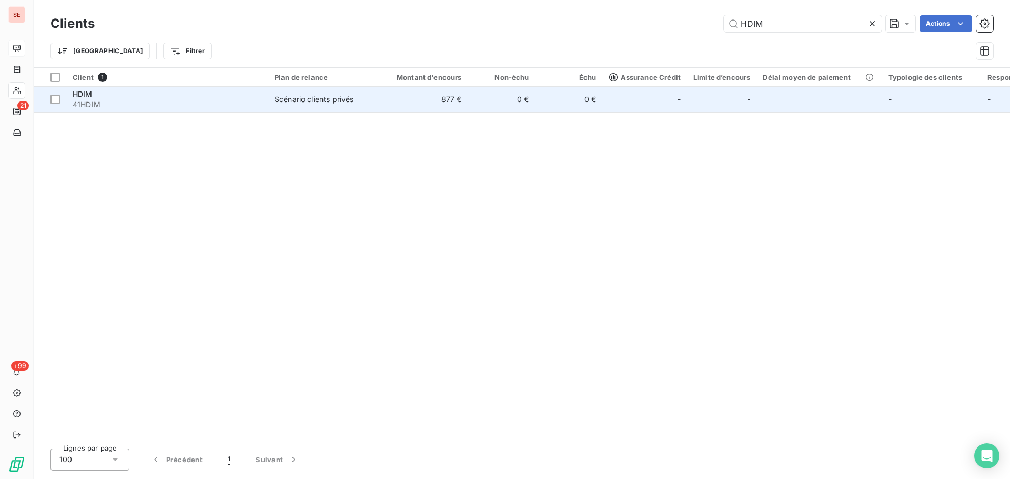
type input "HDIM"
click at [299, 107] on td "Scénario clients privés" at bounding box center [322, 99] width 109 height 25
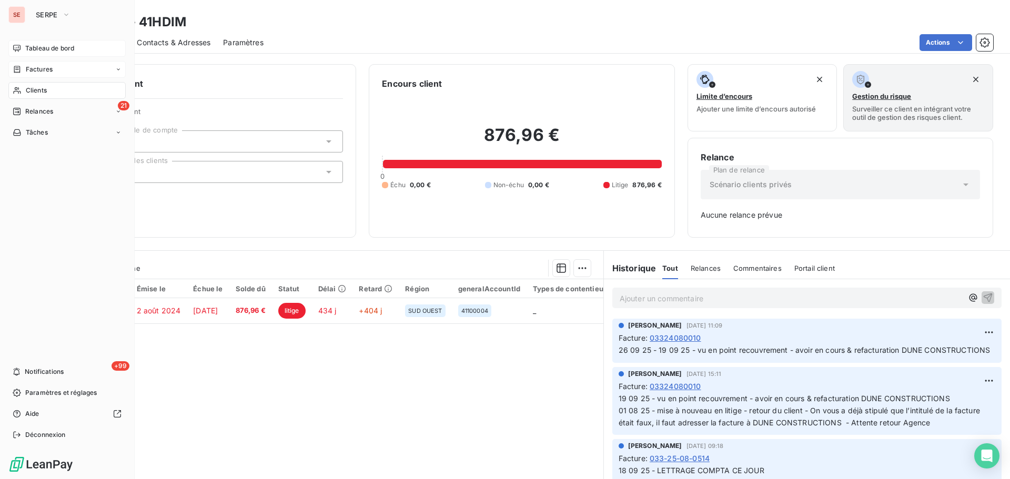
click at [29, 70] on span "Factures" at bounding box center [39, 69] width 27 height 9
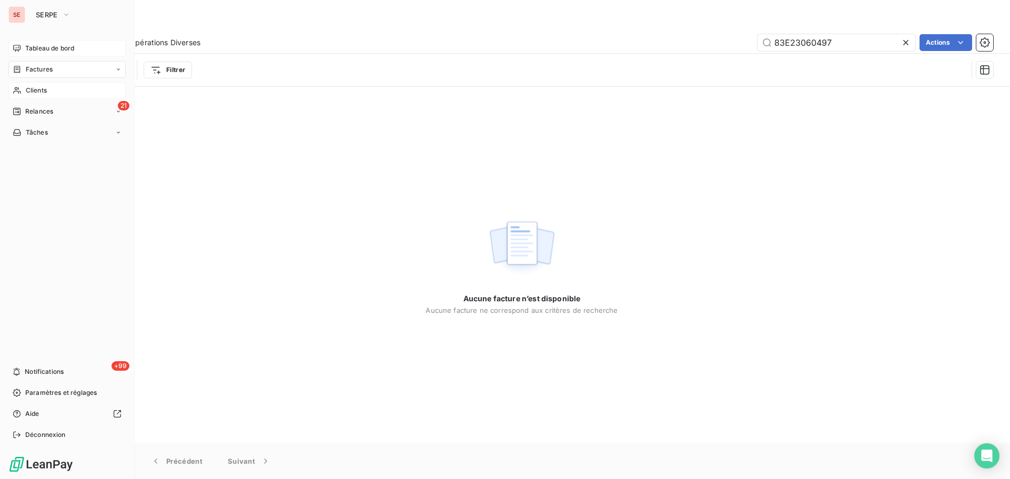
click at [35, 89] on span "Clients" at bounding box center [36, 90] width 21 height 9
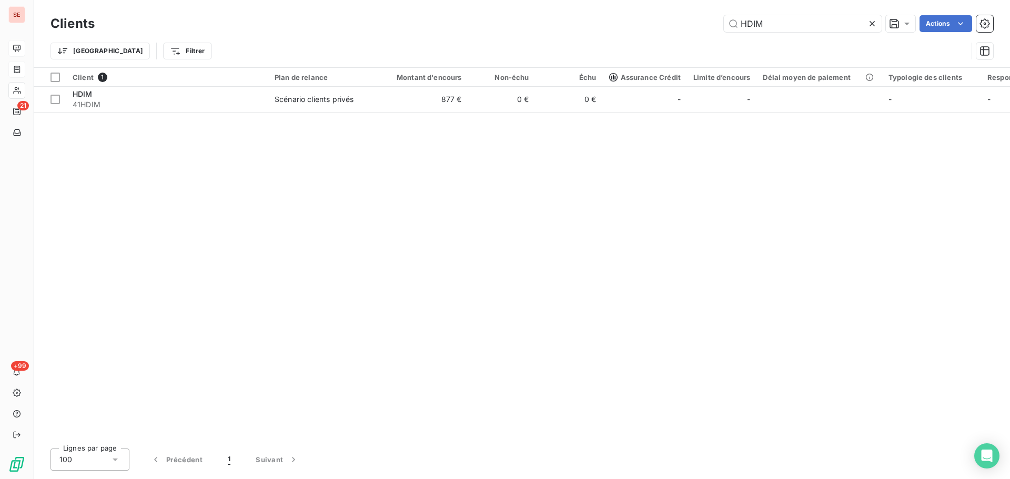
drag, startPoint x: 762, startPoint y: 29, endPoint x: 715, endPoint y: 29, distance: 47.3
click at [715, 29] on div "HDIM Actions" at bounding box center [550, 23] width 886 height 17
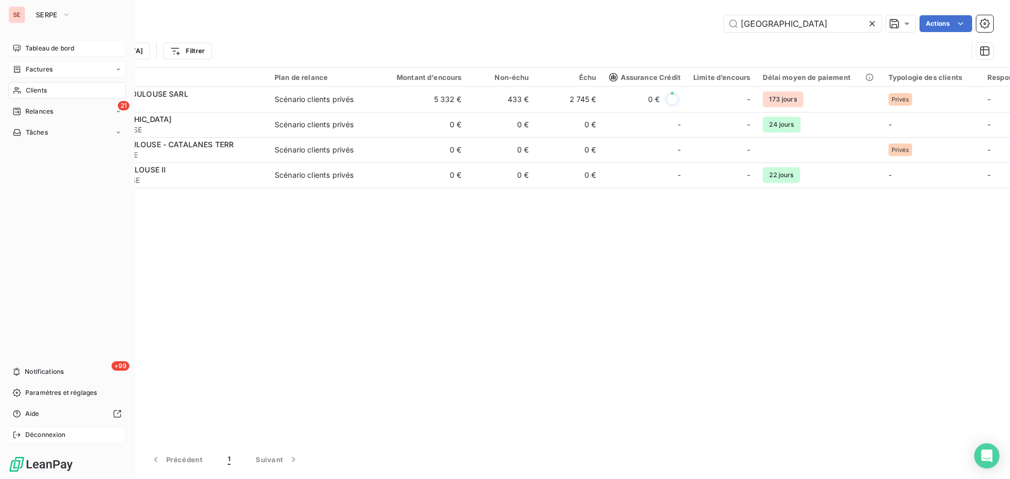
type input "[GEOGRAPHIC_DATA]"
click at [41, 433] on span "Déconnexion" at bounding box center [45, 434] width 41 height 9
